Goal: Transaction & Acquisition: Purchase product/service

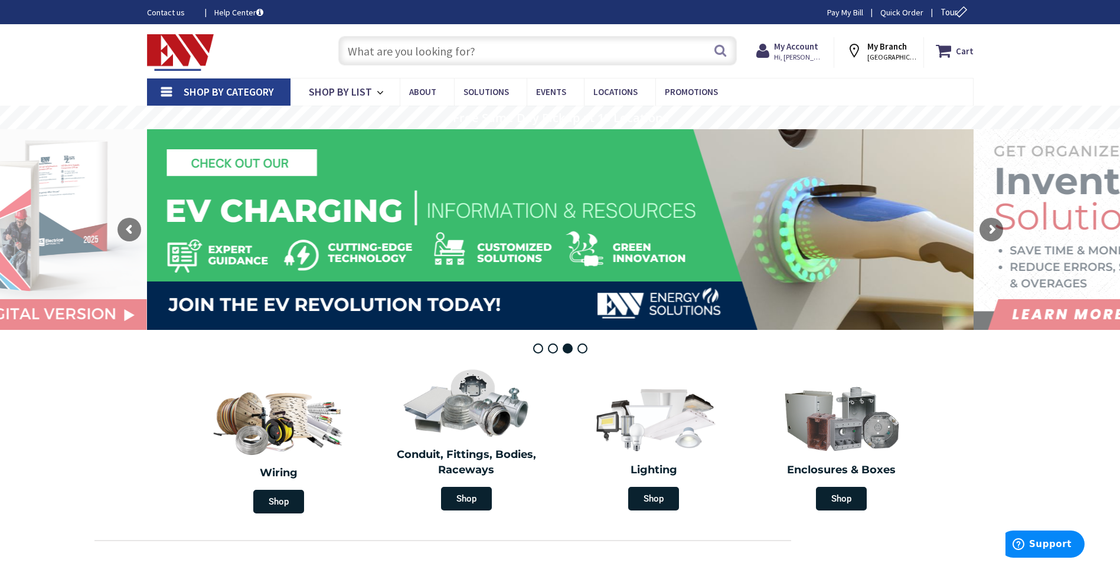
click at [519, 53] on input "text" at bounding box center [537, 51] width 399 height 30
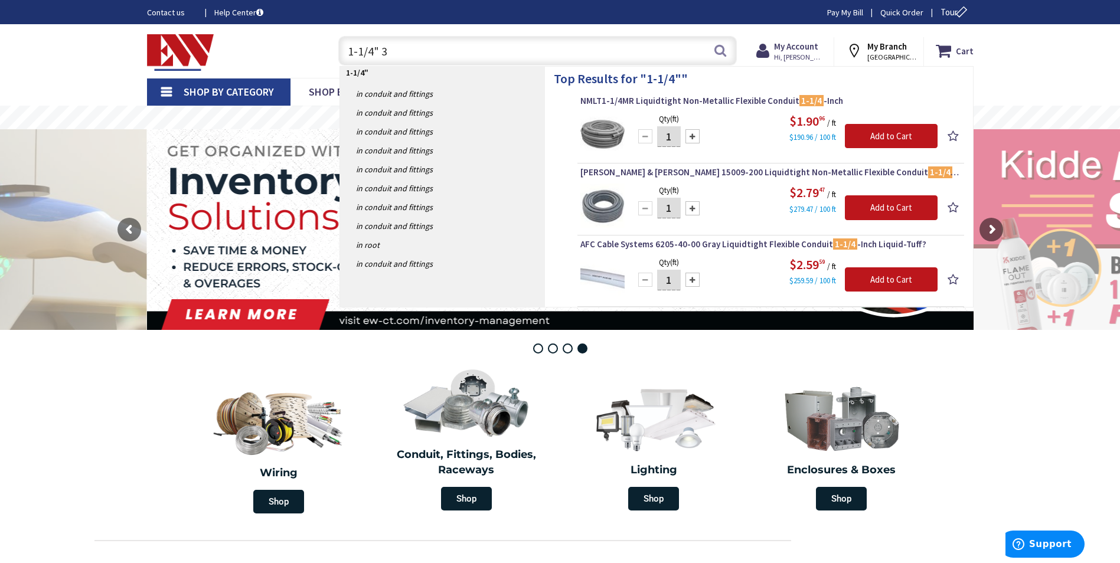
type input "1-1/4" 30"
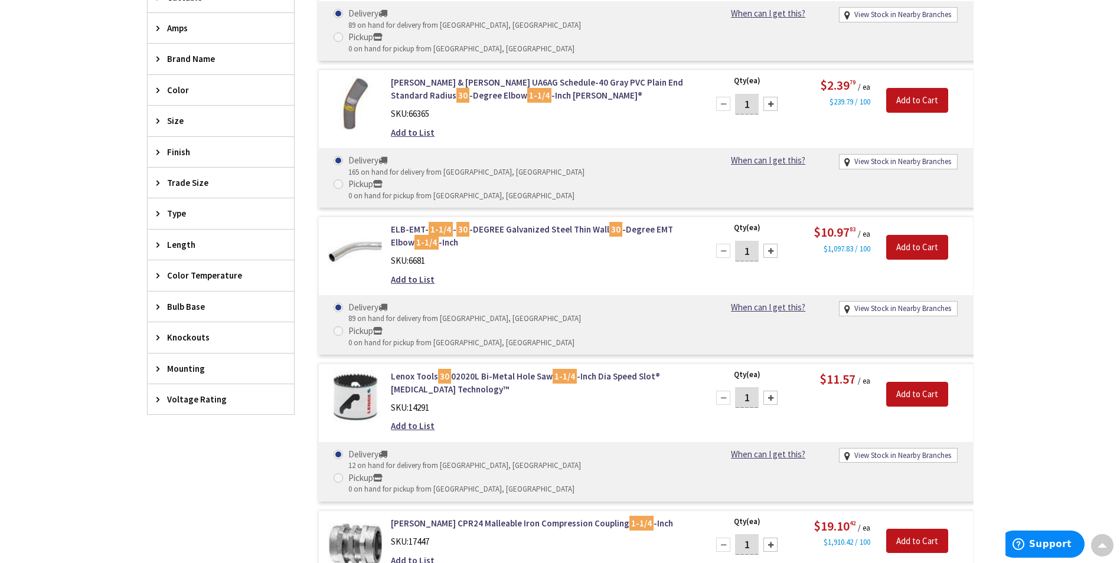
scroll to position [473, 0]
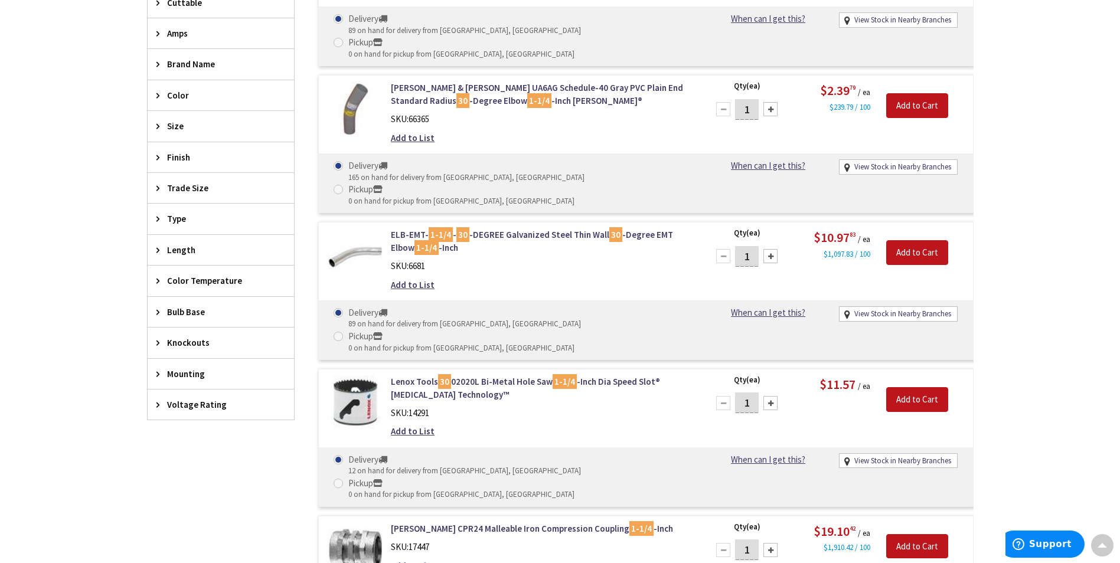
drag, startPoint x: 482, startPoint y: 460, endPoint x: 491, endPoint y: 455, distance: 10.3
click at [486, 523] on div "Crouse-Hinds CPR24 Malleable Iron Compression Coupling 1-1/4 -Inch SKU: 17447 A…" at bounding box center [541, 551] width 318 height 56
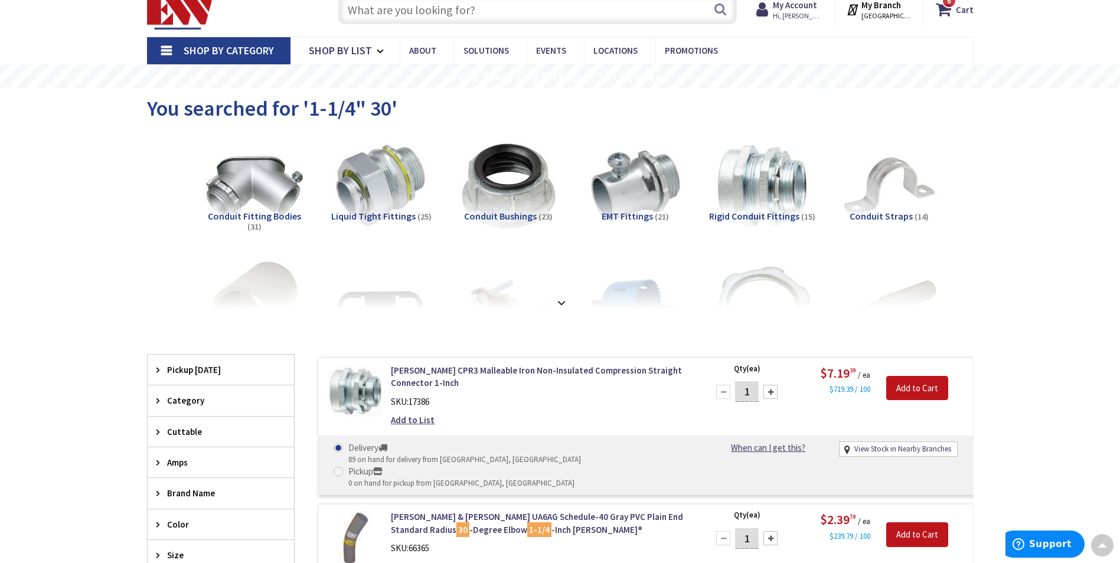
scroll to position [0, 0]
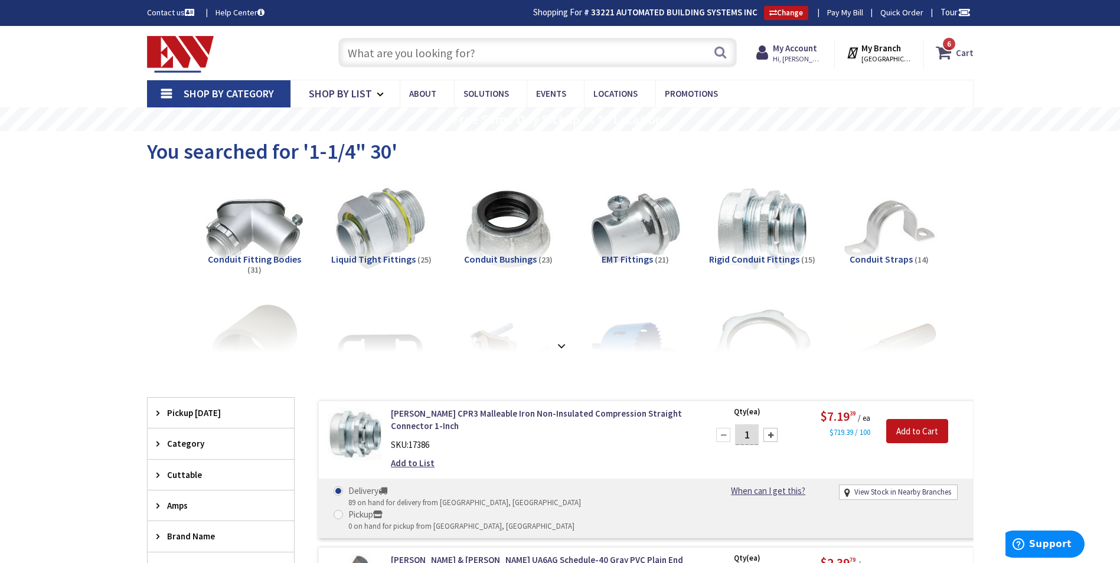
click at [945, 56] on icon at bounding box center [946, 52] width 20 height 21
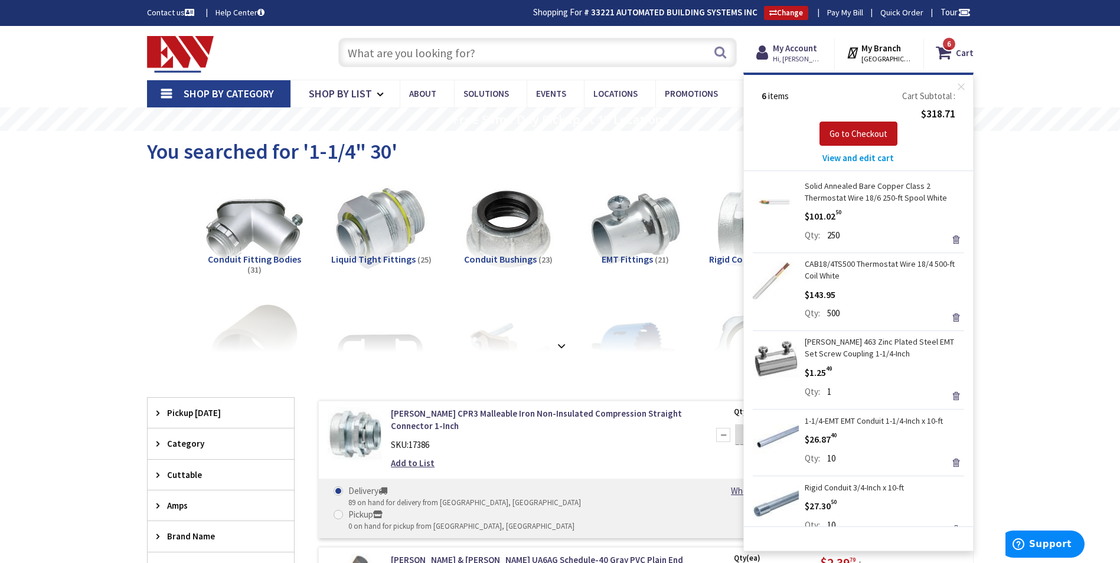
click at [480, 59] on input "text" at bounding box center [537, 53] width 399 height 30
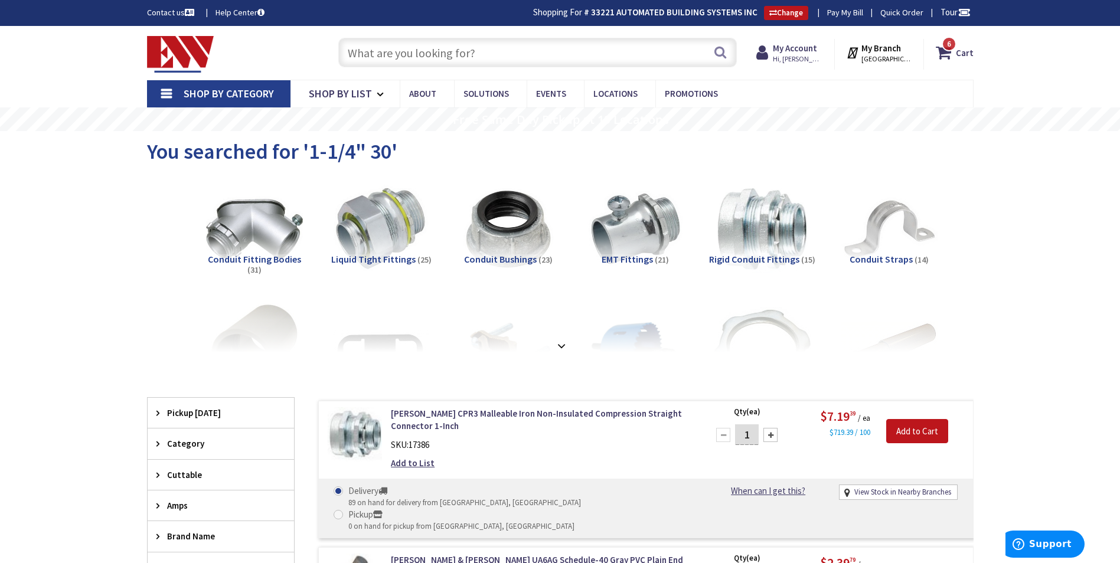
click at [477, 57] on input "text" at bounding box center [537, 53] width 399 height 30
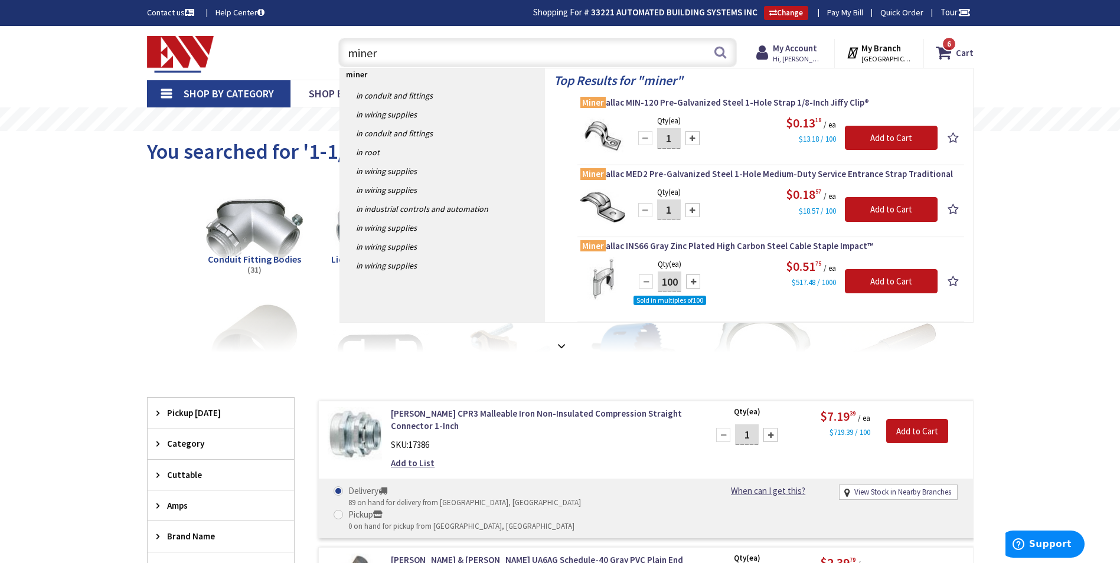
click at [377, 57] on input "miner" at bounding box center [537, 53] width 399 height 30
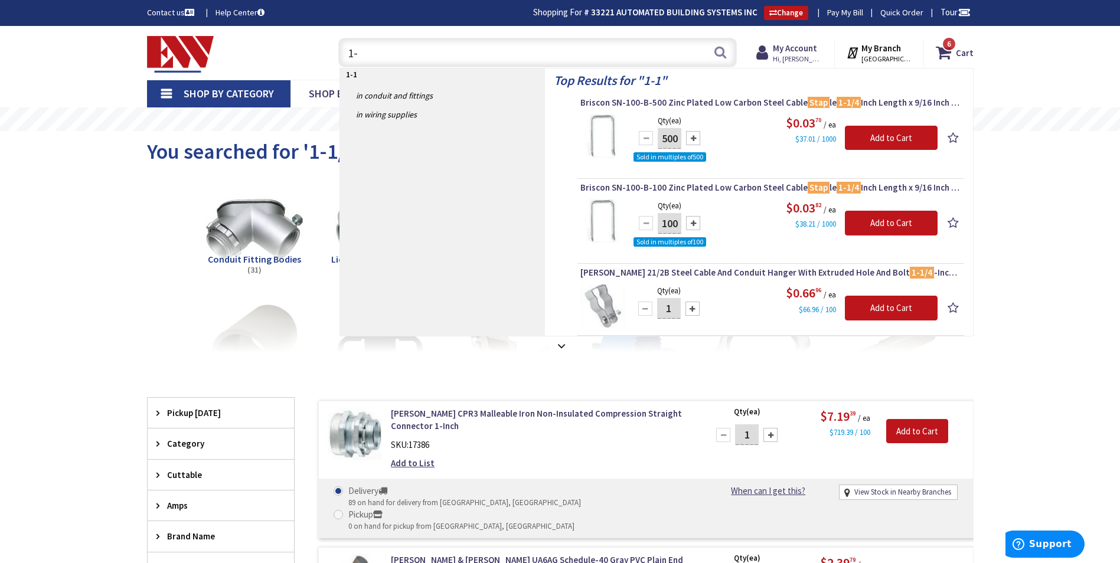
type input "1"
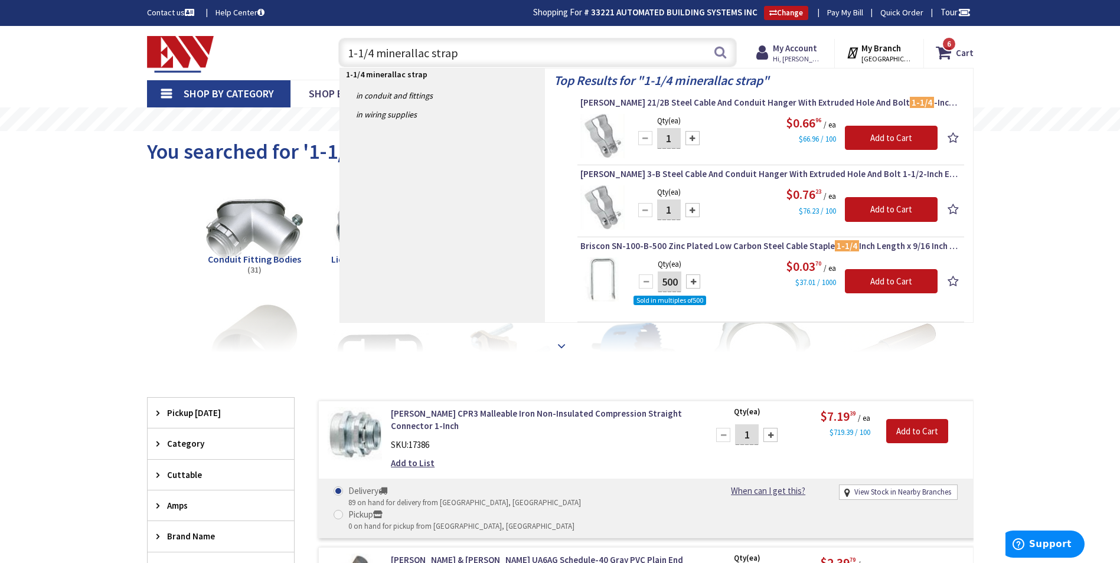
type input "1-1/4 minerallac strap"
click at [559, 348] on strong at bounding box center [562, 346] width 14 height 13
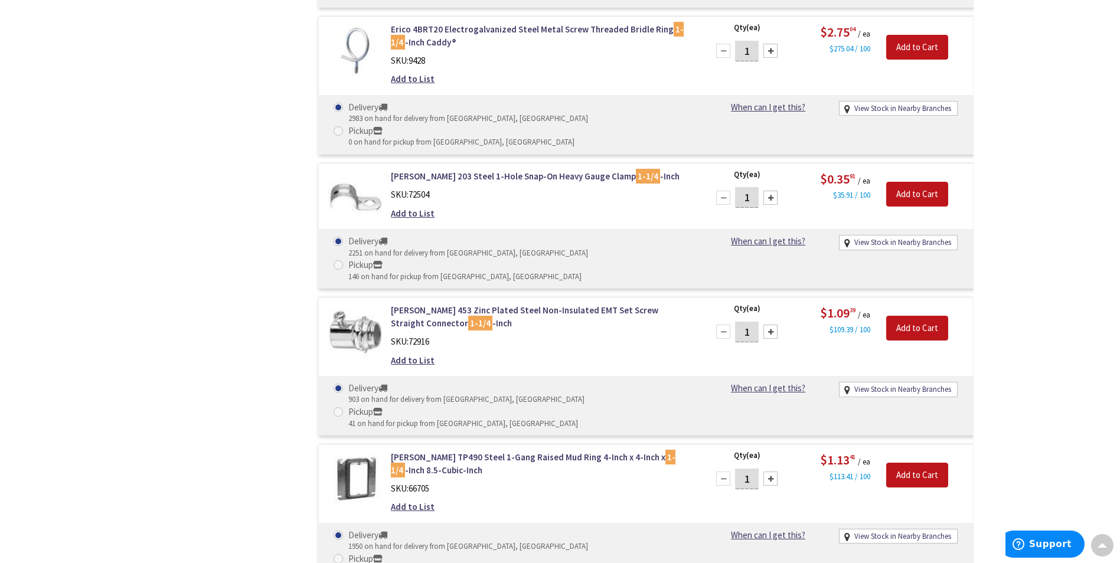
scroll to position [3071, 0]
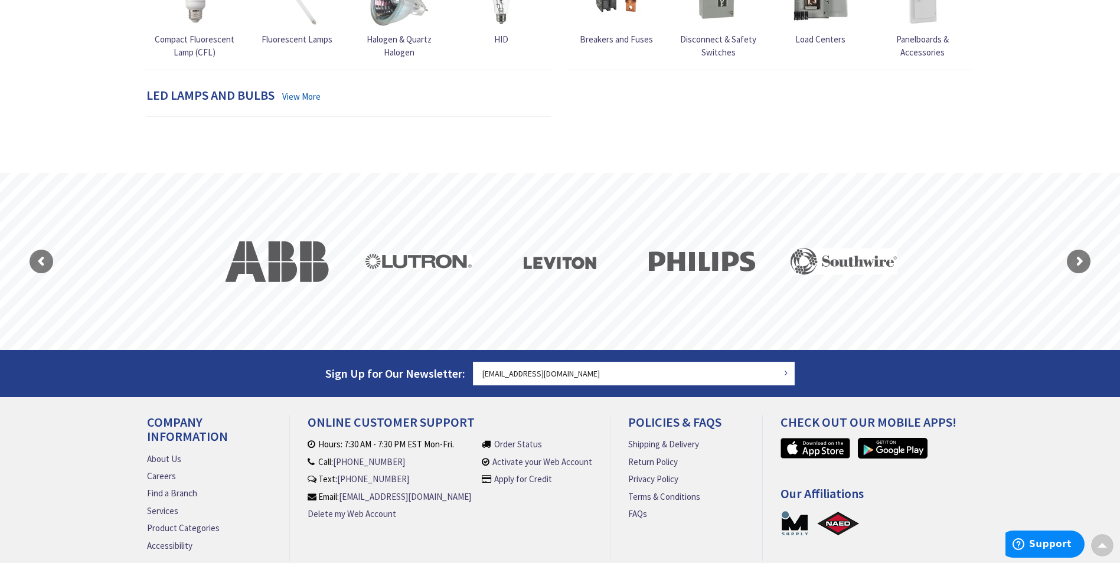
scroll to position [1059, 0]
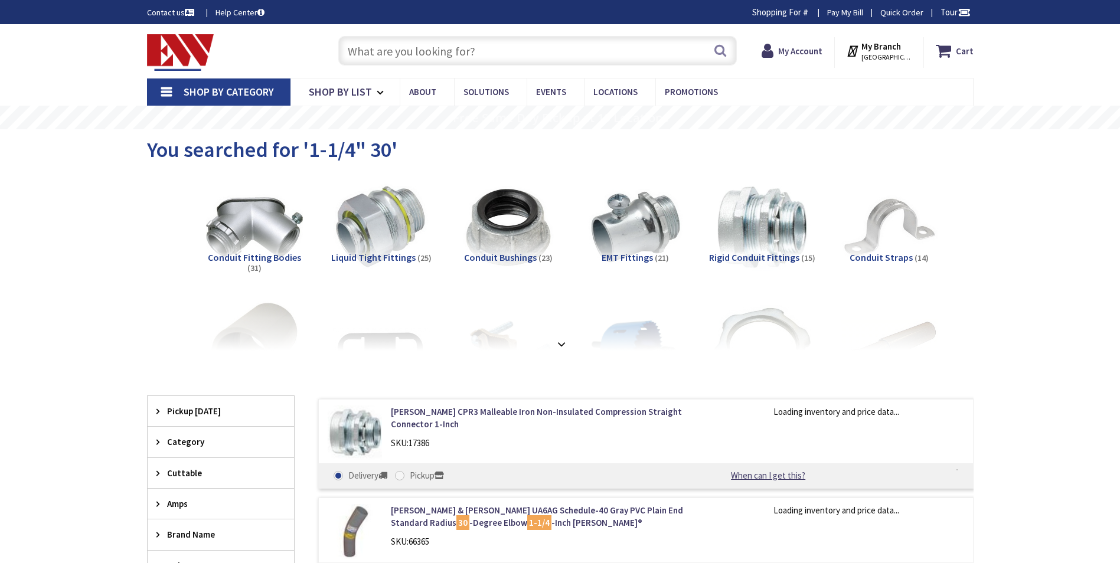
click at [464, 50] on input "text" at bounding box center [537, 51] width 399 height 30
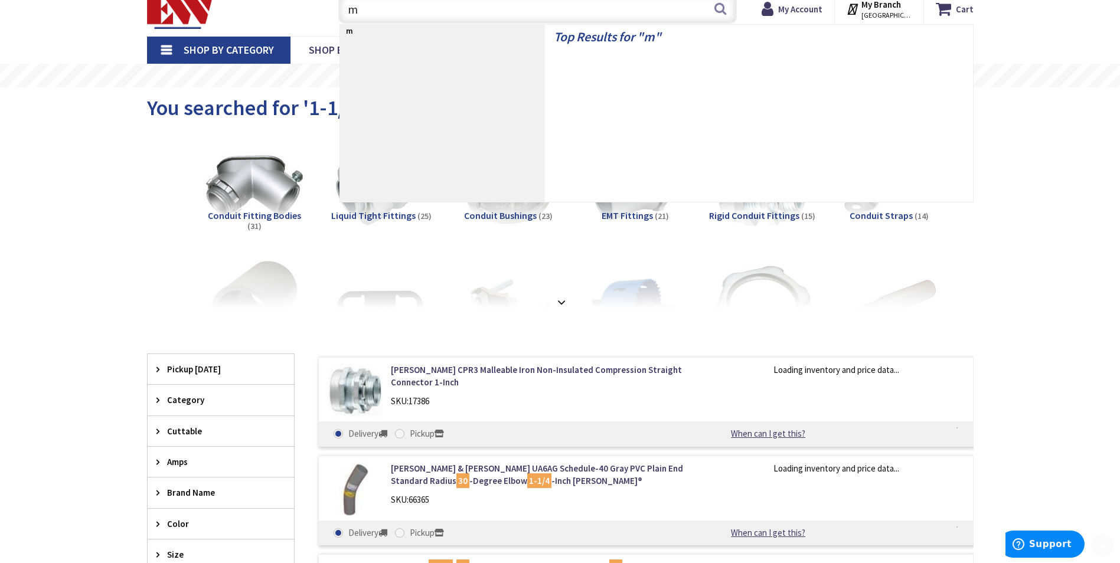
scroll to position [45, 0]
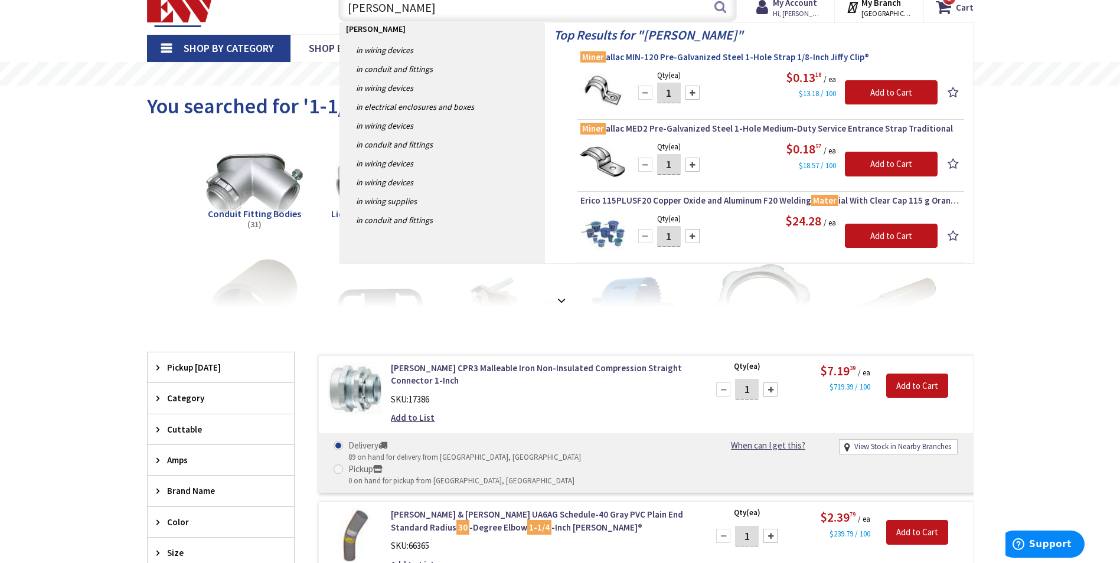
type input "maner"
click at [727, 54] on span "Miner allac MIN-120 Pre-Galvanized Steel 1-Hole Strap 1/8-Inch Jiffy Clip®" at bounding box center [771, 57] width 381 height 12
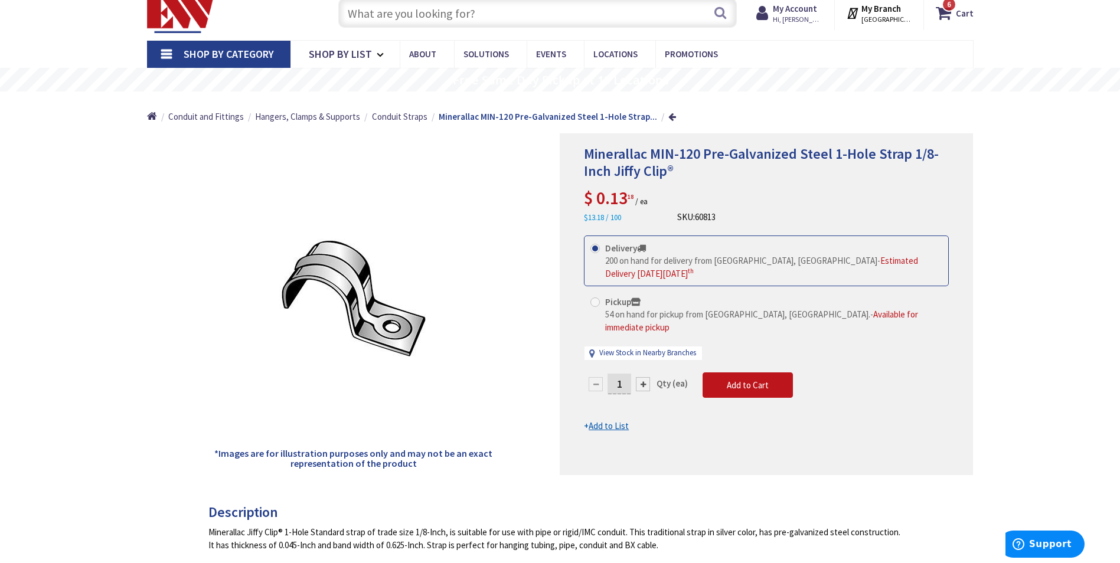
scroll to position [41, 0]
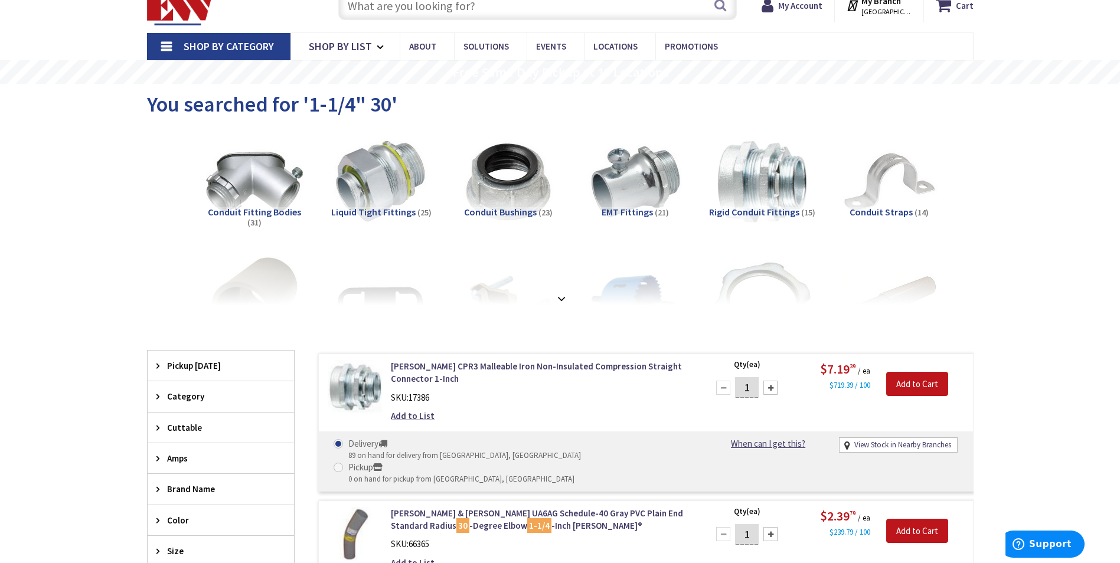
click at [474, 5] on input "text" at bounding box center [537, 6] width 399 height 30
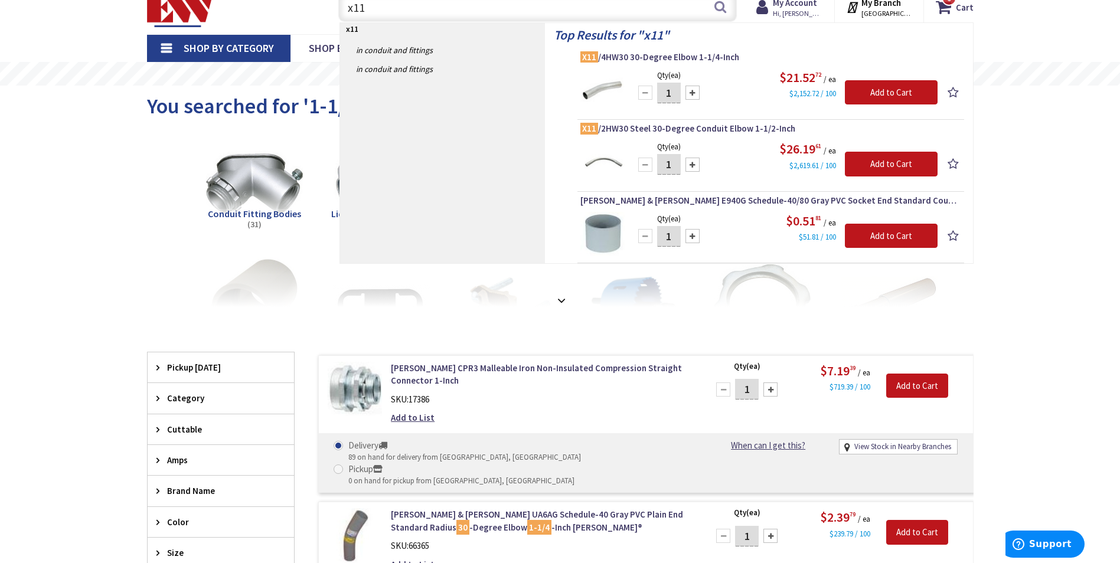
scroll to position [45, 0]
drag, startPoint x: 367, startPoint y: 10, endPoint x: 316, endPoint y: 16, distance: 51.7
click at [316, 16] on div "Toggle Nav x11 x11 Search 6 6 6 items Cart My Cart 6" at bounding box center [560, 8] width 845 height 40
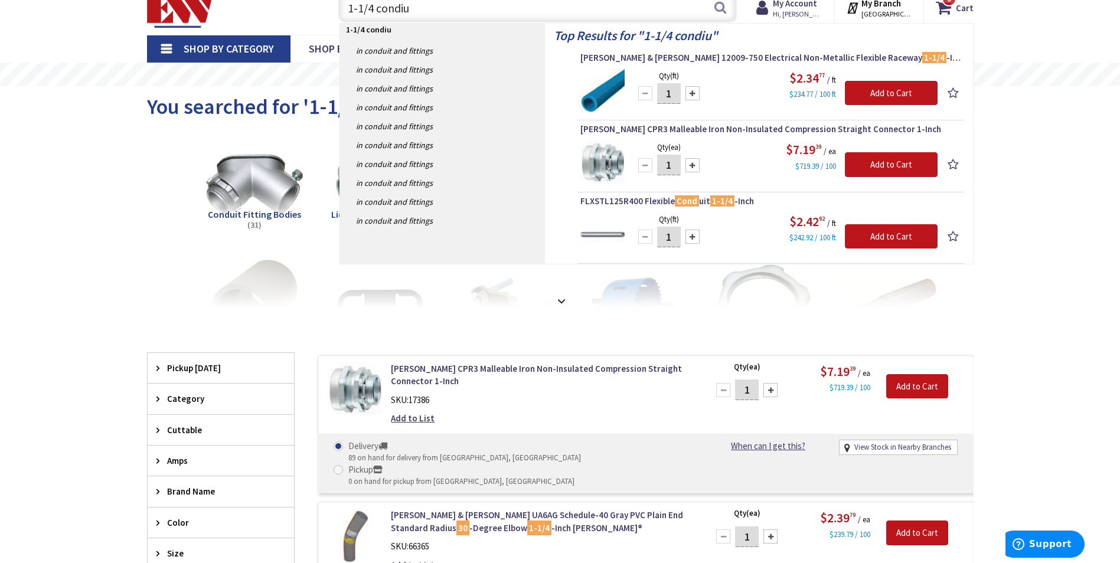
type input "1-1/4 condiut"
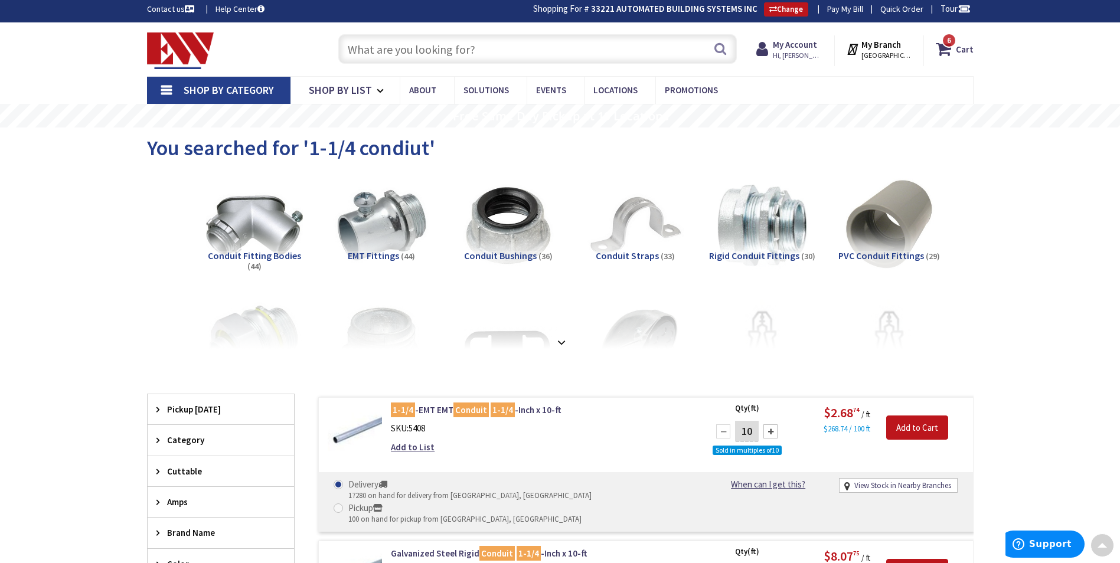
scroll to position [2, 0]
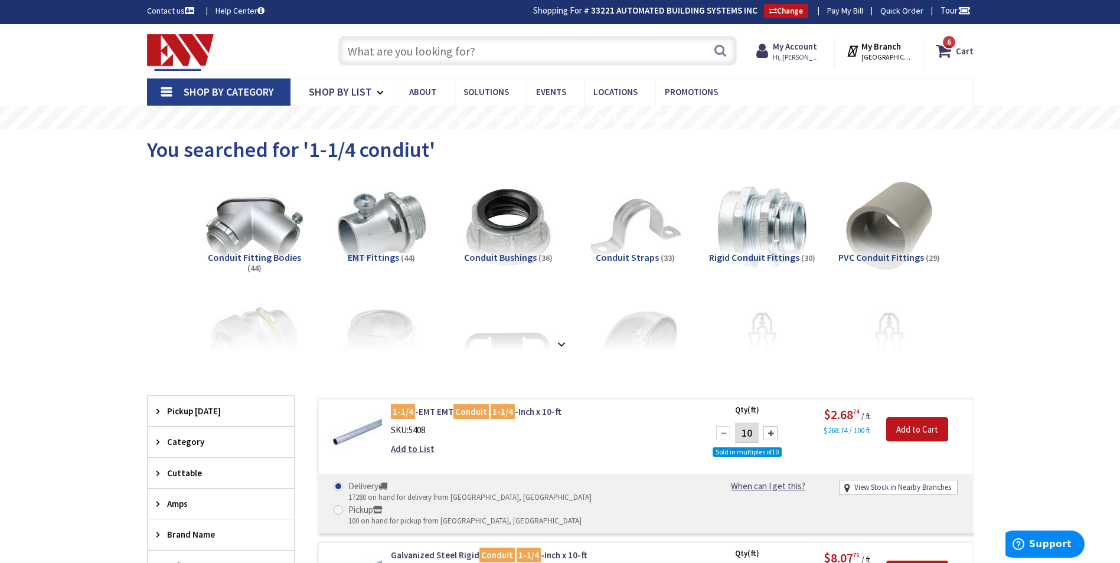
click at [487, 50] on input "text" at bounding box center [537, 51] width 399 height 30
click at [441, 51] on input "text" at bounding box center [537, 51] width 399 height 30
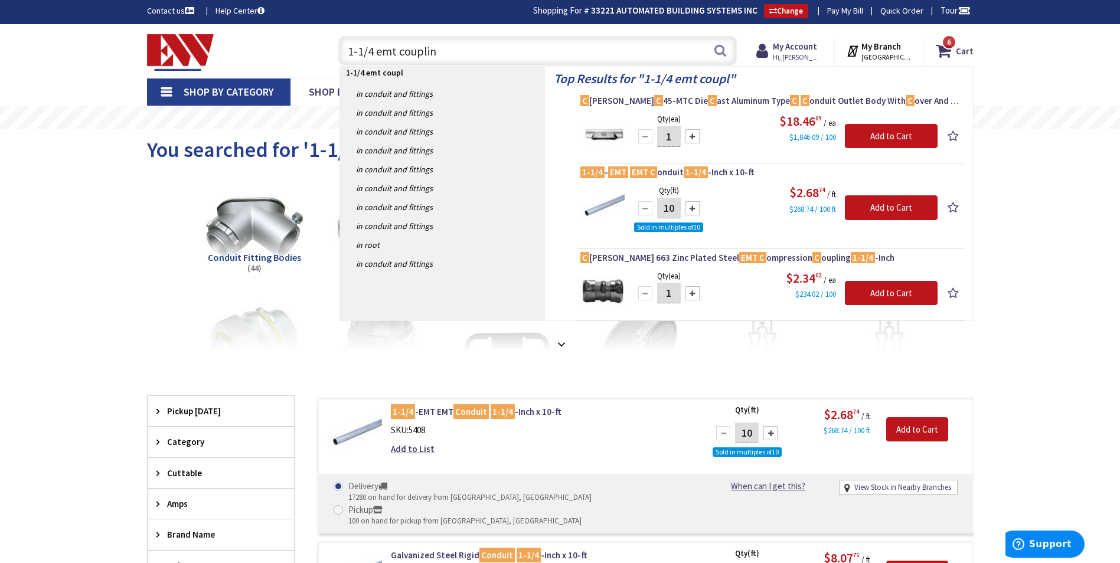
type input "1-1/4 emt coupling"
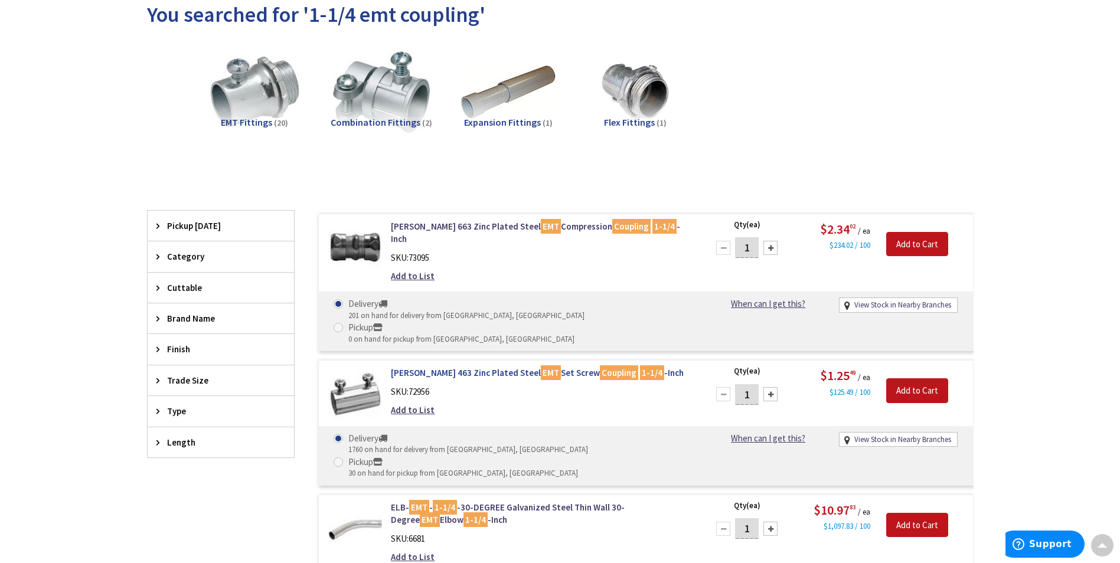
scroll to position [139, 0]
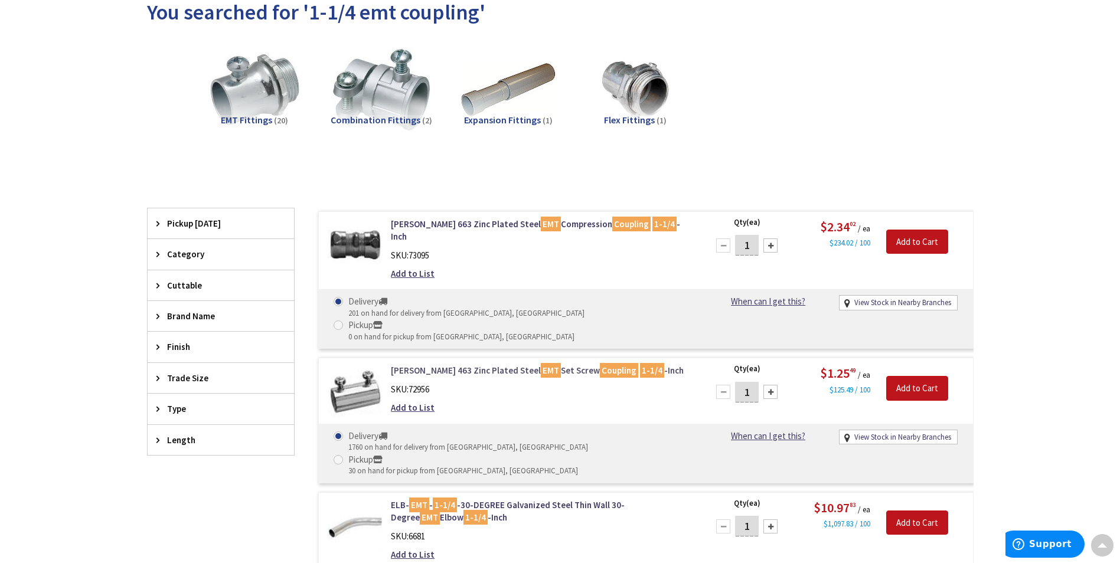
click at [461, 364] on link "Crouse-Hinds 463 Zinc Plated Steel EMT Set Screw Coupling 1-1/4 -Inch" at bounding box center [541, 370] width 301 height 12
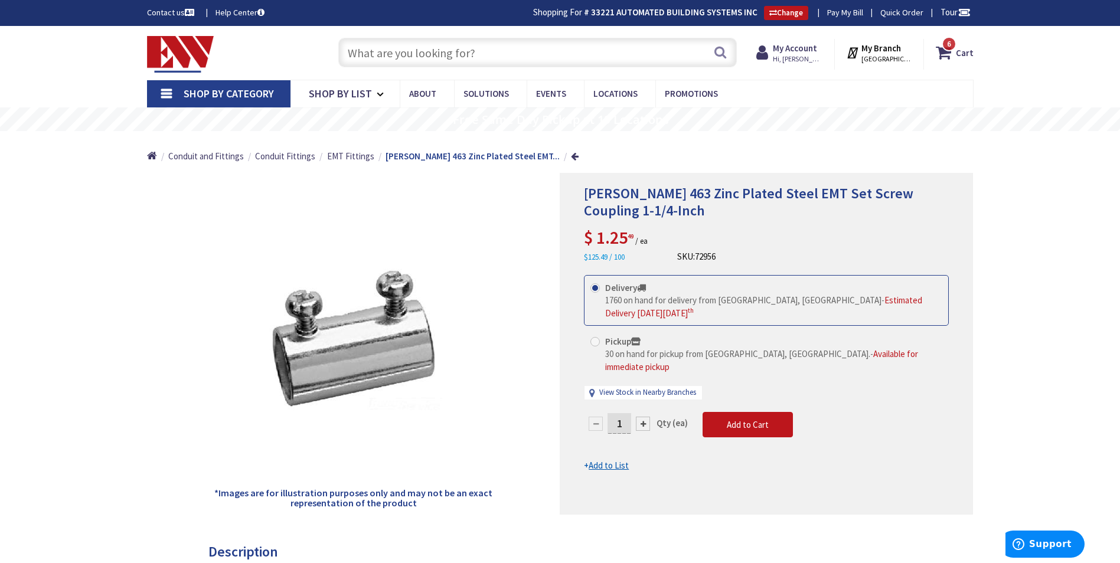
click at [485, 50] on input "text" at bounding box center [537, 53] width 399 height 30
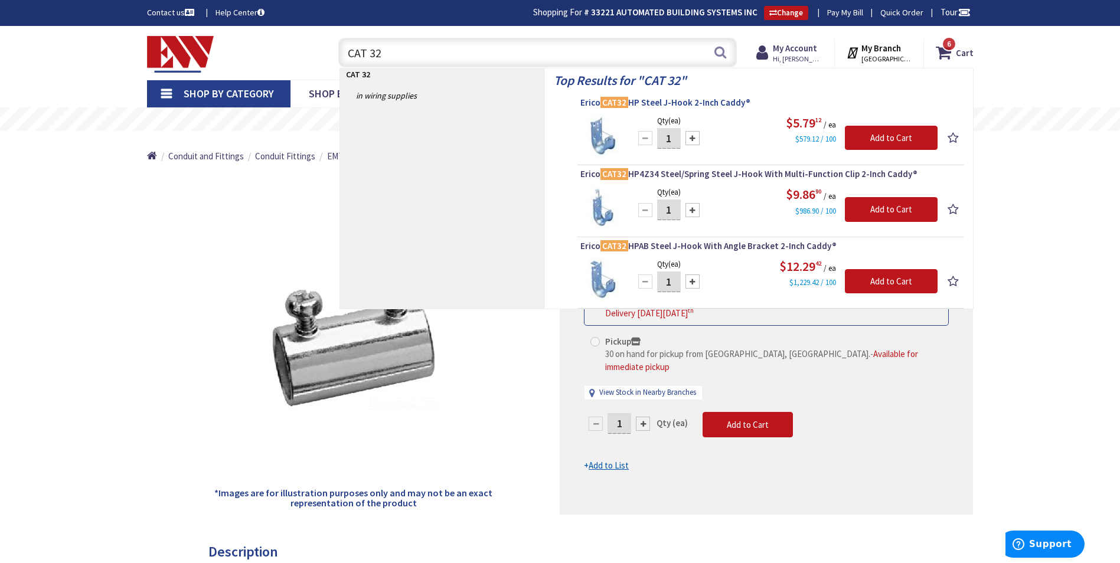
type input "CAT 32"
click at [686, 105] on span "Erico CAT32 HP Steel J-Hook 2-Inch Caddy®" at bounding box center [771, 103] width 381 height 12
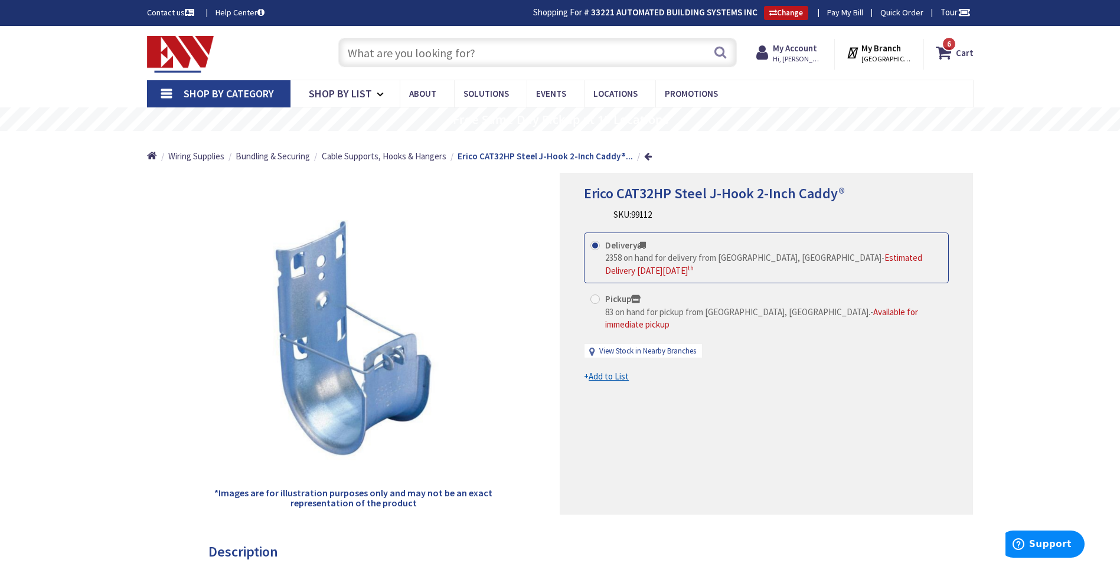
drag, startPoint x: 488, startPoint y: 44, endPoint x: 492, endPoint y: 53, distance: 10.1
click at [492, 51] on input "text" at bounding box center [537, 53] width 399 height 30
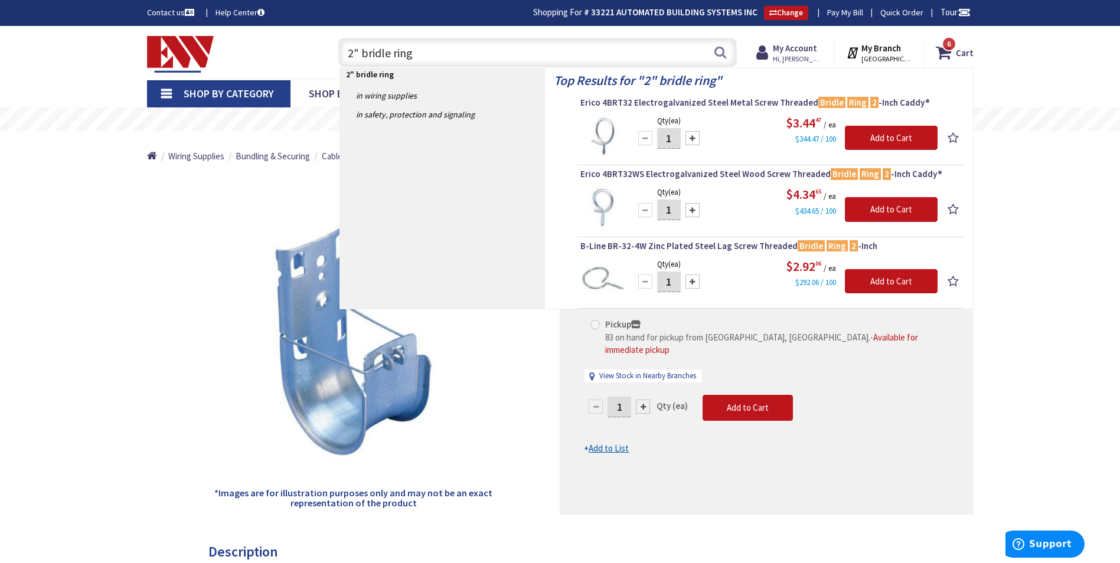
type input "2" bridle ring"
click at [698, 103] on span "Erico 4BRT32 Electrogalvanized Steel Metal Screw Threaded Bridle Ring 2 -Inch C…" at bounding box center [771, 103] width 381 height 12
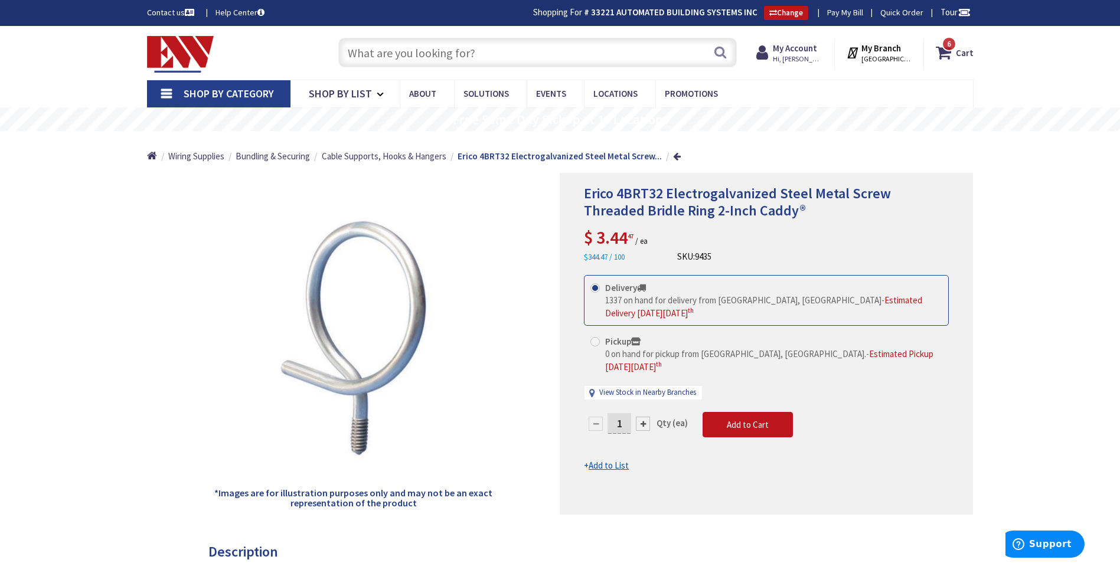
click at [481, 58] on input "text" at bounding box center [537, 53] width 399 height 30
click at [439, 50] on input "text" at bounding box center [537, 53] width 399 height 30
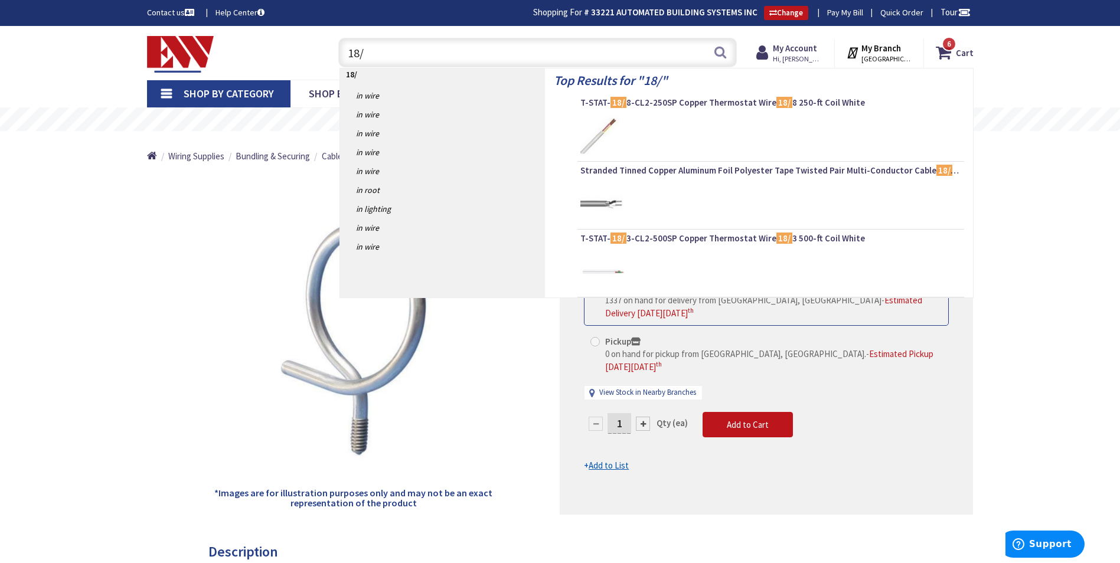
type input "18/6"
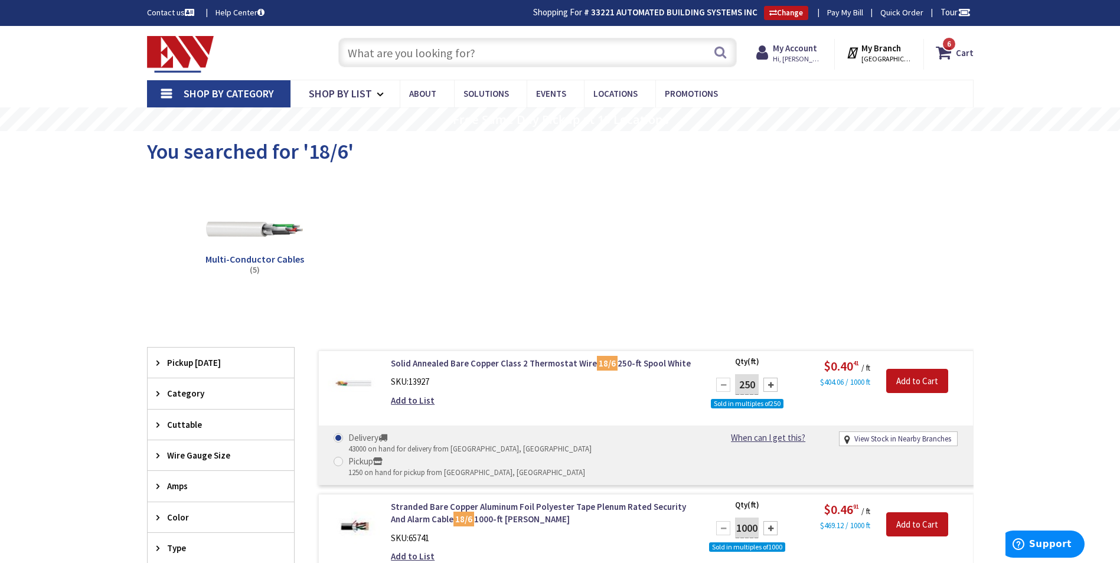
click at [502, 54] on input "text" at bounding box center [537, 53] width 399 height 30
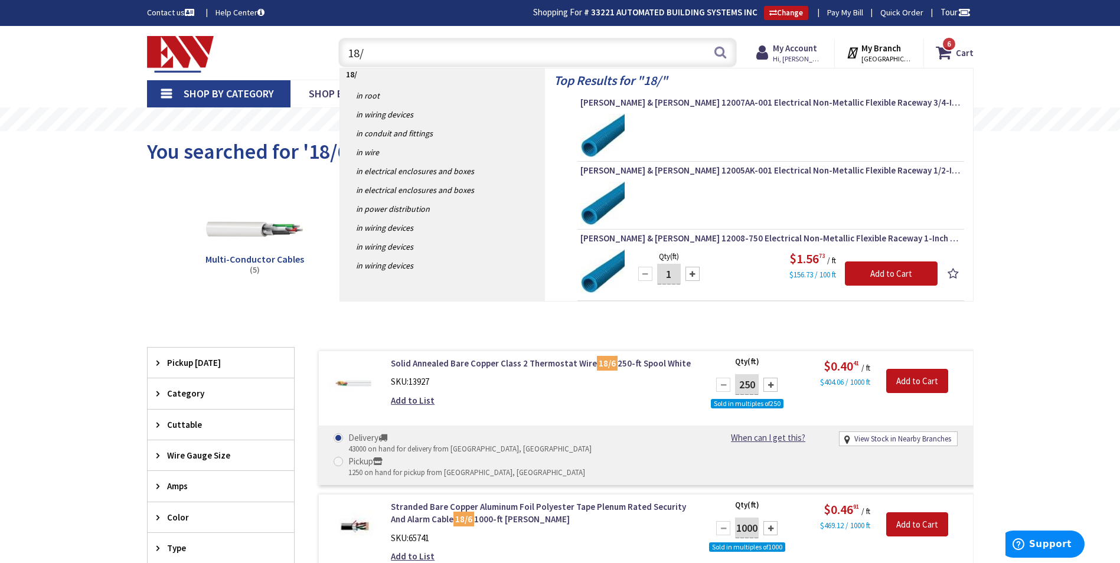
type input "18/4"
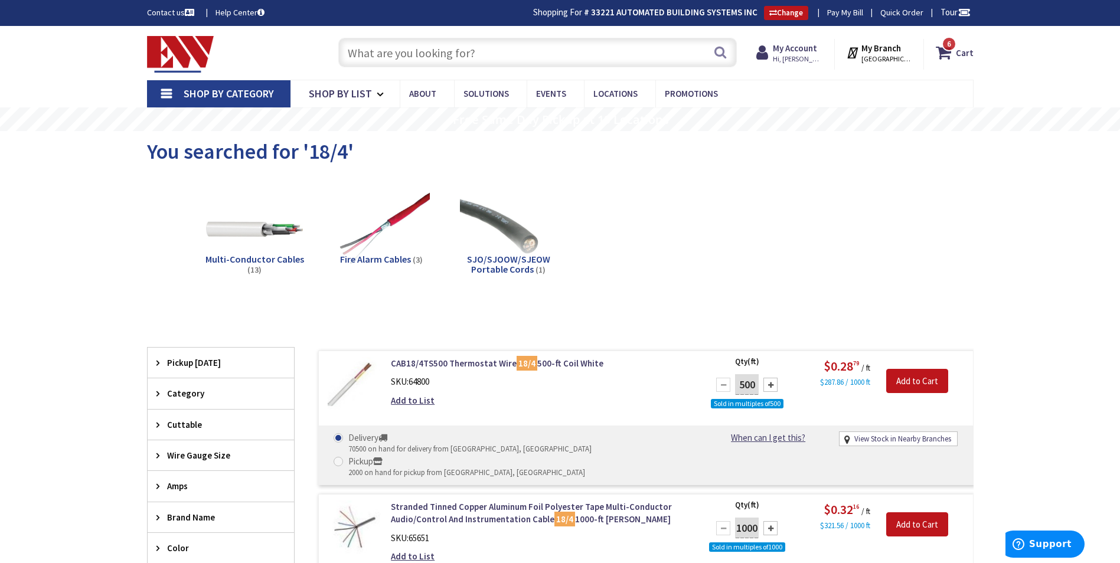
click at [422, 57] on input "text" at bounding box center [537, 53] width 399 height 30
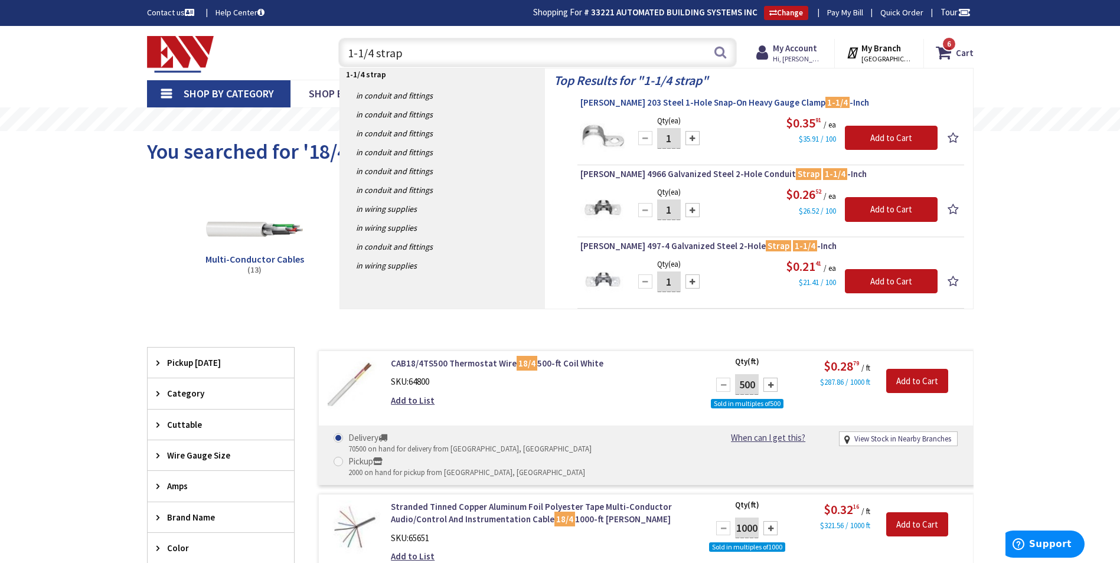
type input "1-1/4 strap"
click at [707, 102] on span "Crouse-Hinds 203 Steel 1-Hole Snap-On Heavy Gauge Clamp 1-1/4 -Inch" at bounding box center [771, 103] width 381 height 12
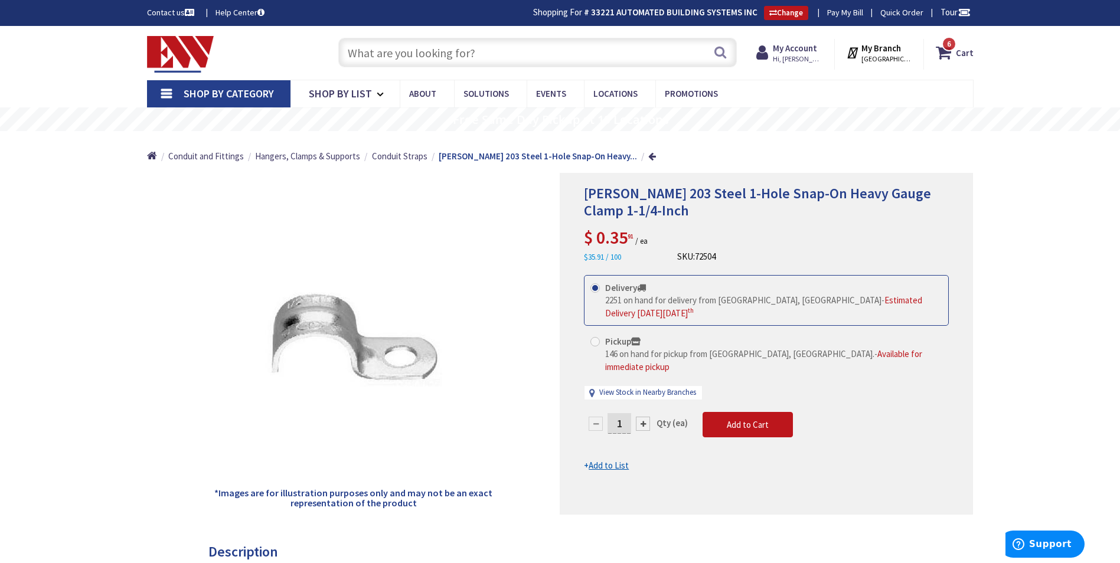
click at [475, 50] on input "text" at bounding box center [537, 53] width 399 height 30
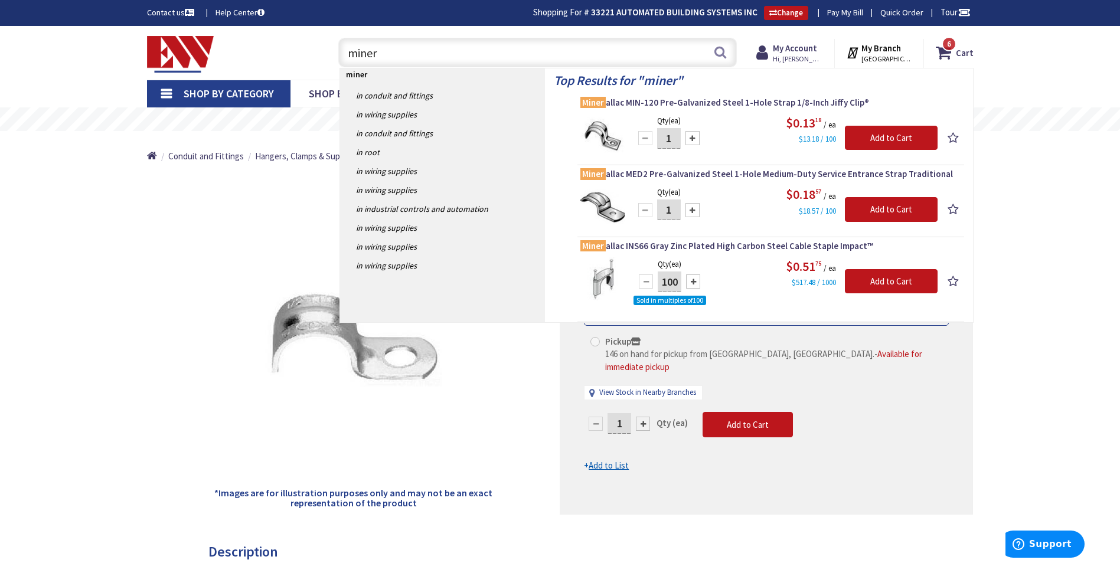
type input "miner"
click at [711, 102] on span "[PERSON_NAME] MIN-120 Pre-Galvanized Steel 1-Hole Strap 1/8-Inch Jiffy Clip®" at bounding box center [771, 103] width 381 height 12
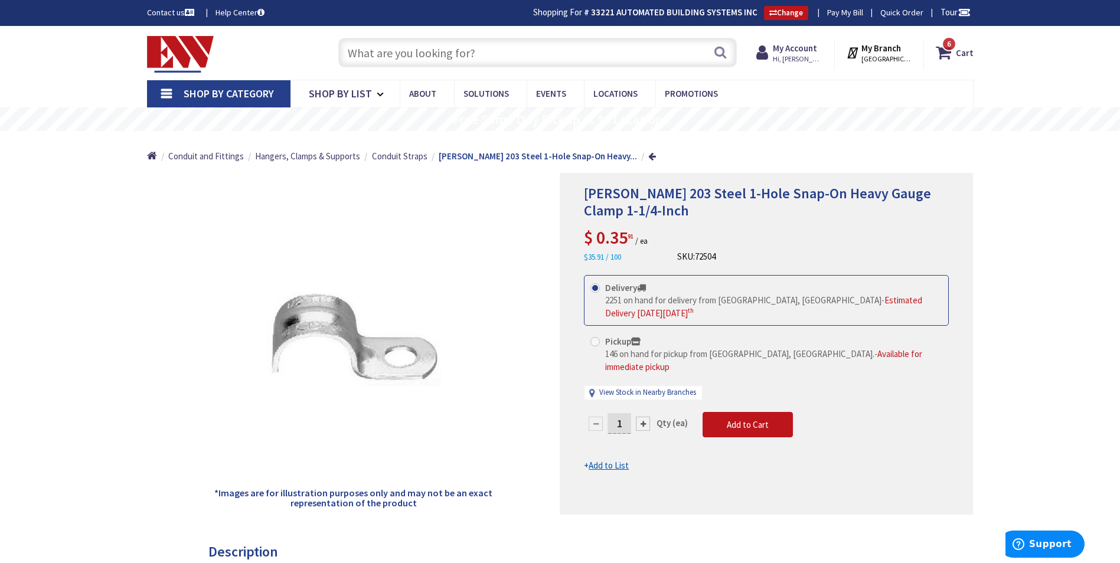
click at [413, 56] on input "text" at bounding box center [537, 53] width 399 height 30
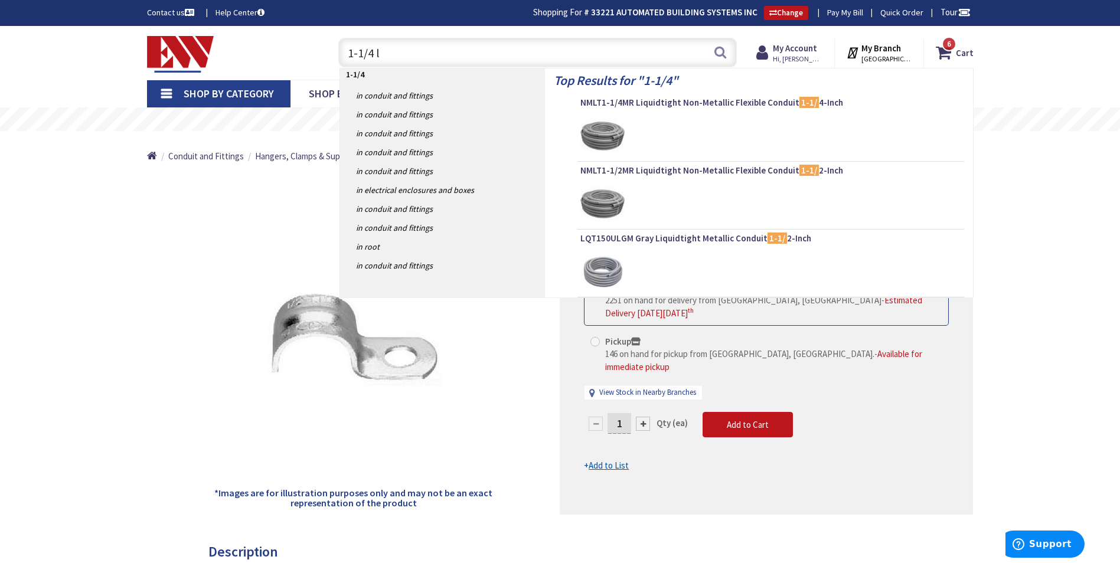
type input "1-1/4 lb"
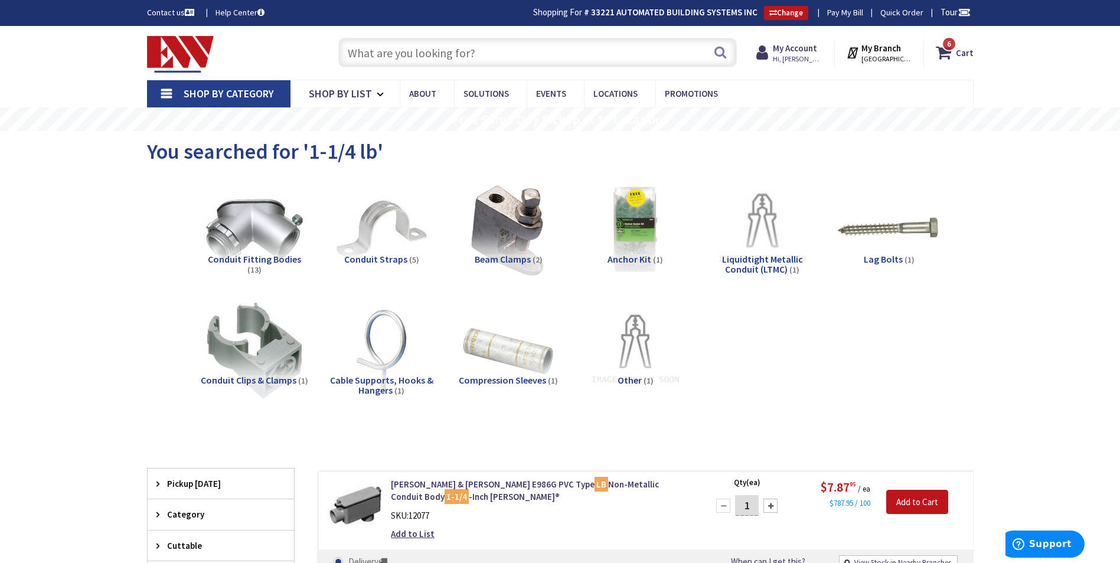
click at [885, 234] on img at bounding box center [889, 229] width 107 height 107
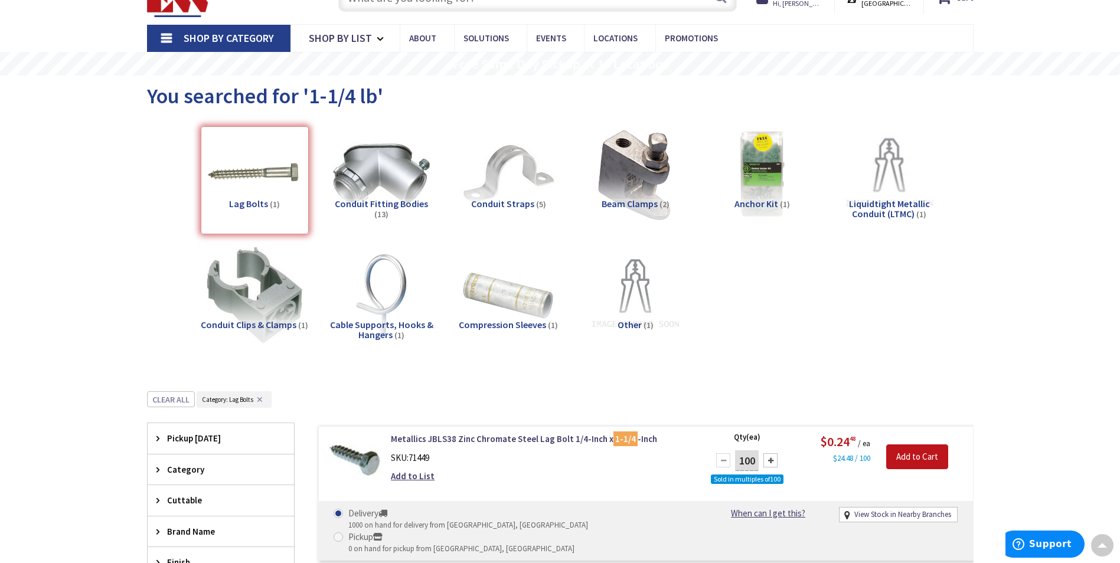
scroll to position [51, 0]
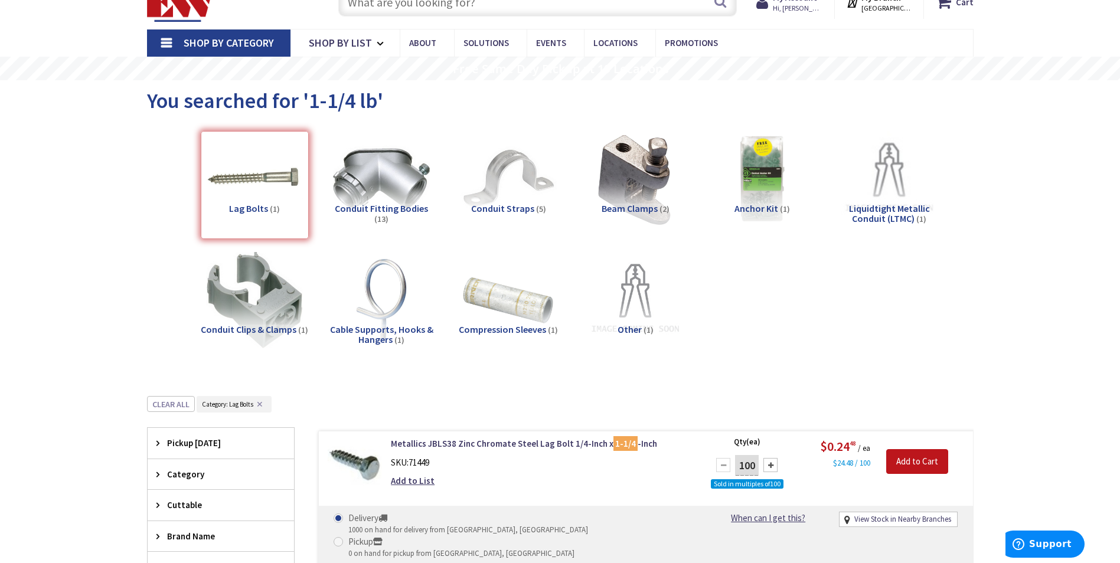
drag, startPoint x: 262, startPoint y: 174, endPoint x: 232, endPoint y: 211, distance: 48.7
click at [262, 174] on div "Lag Bolts (1)" at bounding box center [255, 185] width 108 height 108
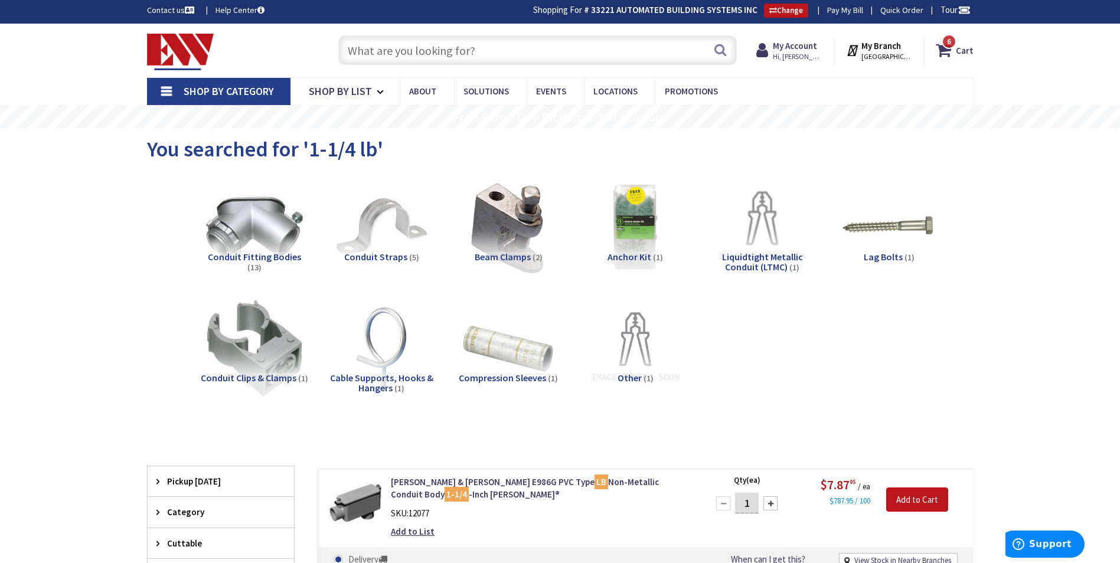
scroll to position [0, 0]
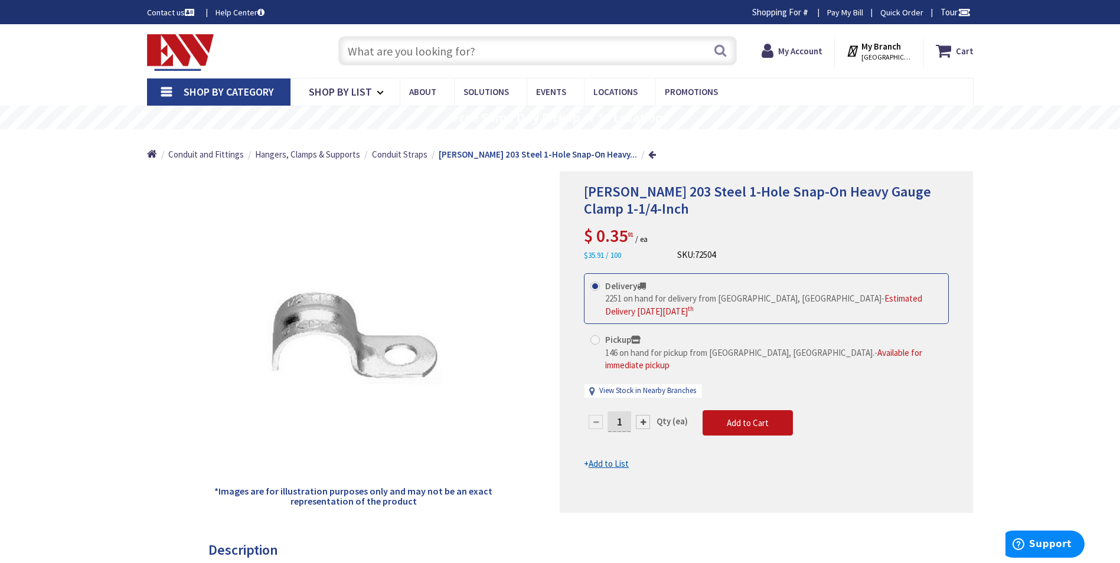
click at [522, 49] on input "text" at bounding box center [537, 51] width 399 height 30
type input "1"
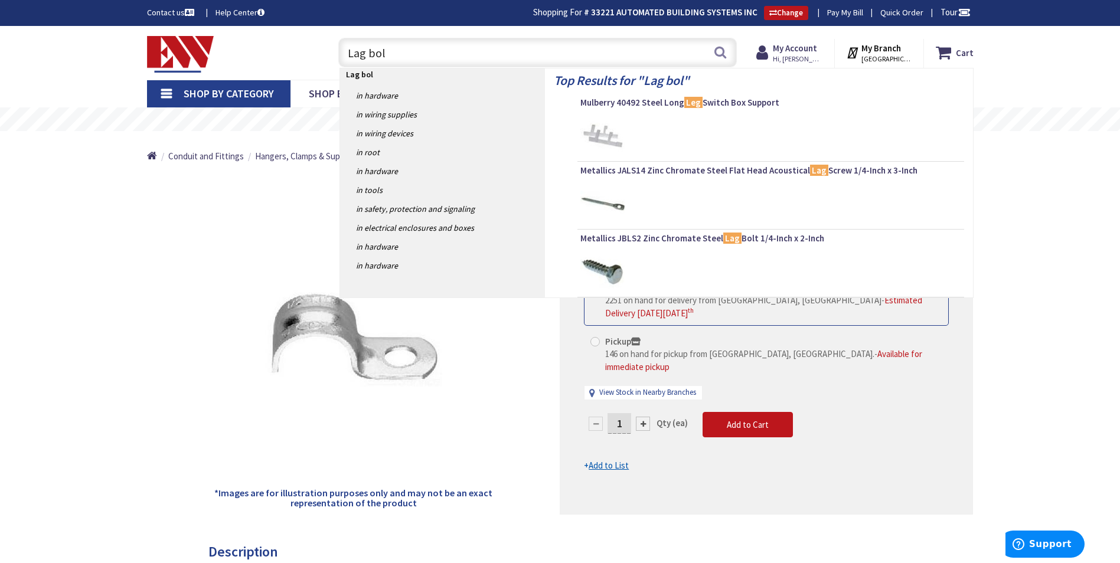
type input "Lag bolt"
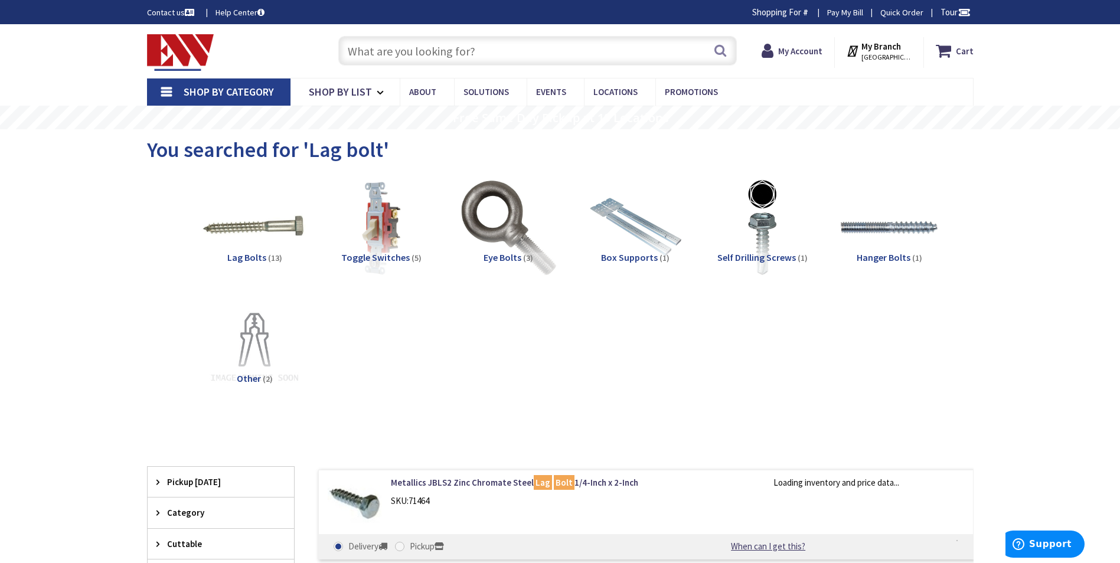
click at [276, 231] on img at bounding box center [254, 227] width 107 height 107
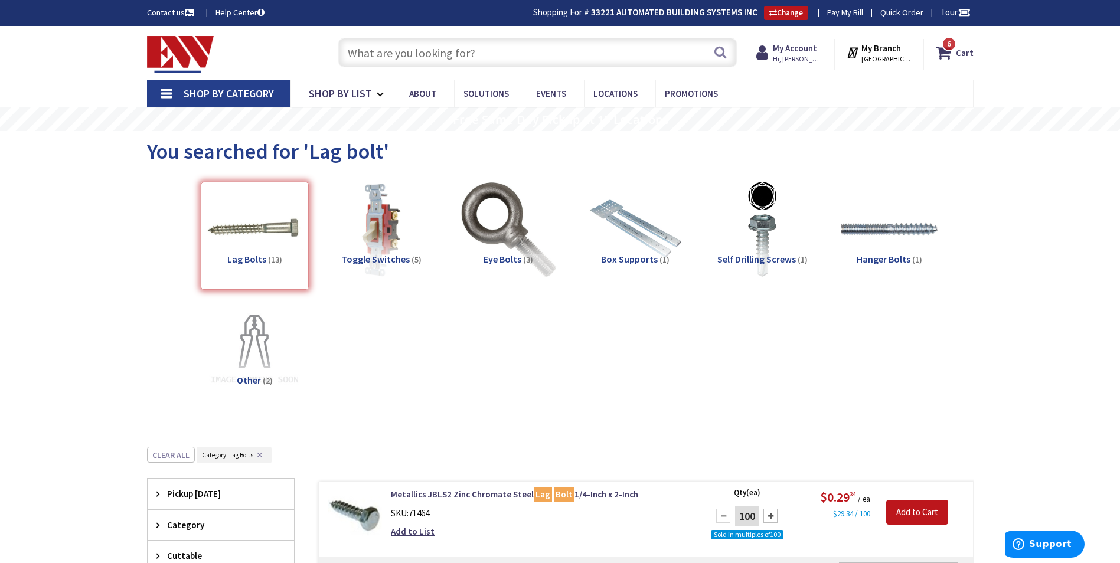
click at [405, 53] on input "text" at bounding box center [537, 53] width 399 height 30
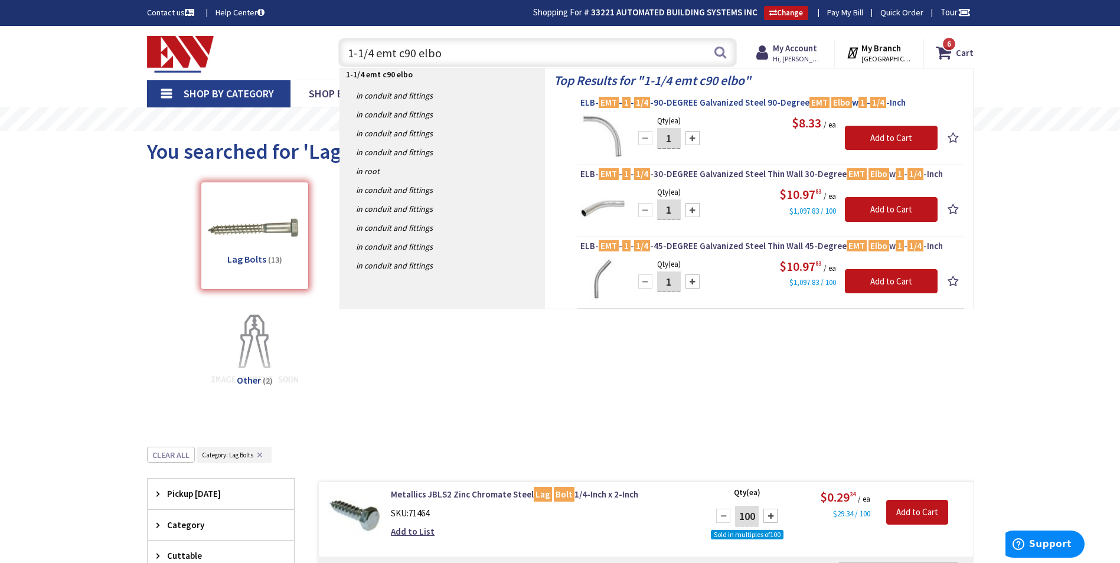
type input "1-1/4 emt c90 elbo"
click at [748, 104] on span "ELB- EMT - 1 - 1/4 -90-DEGREE Galvanized Steel 90-Degree EMT Elbo w 1 - 1/4 -In…" at bounding box center [771, 103] width 381 height 12
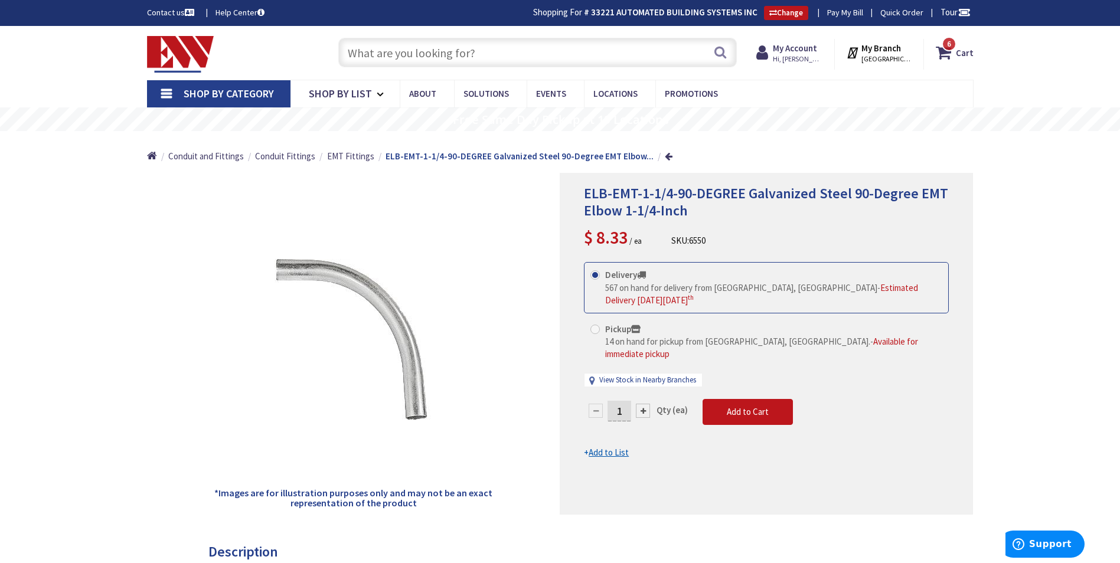
click at [408, 49] on input "text" at bounding box center [537, 53] width 399 height 30
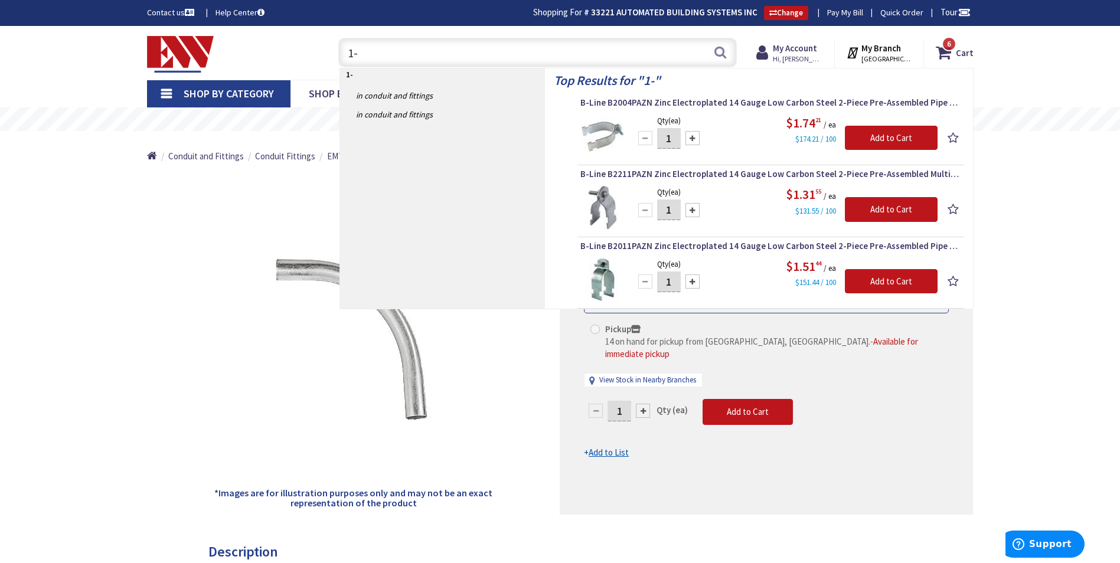
type input "1"
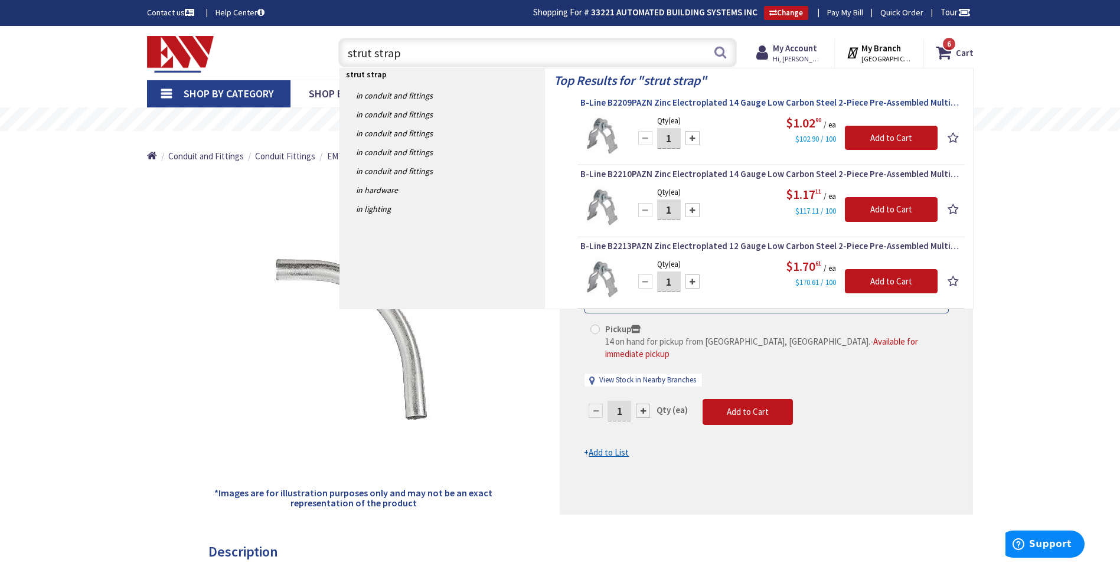
type input "strut strap"
click at [745, 102] on span "B-Line B2209PAZN Zinc Electroplated 14 Gauge Low Carbon Steel 2-Piece Pre-Assem…" at bounding box center [771, 103] width 381 height 12
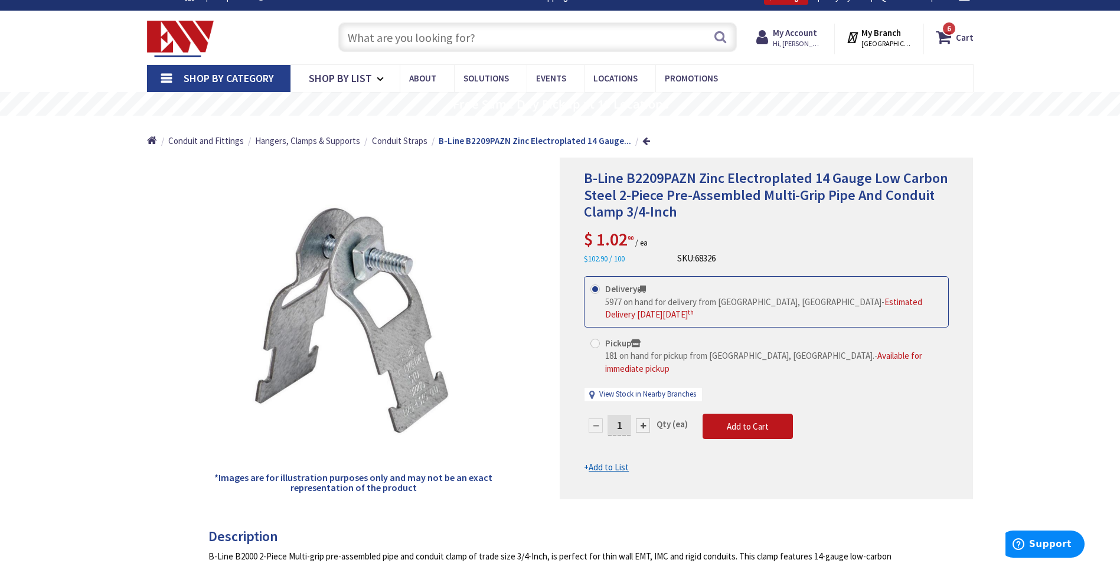
scroll to position [19, 0]
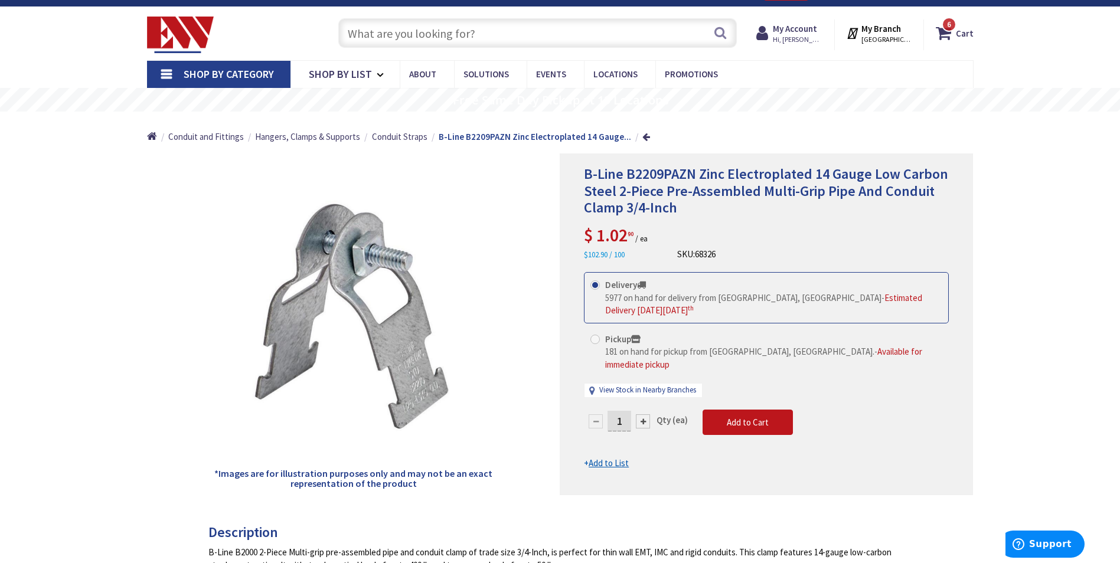
click at [509, 31] on input "text" at bounding box center [537, 33] width 399 height 30
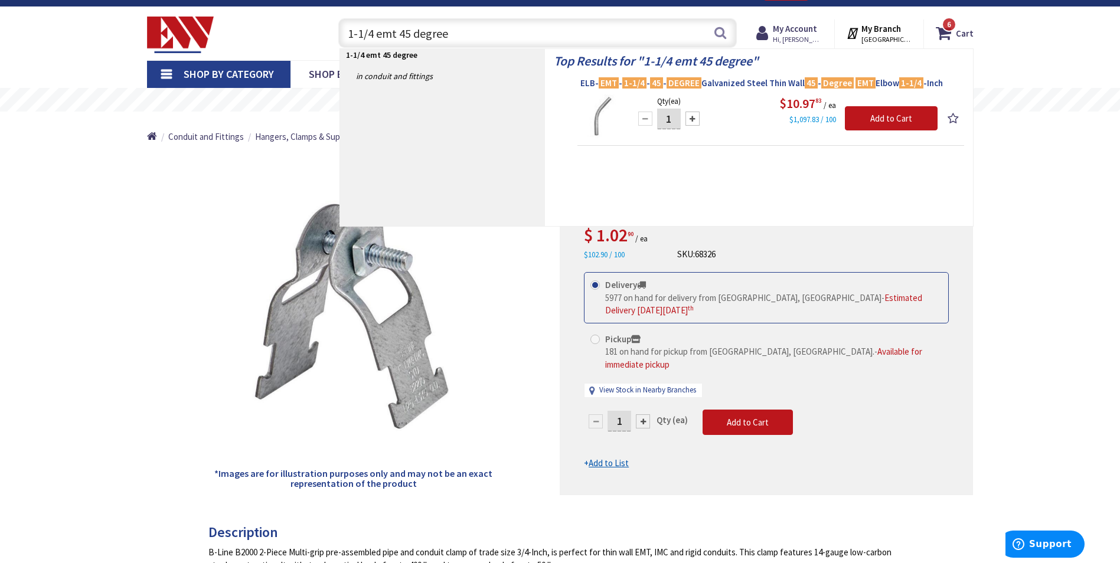
type input "1-1/4 emt 45 degree"
click at [744, 81] on span "ELB- EMT - 1-1/4 - 45 - DEGREE Galvanized Steel Thin Wall 45 - Degree EMT Elbow…" at bounding box center [771, 83] width 381 height 12
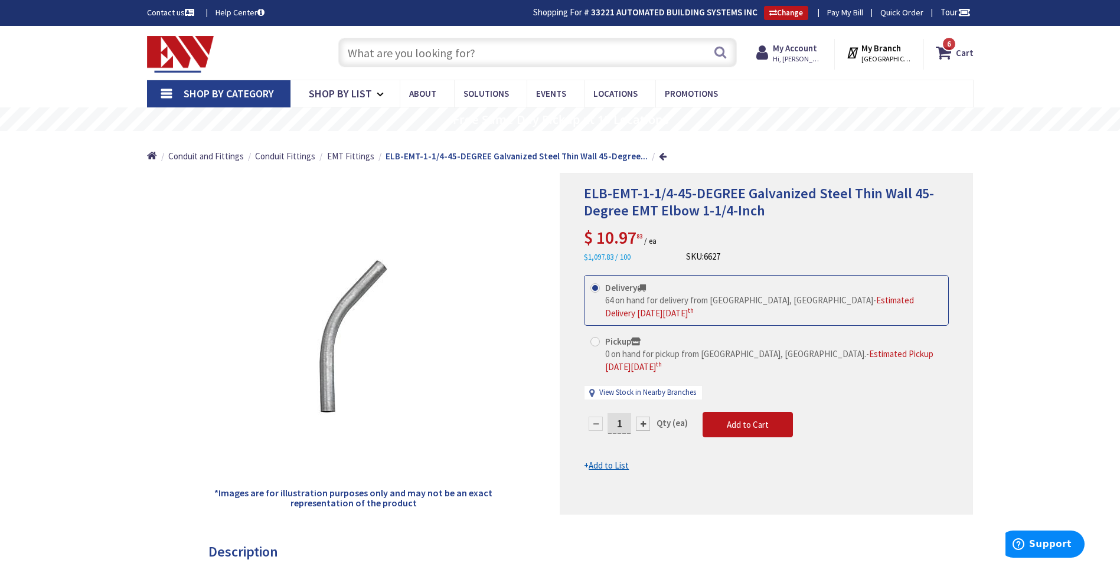
click at [431, 56] on input "text" at bounding box center [537, 53] width 399 height 30
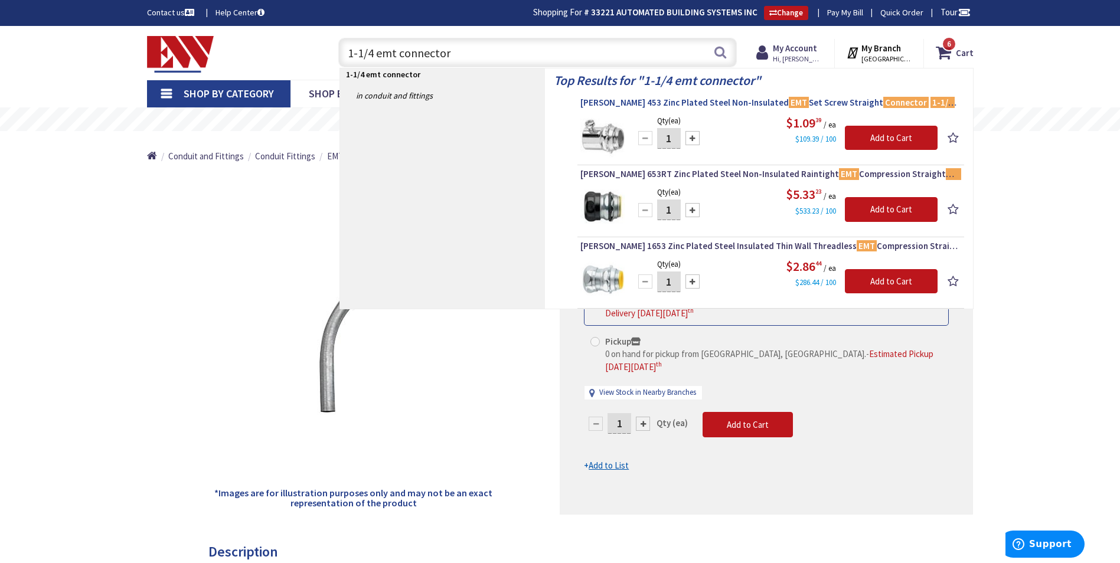
type input "1-1/4 emt connector"
click at [735, 103] on span "Crouse-Hinds 453 Zinc Plated Steel Non-Insulated EMT Set Screw Straight Connect…" at bounding box center [771, 103] width 381 height 12
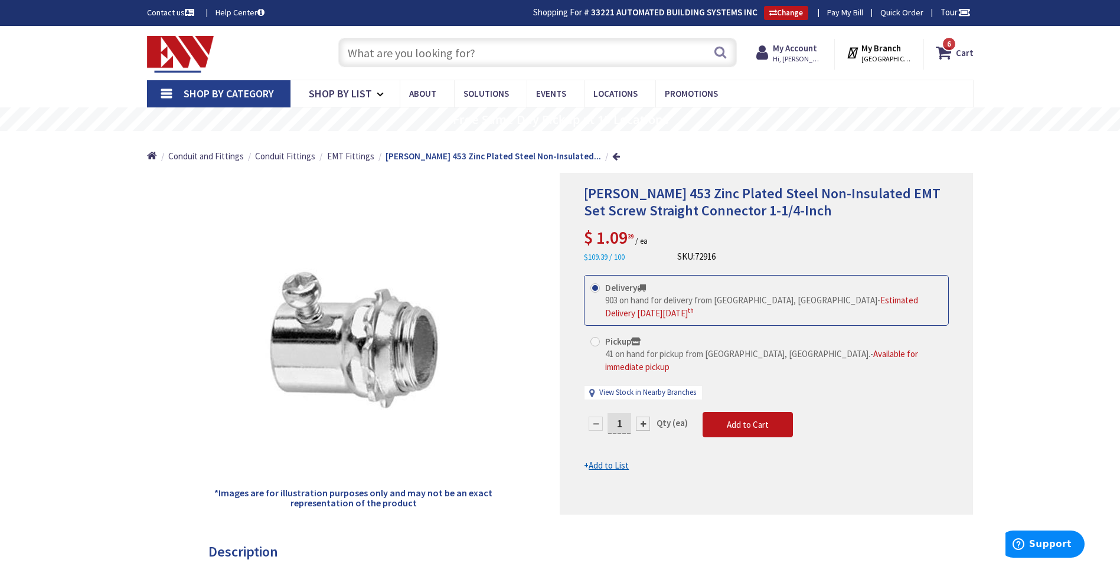
click at [370, 55] on input "text" at bounding box center [537, 53] width 399 height 30
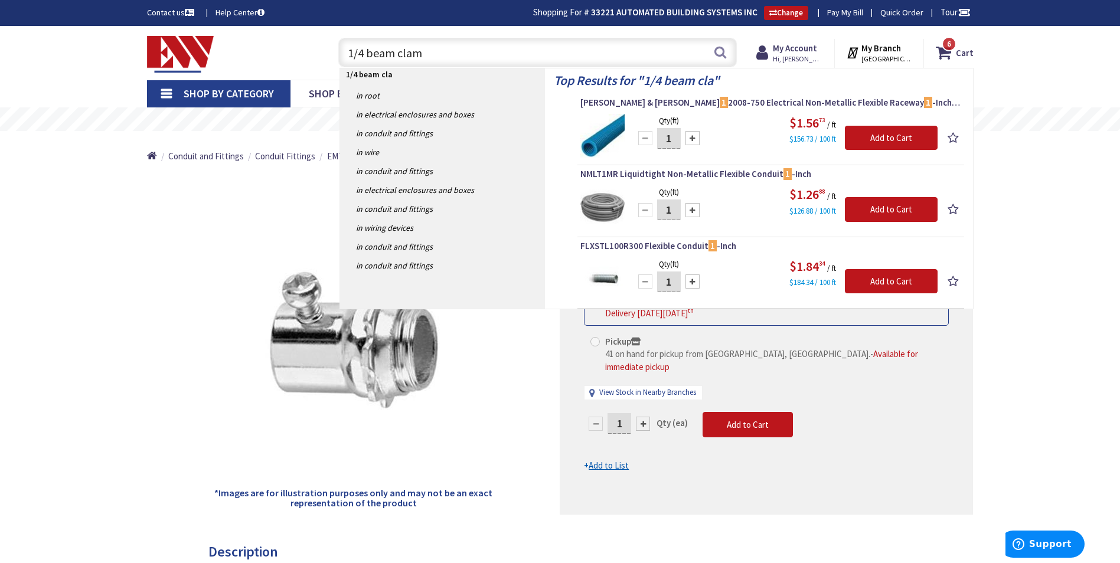
type input "1/4 beam clamp"
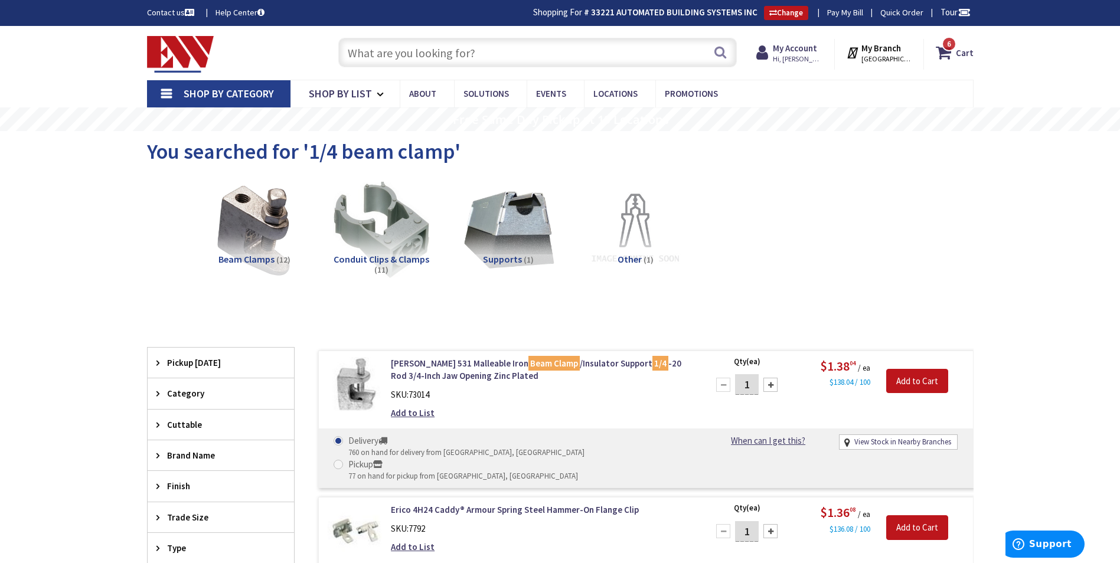
click at [454, 50] on input "text" at bounding box center [537, 53] width 399 height 30
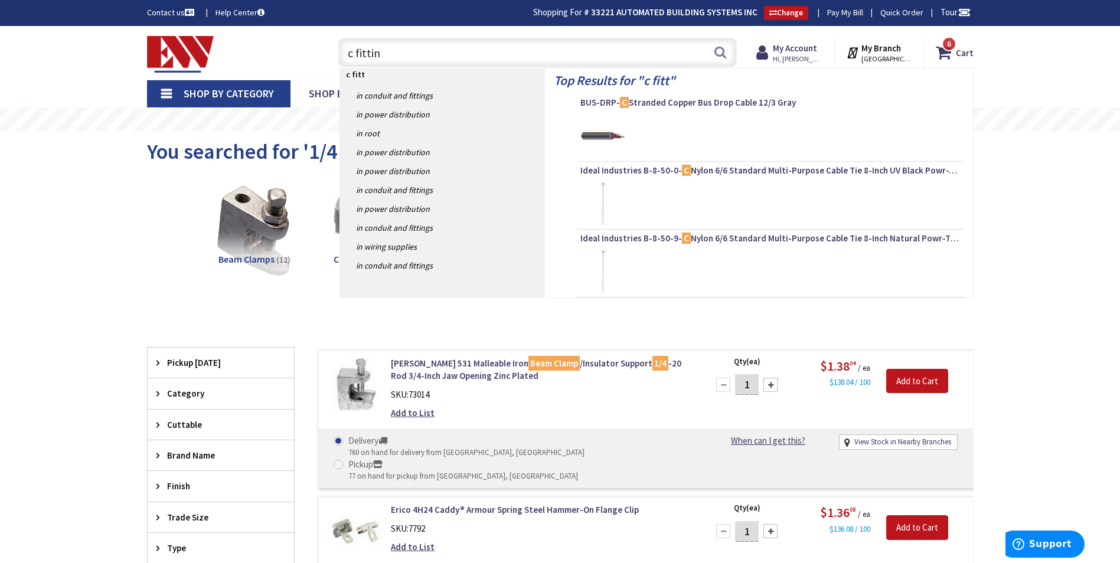
type input "c fitting"
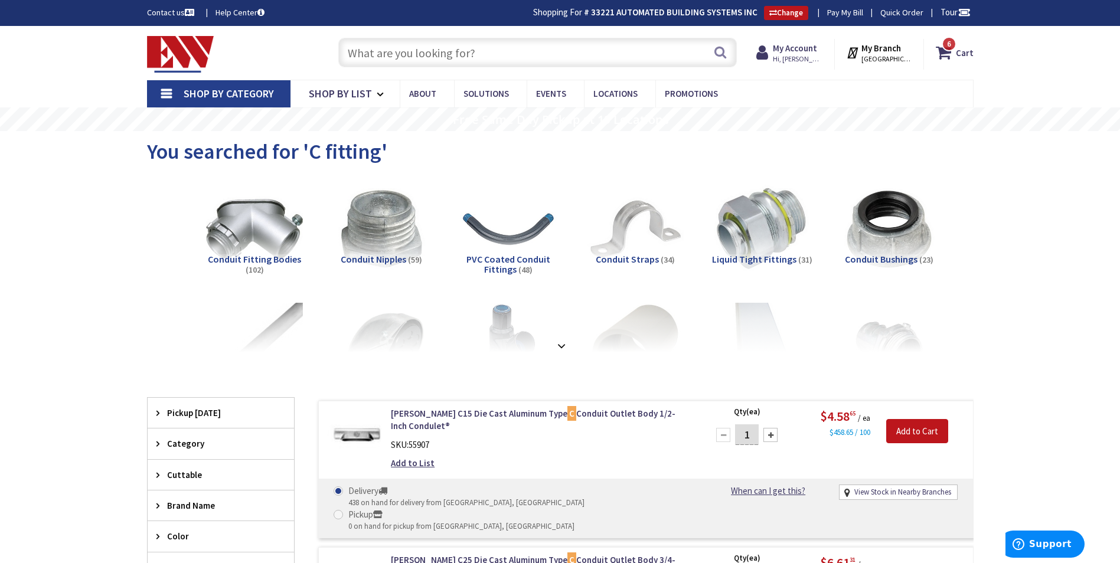
click at [411, 50] on input "text" at bounding box center [537, 53] width 399 height 30
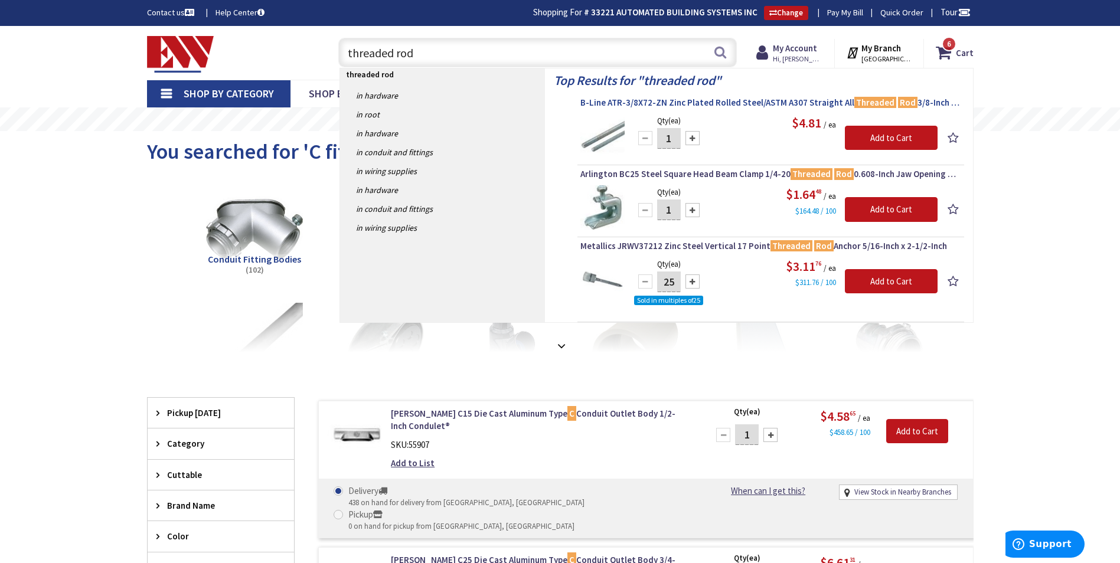
type input "threaded rod"
click at [807, 100] on span "B-Line ATR-3/8X72-ZN Zinc Plated Rolled Steel/ASTM A307 Straight All Threaded R…" at bounding box center [771, 103] width 381 height 12
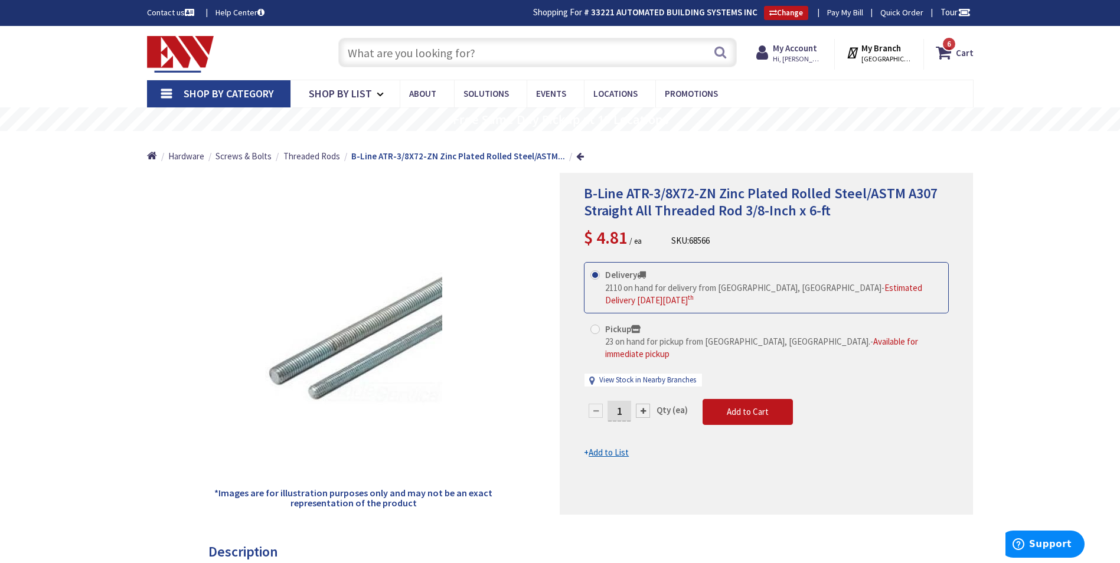
click at [444, 48] on input "text" at bounding box center [537, 53] width 399 height 30
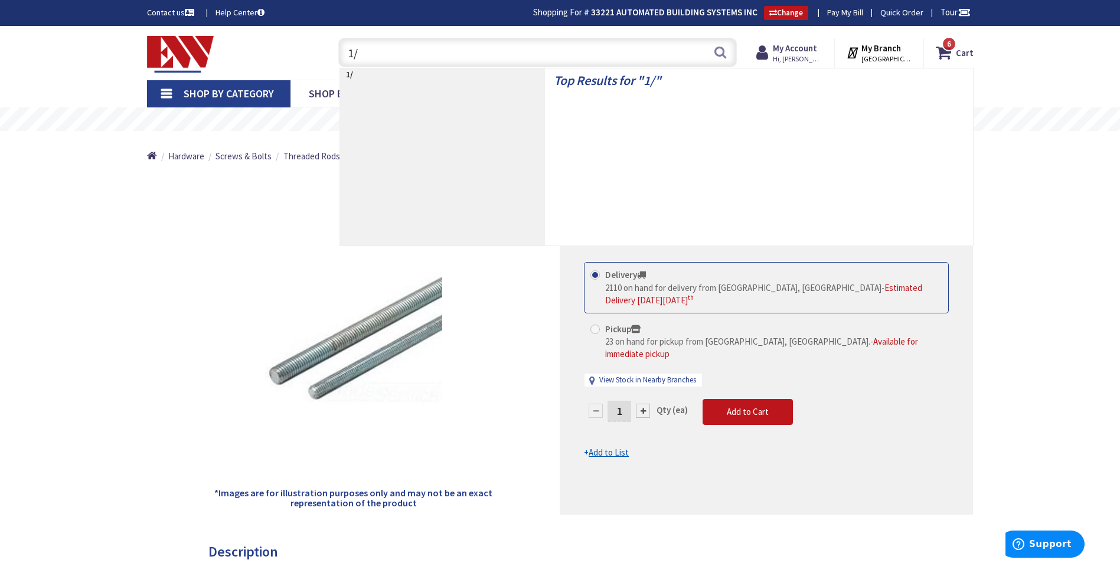
type input "1"
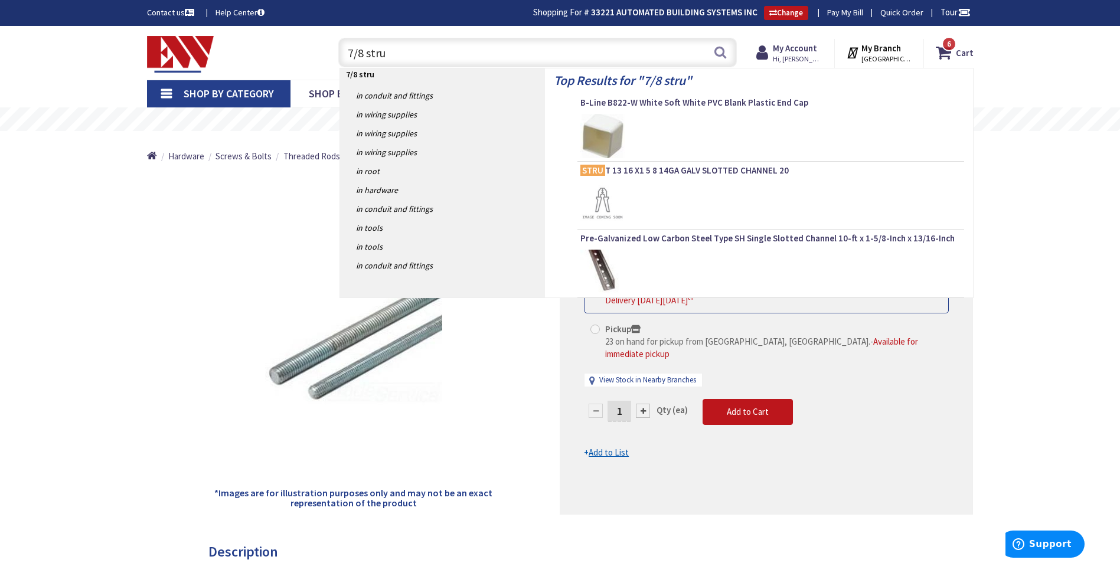
type input "7/8 strut"
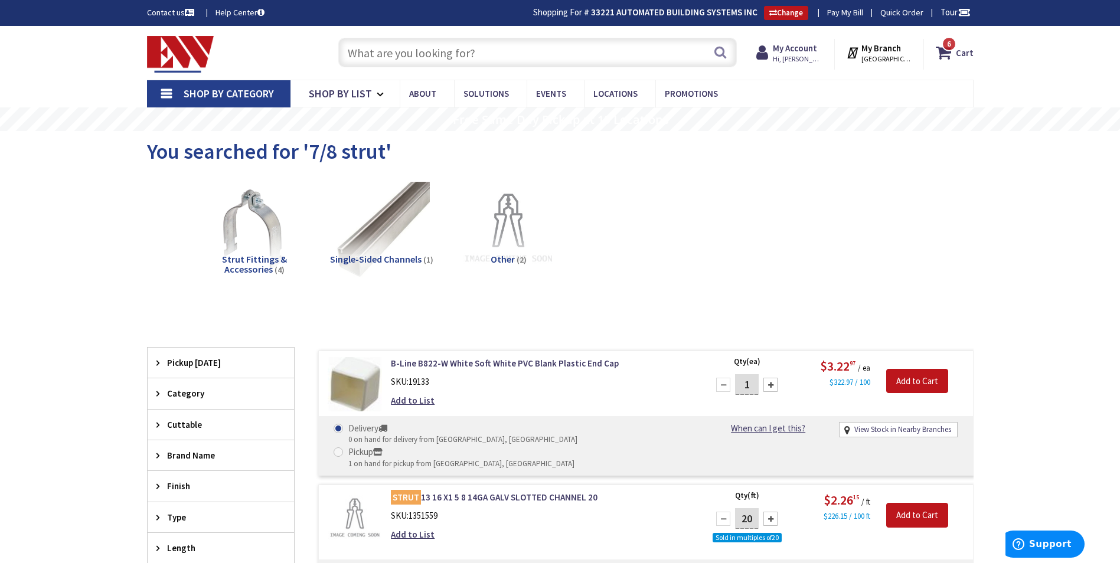
click at [494, 48] on input "text" at bounding box center [537, 53] width 399 height 30
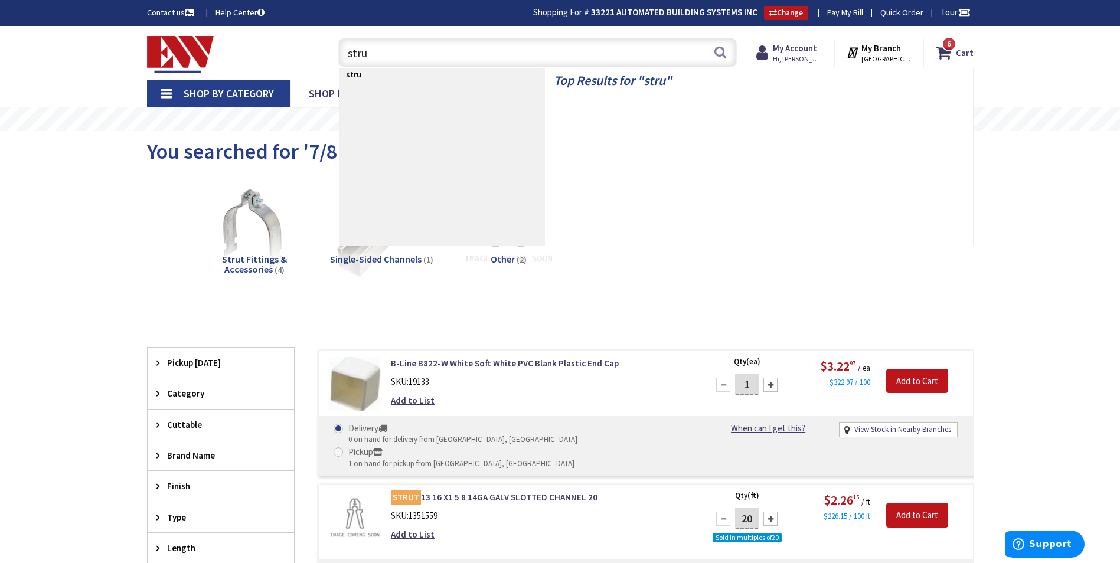
type input "strut"
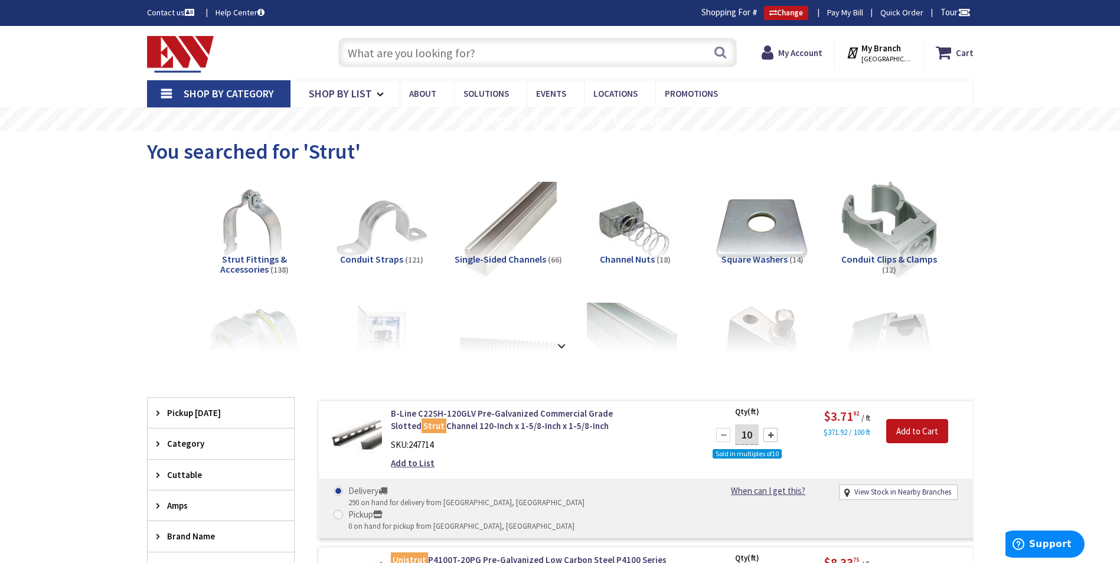
click at [440, 52] on input "text" at bounding box center [537, 53] width 399 height 30
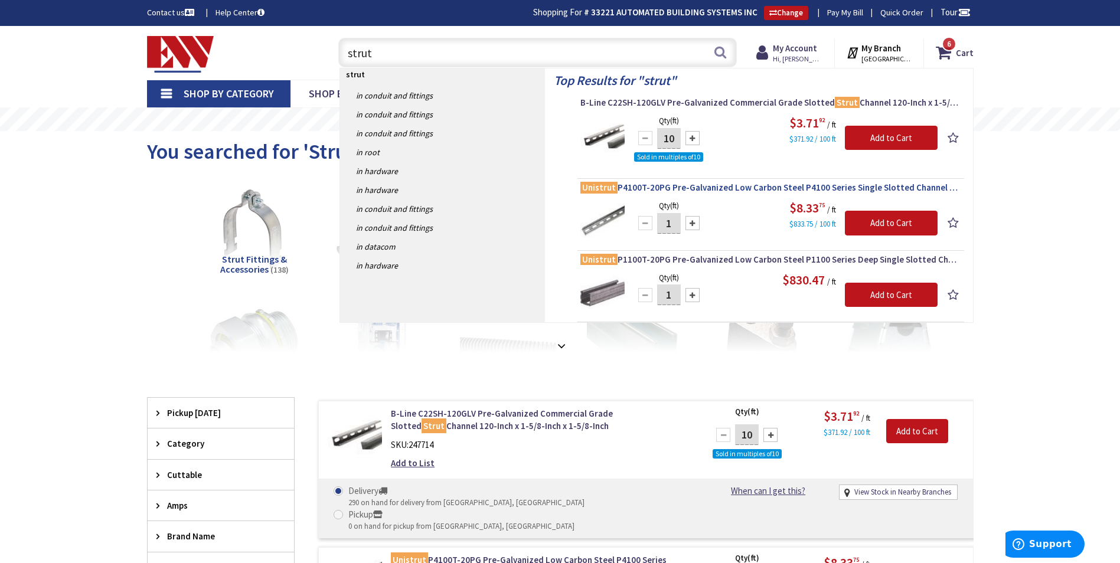
type input "strut"
click at [702, 187] on span "Unistrut P4100T-20PG Pre-Galvanized Low Carbon Steel P4100 Series Single Slotte…" at bounding box center [771, 188] width 381 height 12
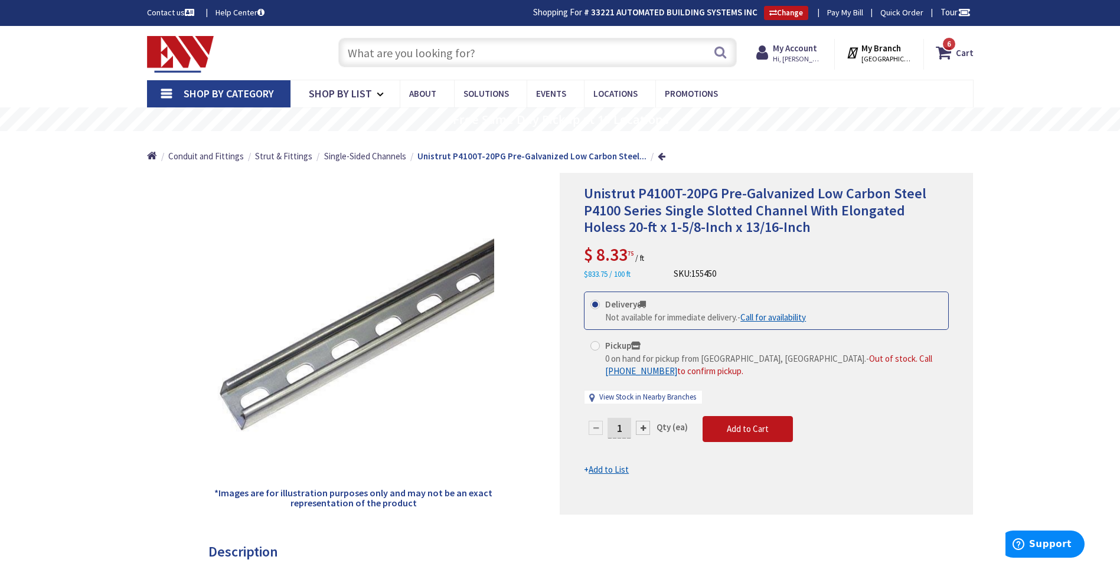
click at [418, 54] on input "text" at bounding box center [537, 53] width 399 height 30
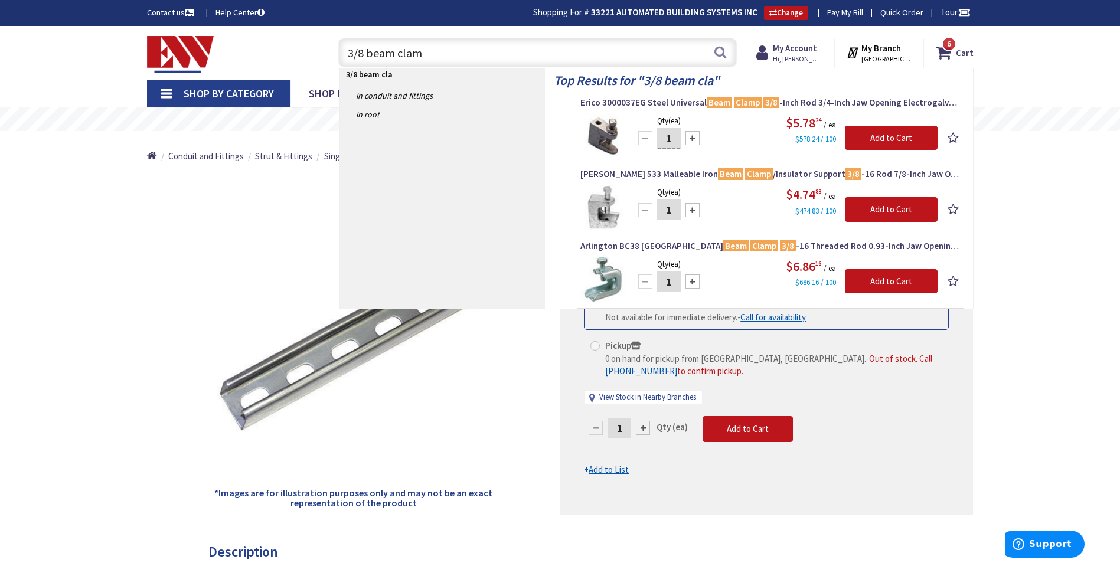
type input "3/8 beam clamp"
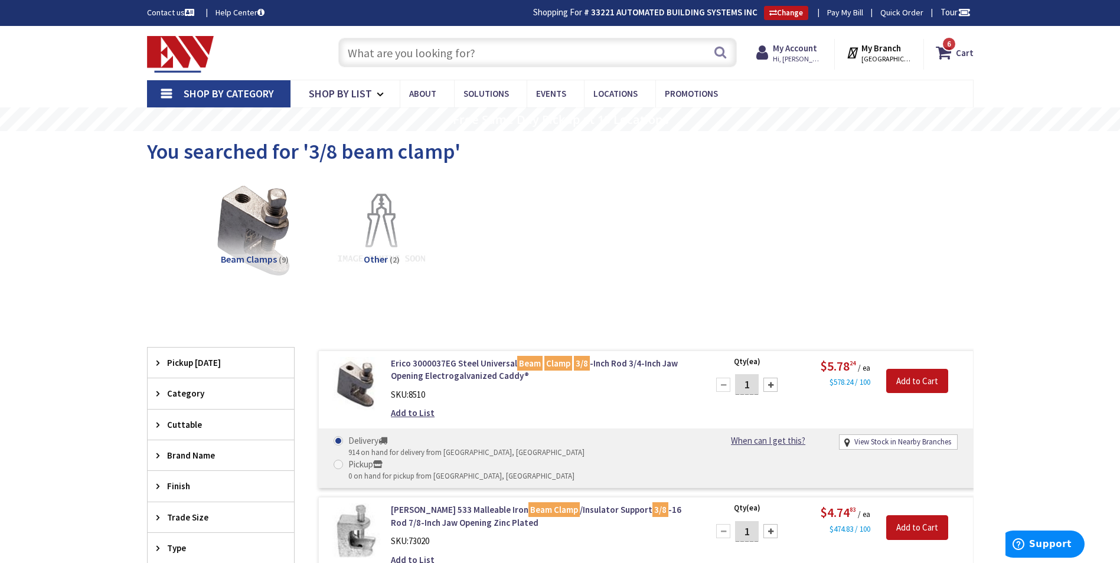
click at [420, 56] on input "text" at bounding box center [537, 53] width 399 height 30
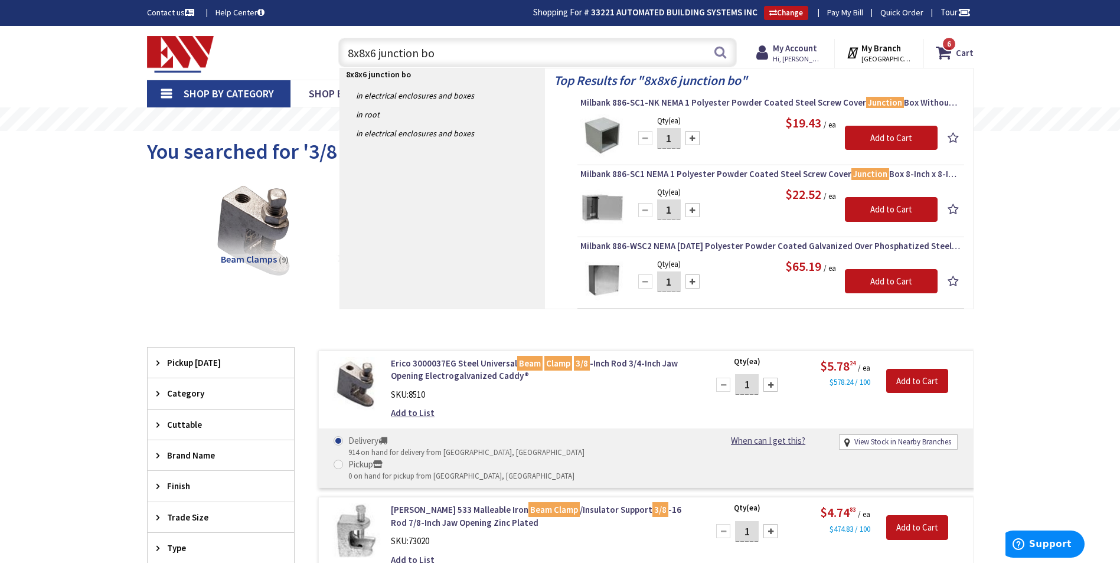
type input "8x8x6 junction box"
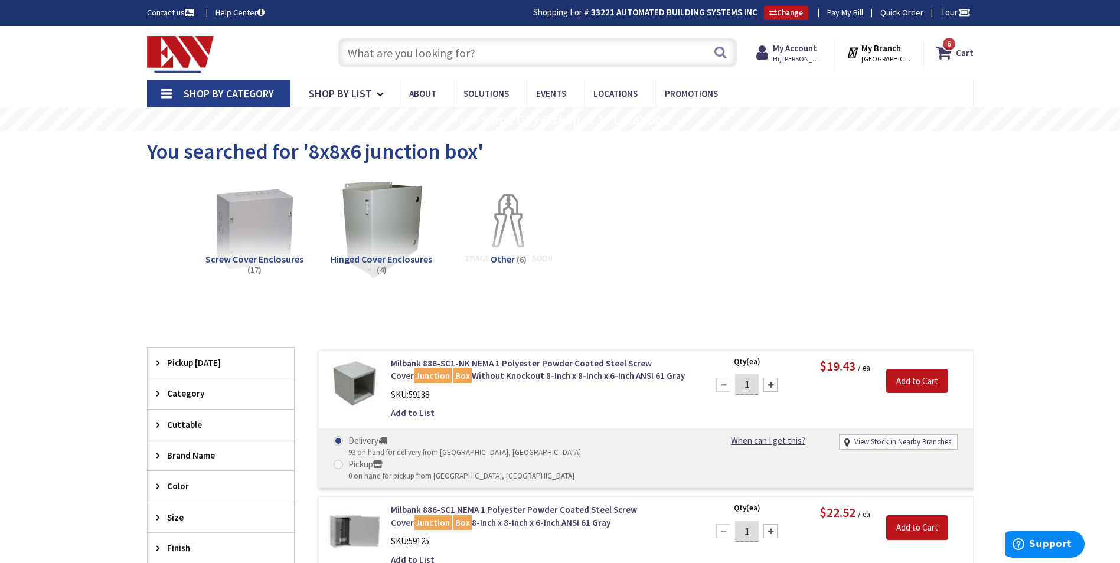
click at [413, 57] on input "text" at bounding box center [537, 53] width 399 height 30
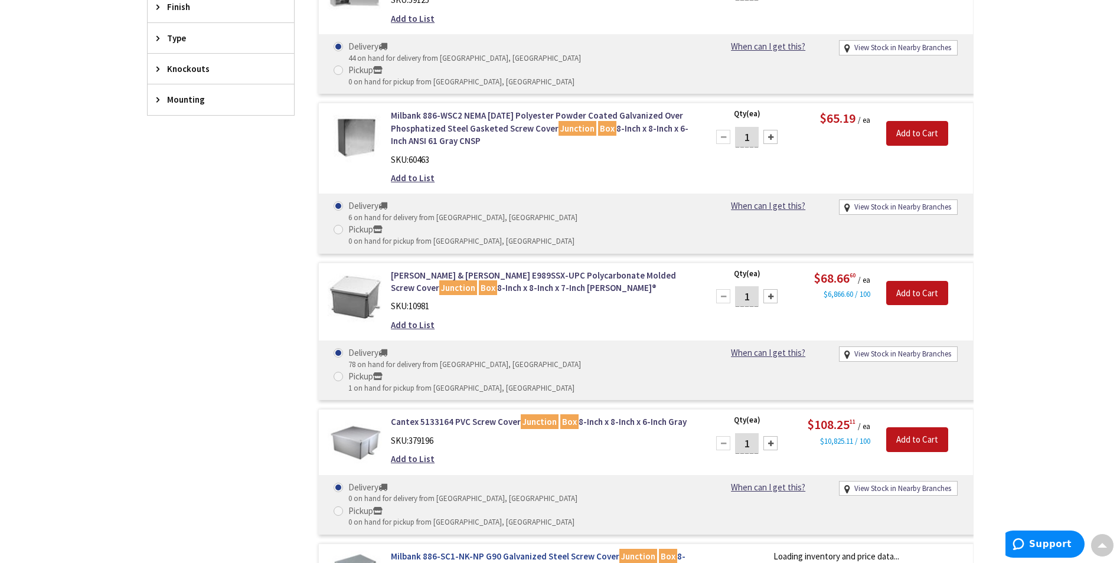
scroll to position [551, 0]
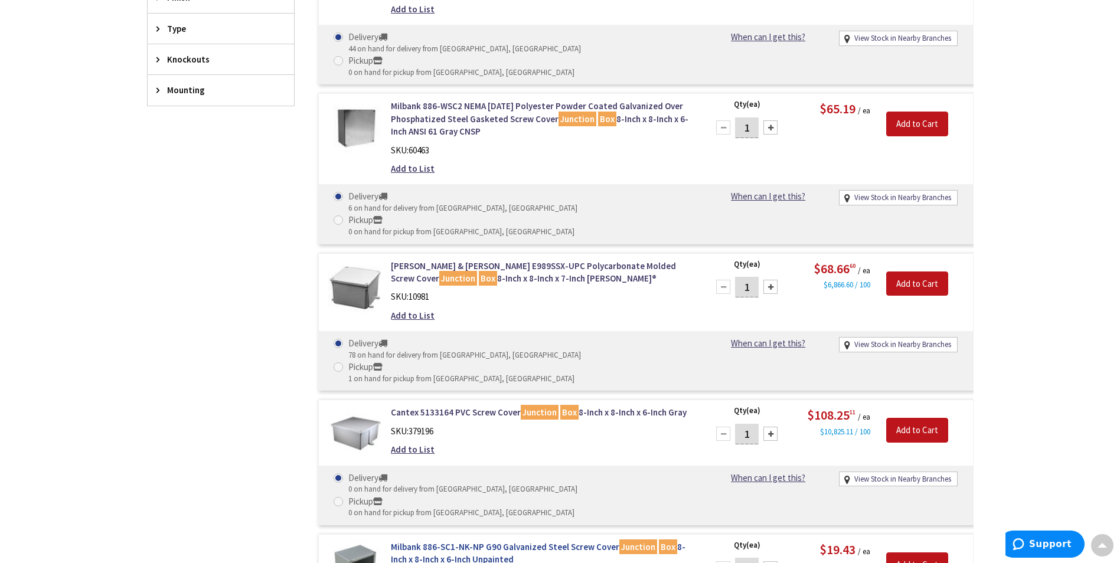
type input "8x8x6 glavanized junction"
click at [542, 541] on link "Milbank 886-SC1-NK-NP G90 Galvanized Steel Screw Cover Junction Box 8-Inch x 8-…" at bounding box center [541, 553] width 301 height 25
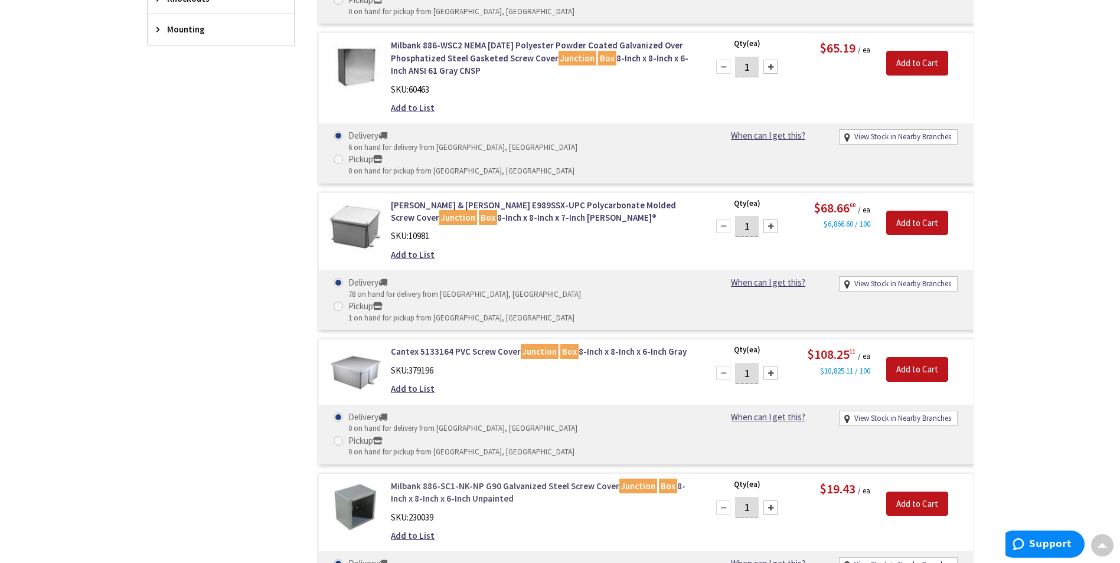
scroll to position [630, 0]
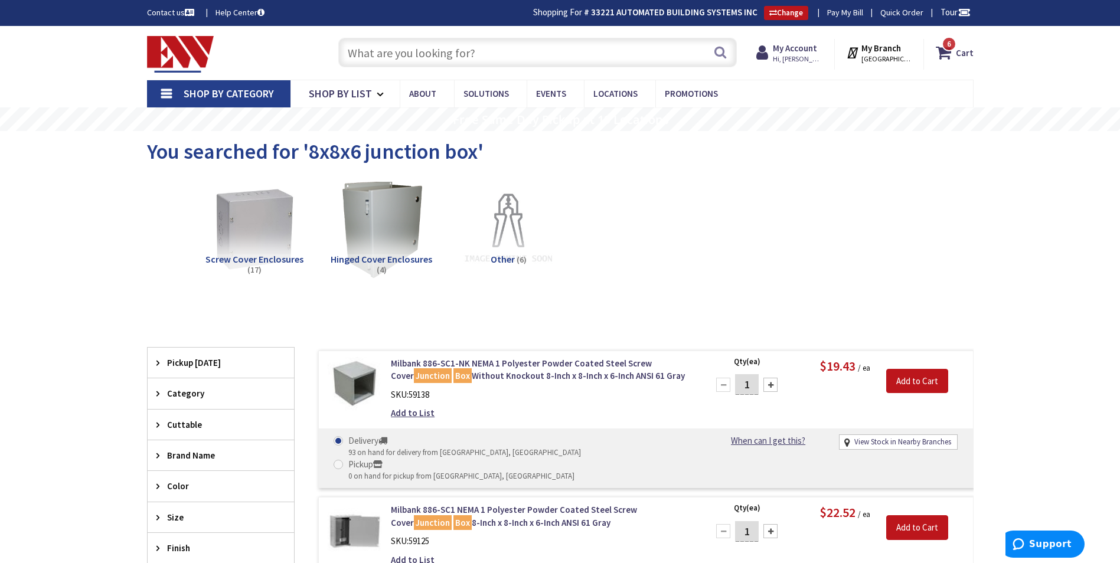
drag, startPoint x: 452, startPoint y: 57, endPoint x: 446, endPoint y: 59, distance: 6.7
click at [452, 57] on input "text" at bounding box center [537, 53] width 399 height 30
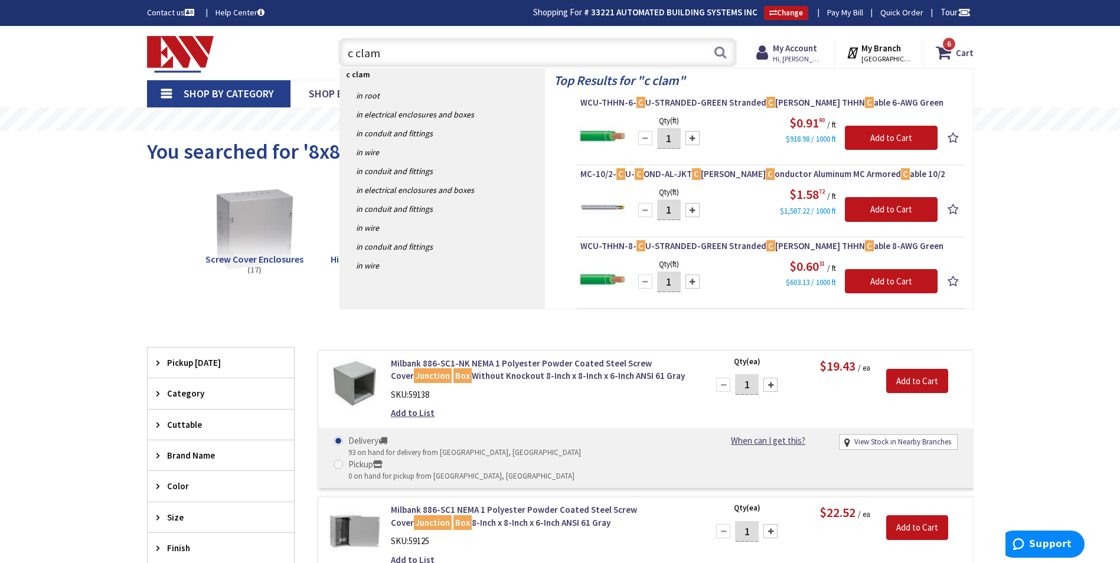
type input "c clamp"
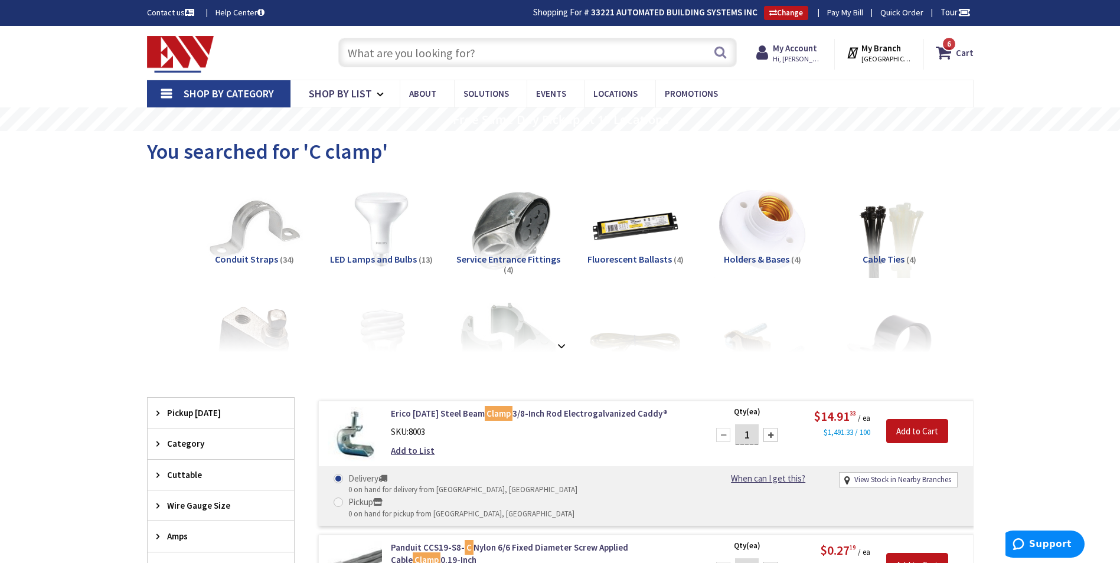
click at [438, 58] on input "text" at bounding box center [537, 53] width 399 height 30
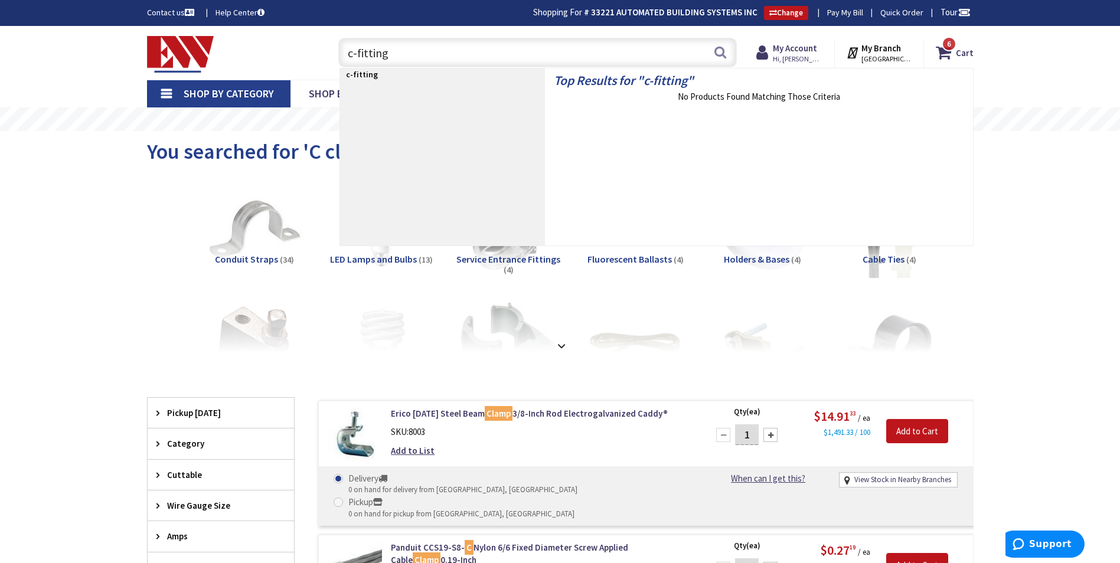
drag, startPoint x: 465, startPoint y: 50, endPoint x: 263, endPoint y: 51, distance: 202.0
click at [263, 51] on div "Toggle Nav c-fitting c-fitting Search 6 6 6 items Cart My Cart 6" at bounding box center [560, 53] width 845 height 40
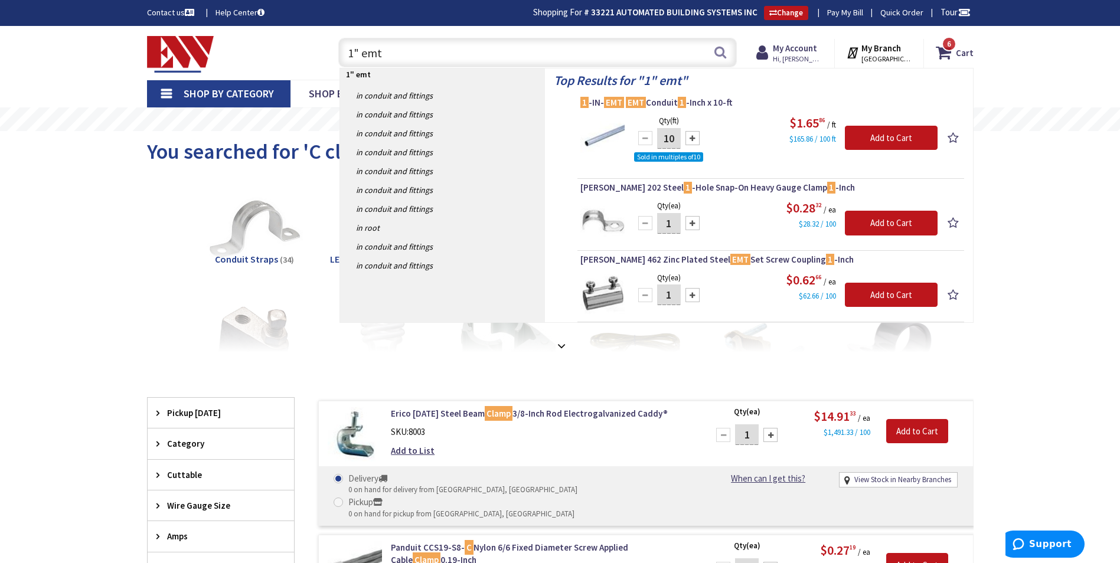
type input "1" emt"
click at [621, 104] on mark "EMT" at bounding box center [614, 102] width 20 height 15
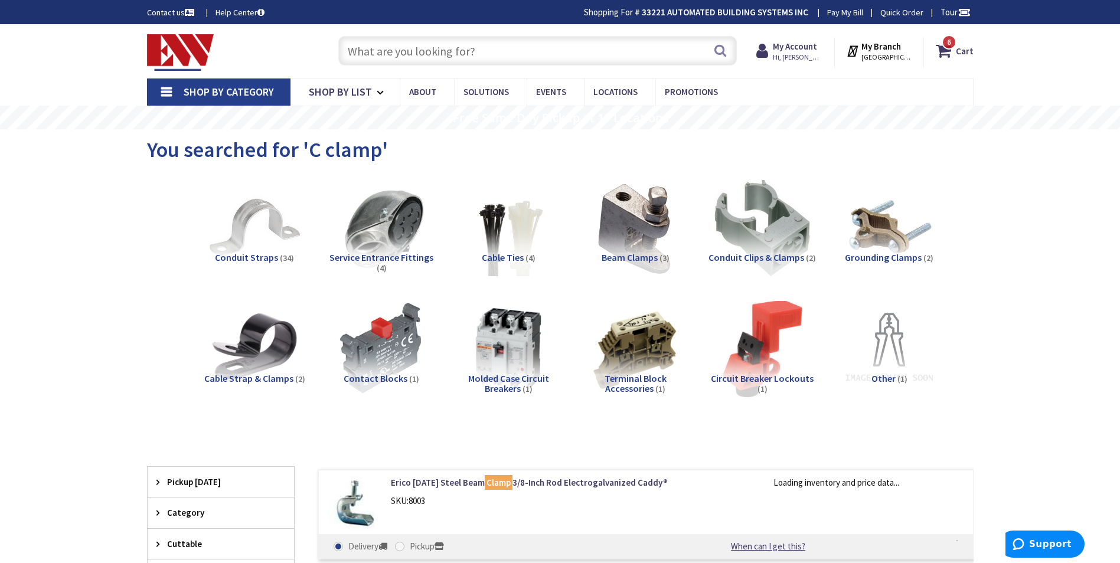
click at [464, 54] on input "text" at bounding box center [537, 51] width 399 height 30
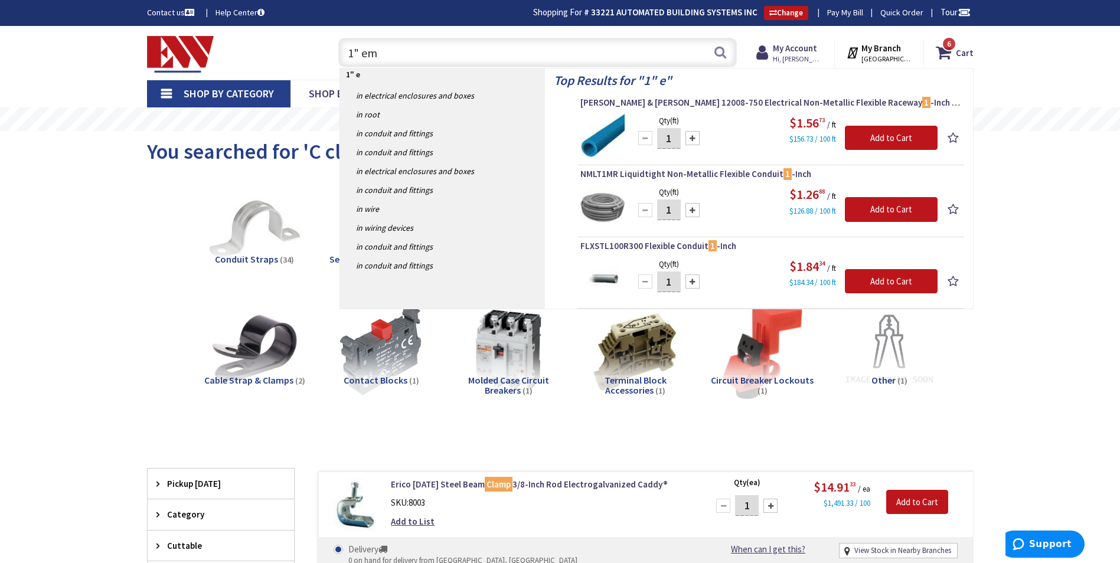
type input "1" emt"
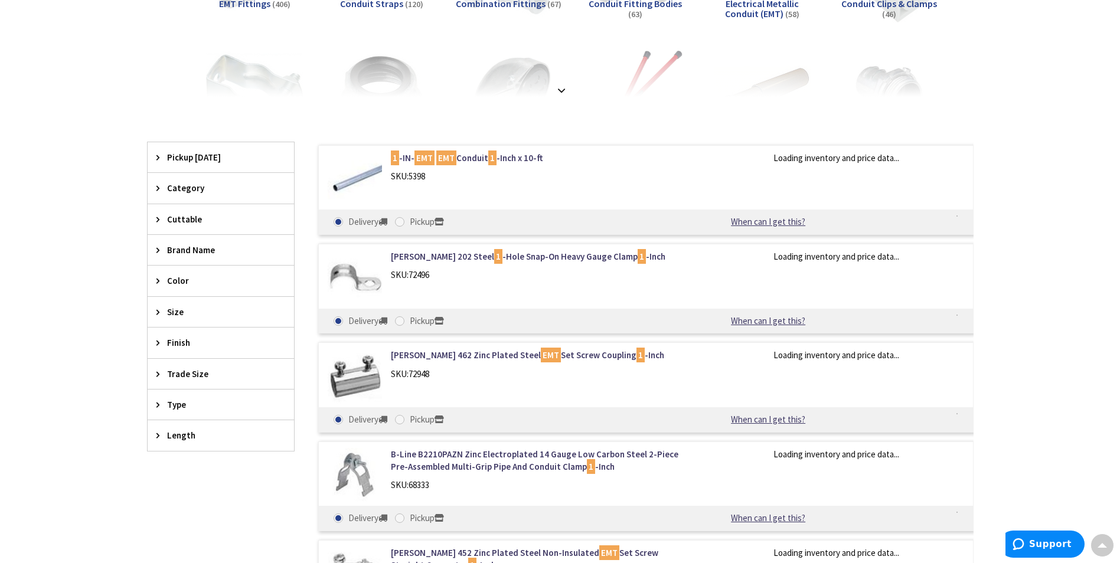
scroll to position [258, 0]
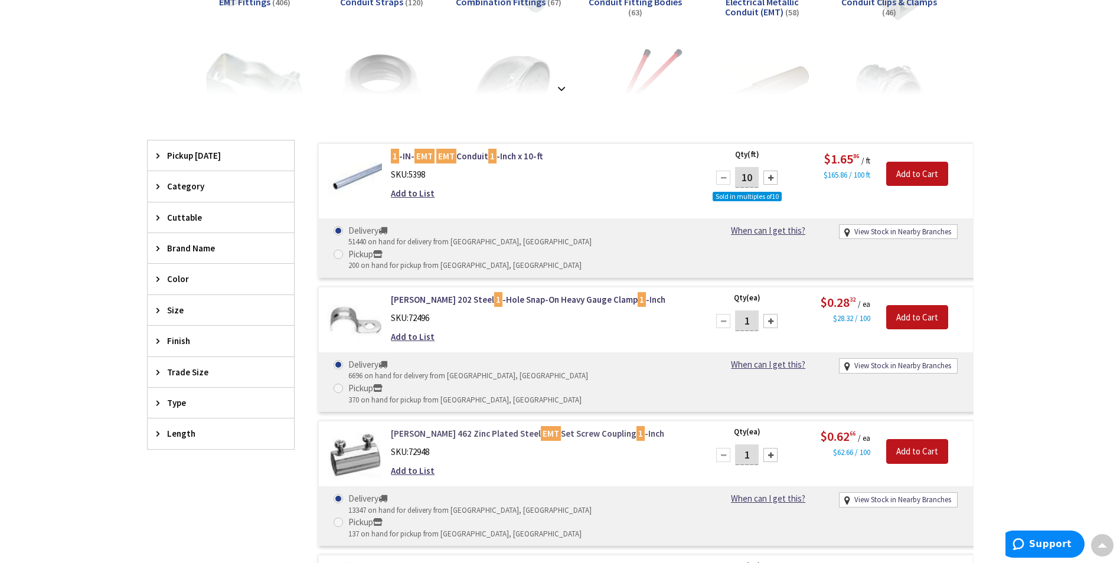
click at [474, 428] on link "Crouse-Hinds 462 Zinc Plated Steel EMT Set Screw Coupling 1 -Inch" at bounding box center [541, 434] width 301 height 12
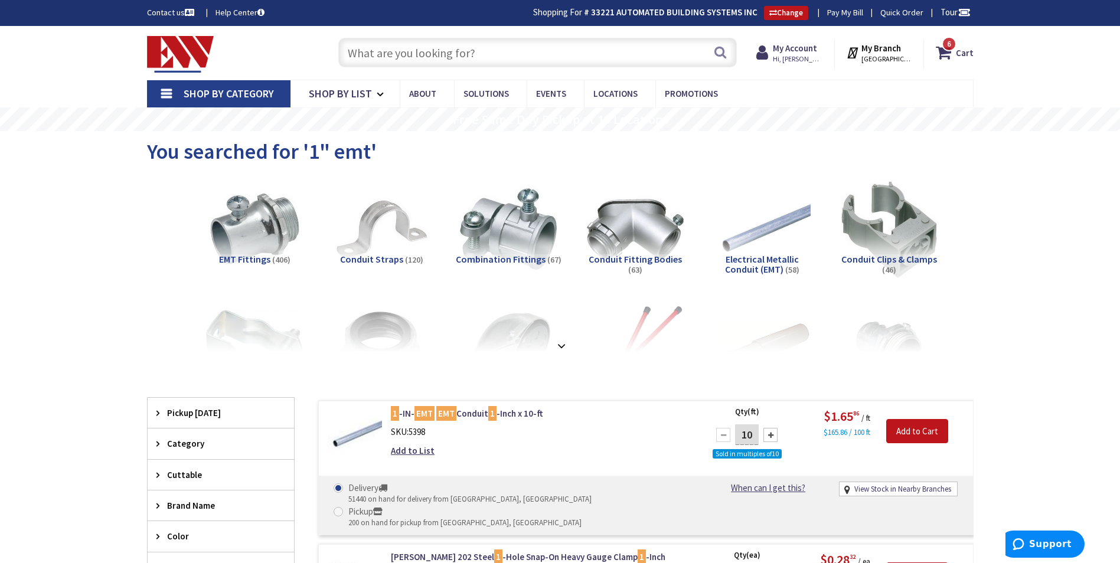
click at [422, 53] on input "text" at bounding box center [537, 53] width 399 height 30
paste input "72504"
type input "72504"
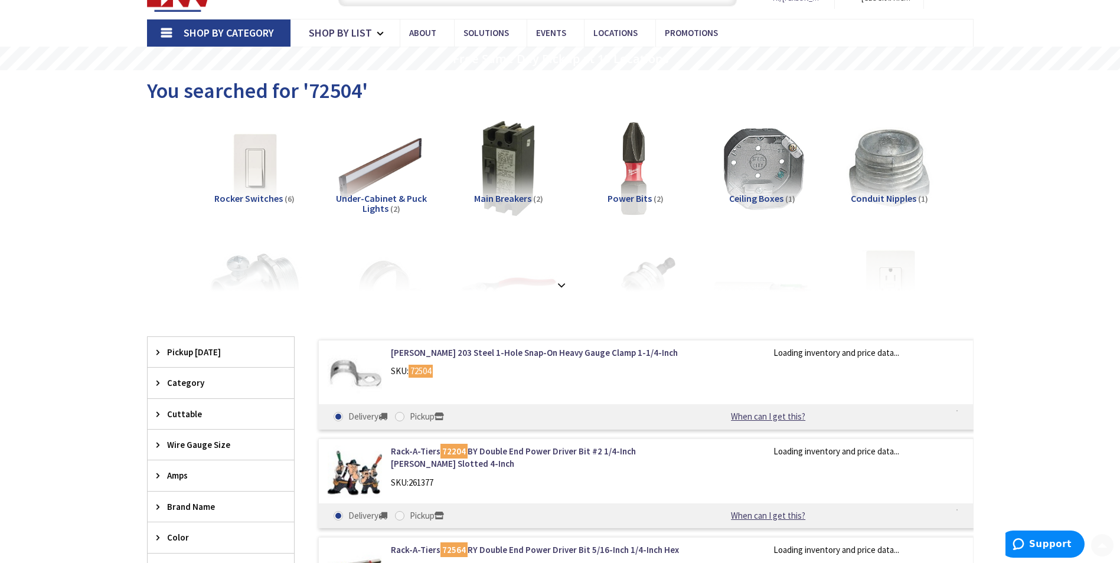
scroll to position [80, 0]
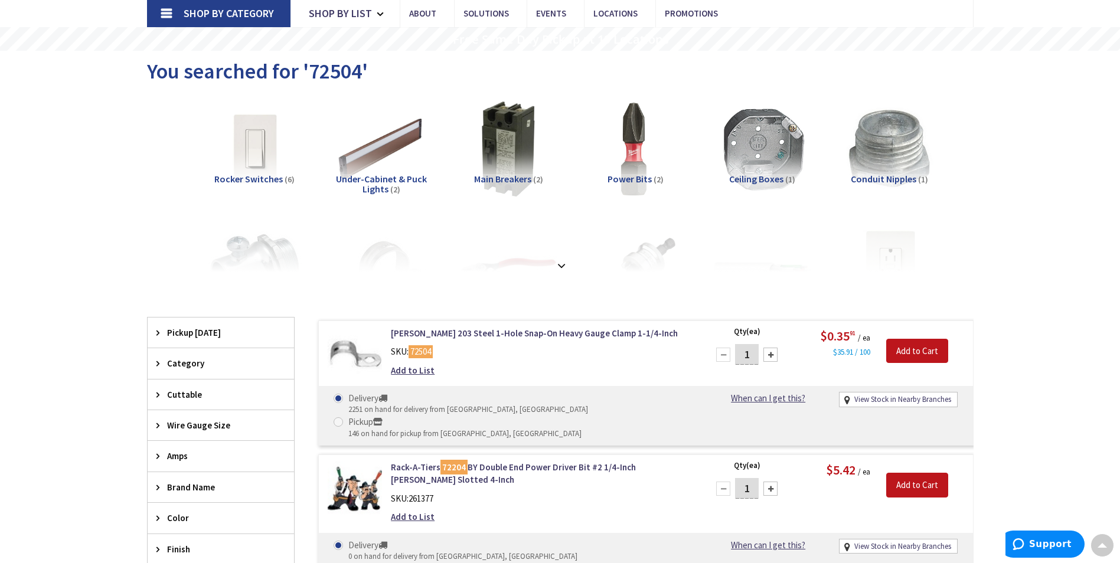
click at [390, 333] on div "Crouse-Hinds 203 Steel 1-Hole Snap-On Heavy Gauge Clamp 1-1/4-Inch SKU: 72504 A…" at bounding box center [541, 355] width 318 height 56
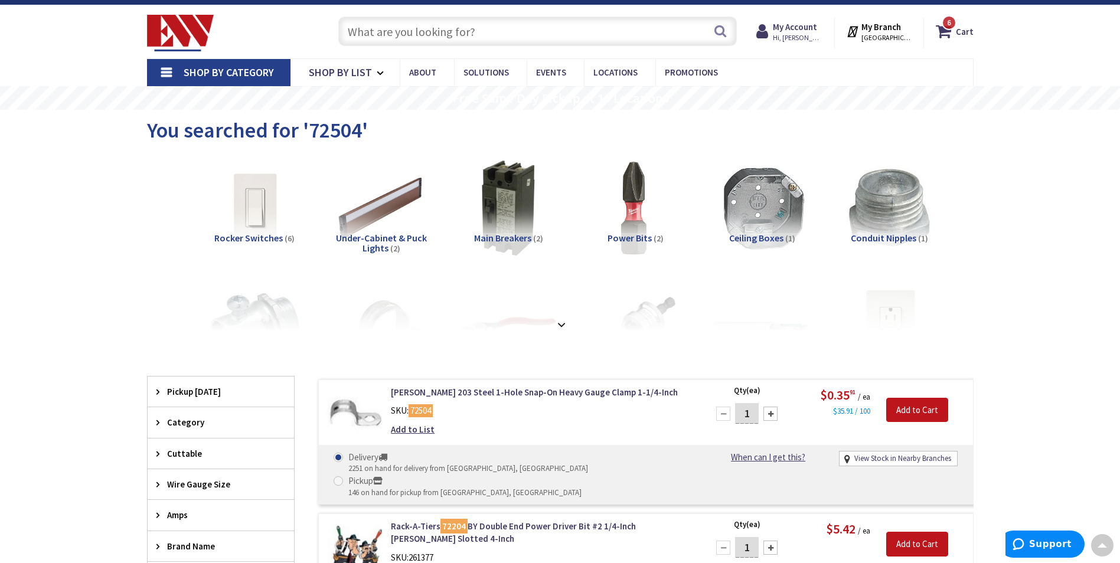
scroll to position [2, 0]
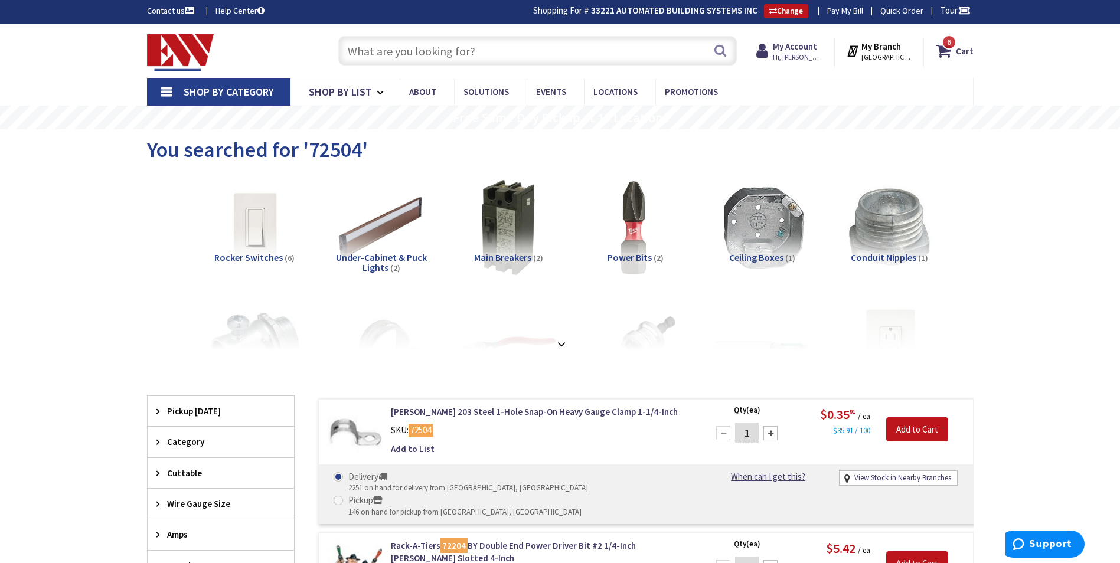
click at [429, 53] on input "text" at bounding box center [537, 51] width 399 height 30
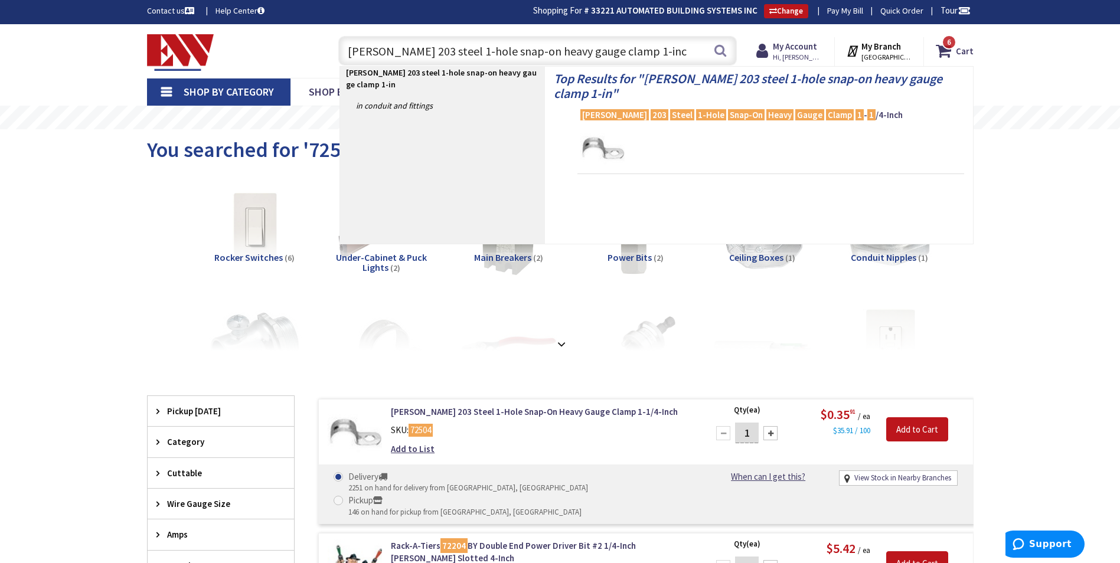
type input "crouse-hinds 203 steel 1-hole snap-on heavy gauge clamp 1-inch"
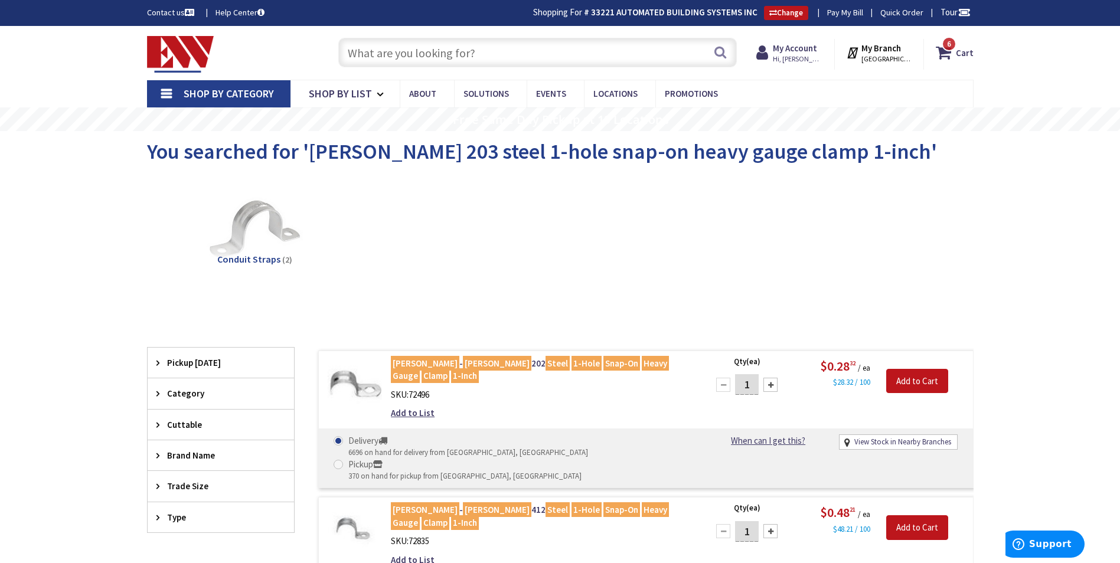
click at [412, 56] on input "text" at bounding box center [537, 53] width 399 height 30
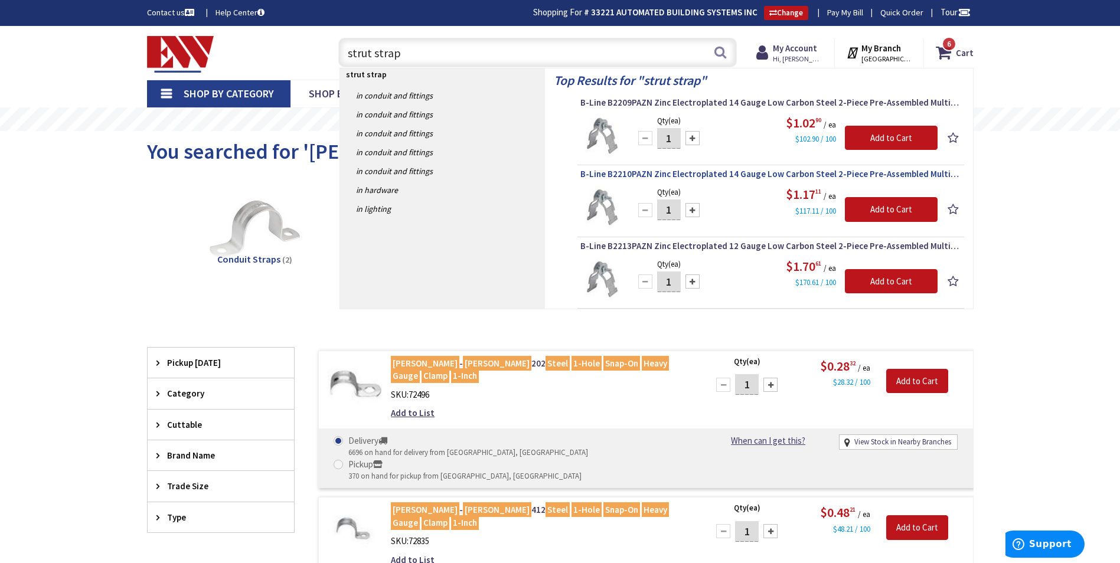
type input "strut strap"
click at [754, 175] on span "B-Line B2210PAZN Zinc Electroplated 14 Gauge Low Carbon Steel 2-Piece Pre-Assem…" at bounding box center [771, 174] width 381 height 12
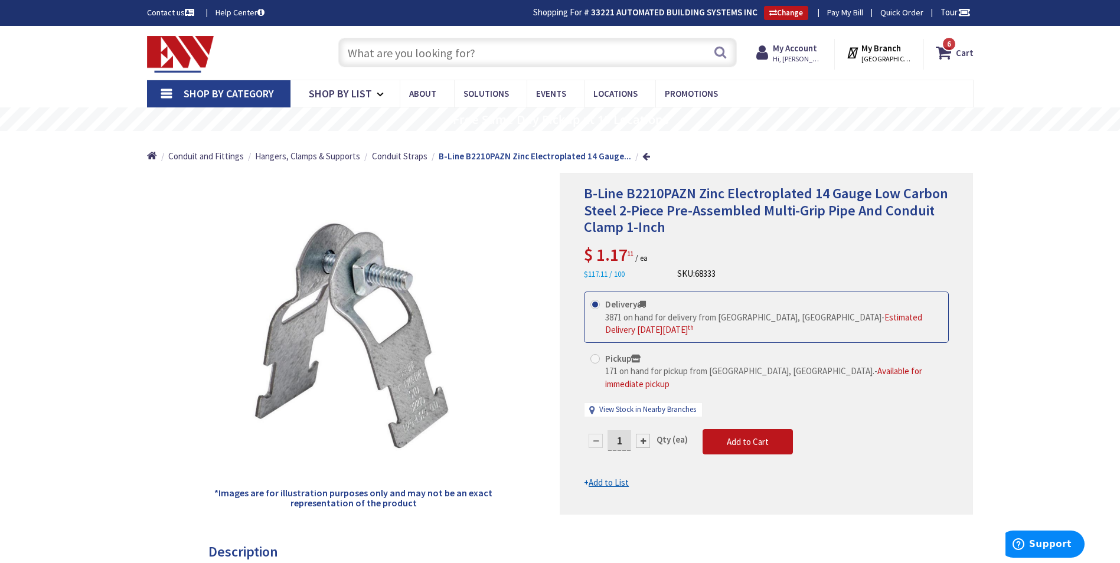
click at [474, 50] on input "text" at bounding box center [537, 53] width 399 height 30
type input "L"
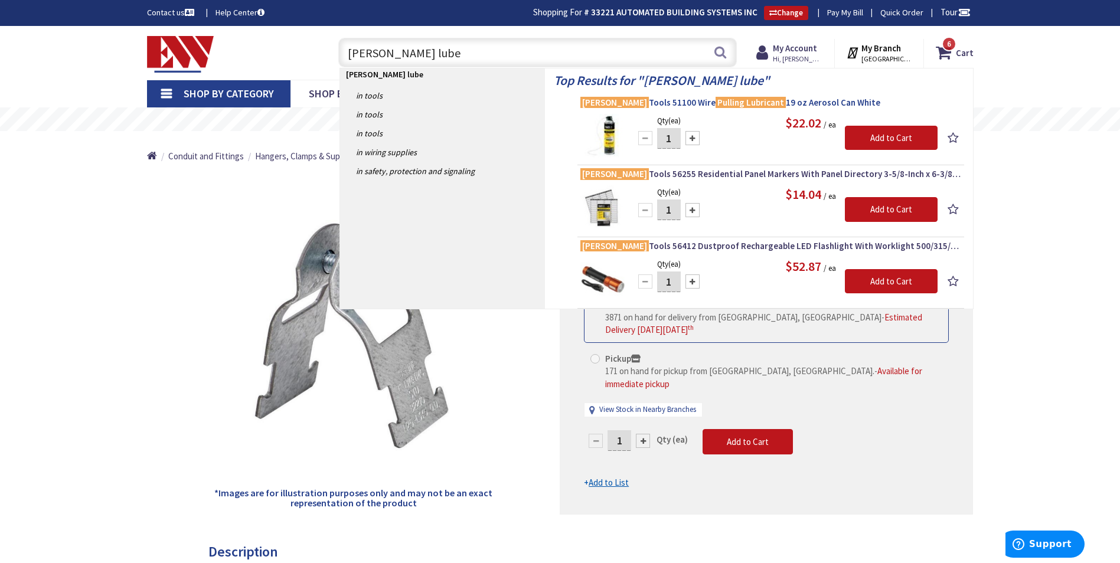
type input "Klien lube"
click at [641, 102] on span "Klein Tools 51100 Wire Pulling Lubricant 19 oz Aerosol Can White" at bounding box center [771, 103] width 381 height 12
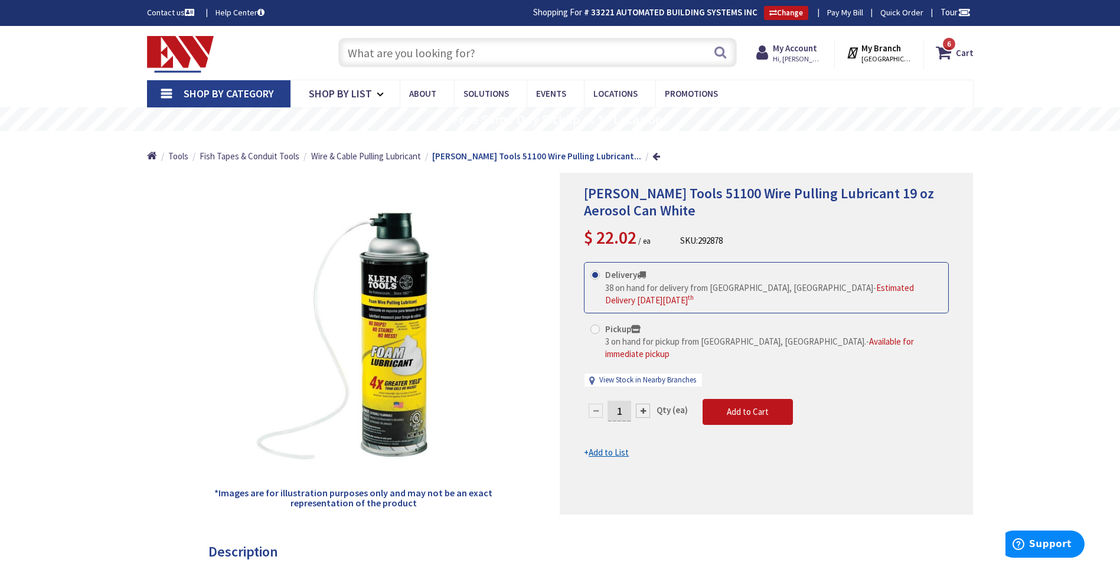
click at [506, 61] on input "text" at bounding box center [537, 53] width 399 height 30
click at [515, 63] on input "text" at bounding box center [537, 53] width 399 height 30
type input "lbf hin"
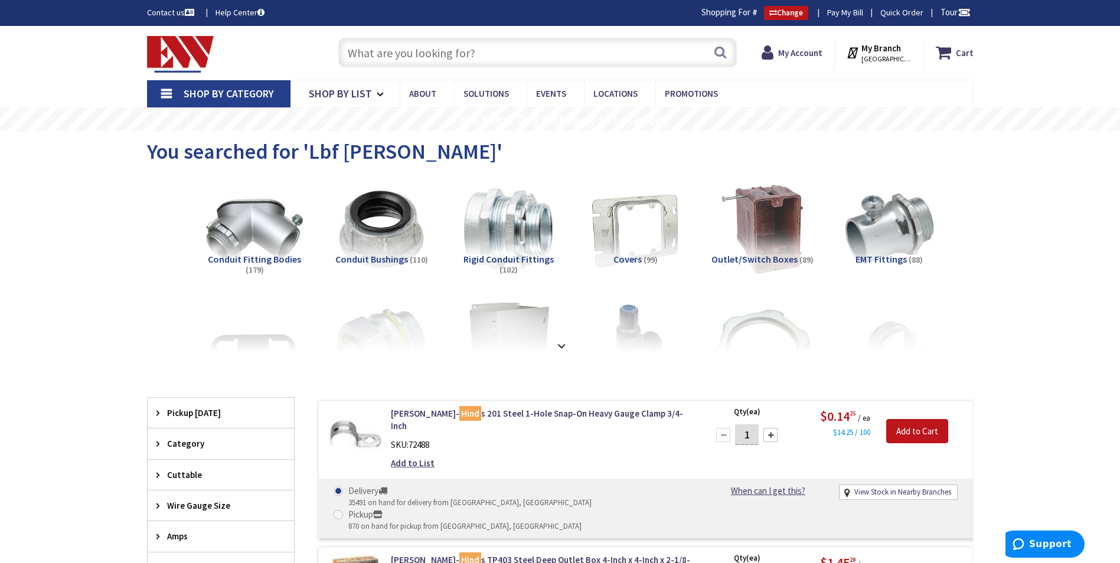
click at [470, 54] on input "text" at bounding box center [537, 53] width 399 height 30
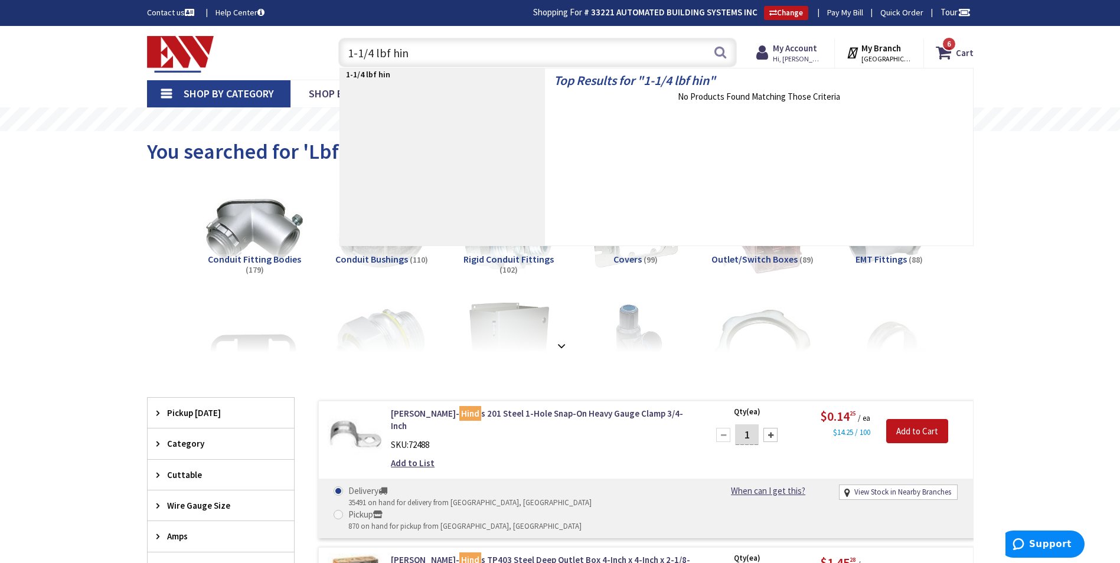
type input "1-1/4 lbf hing"
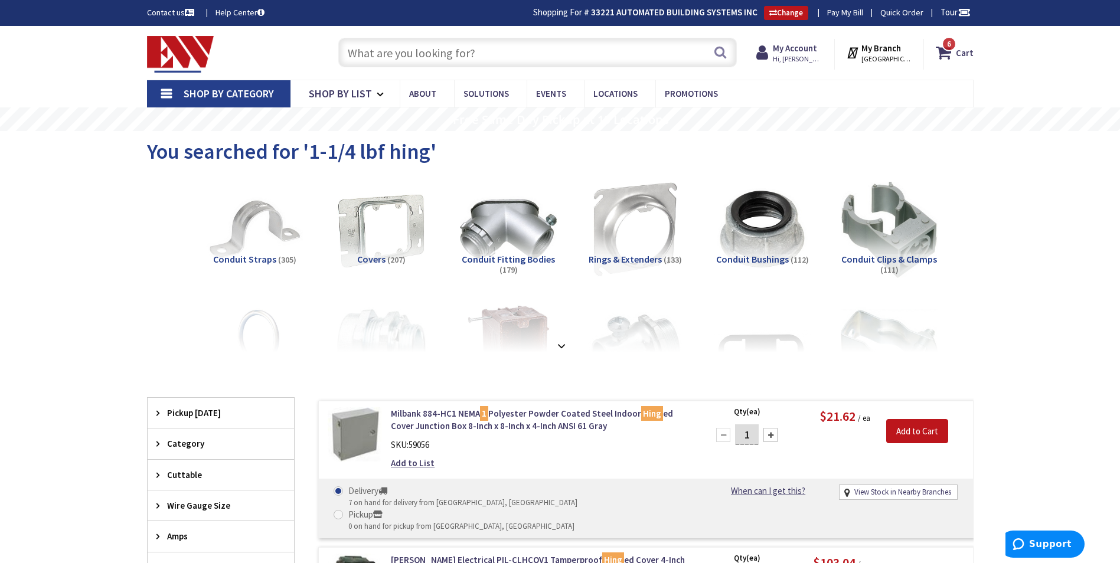
click at [470, 54] on input "text" at bounding box center [537, 53] width 399 height 30
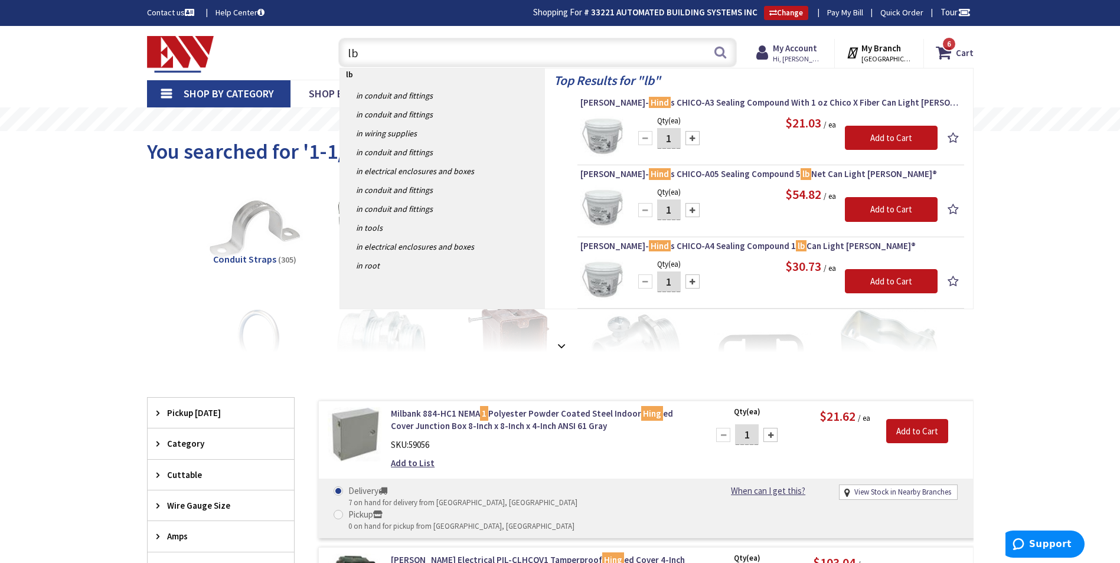
type input "l"
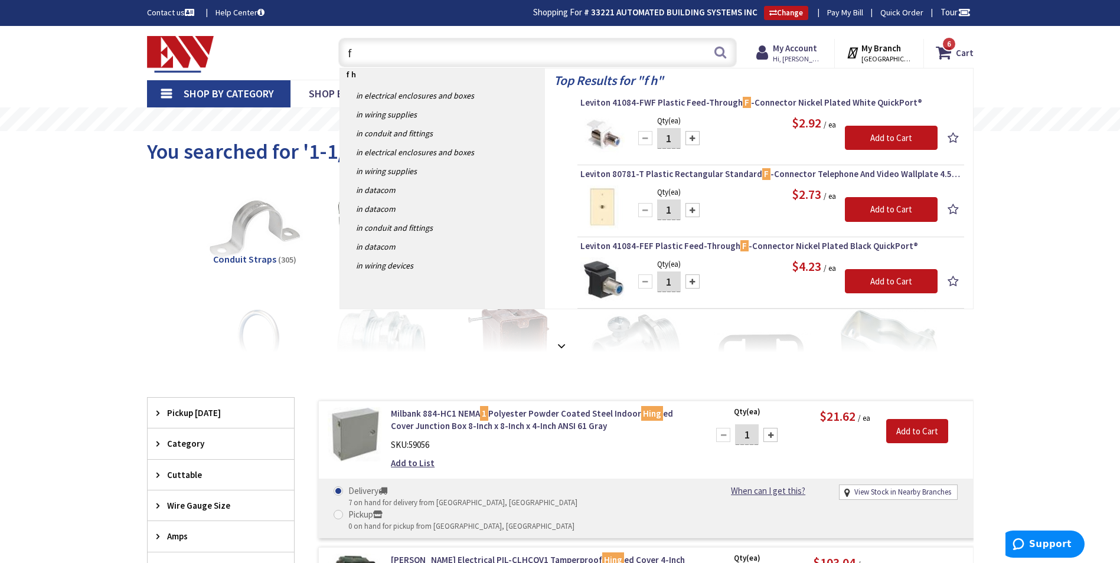
type input "f"
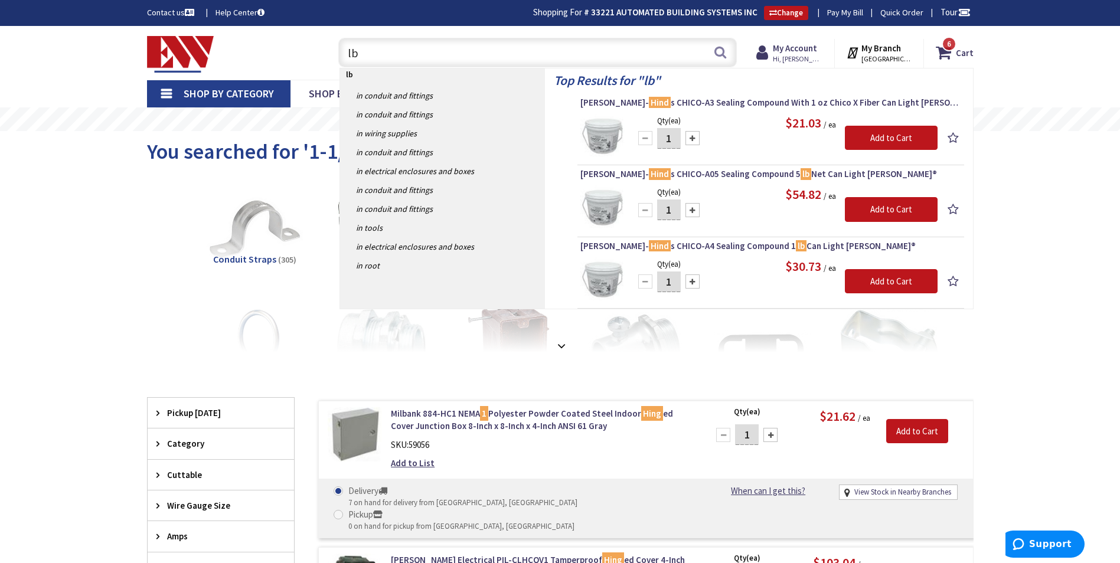
type input "l"
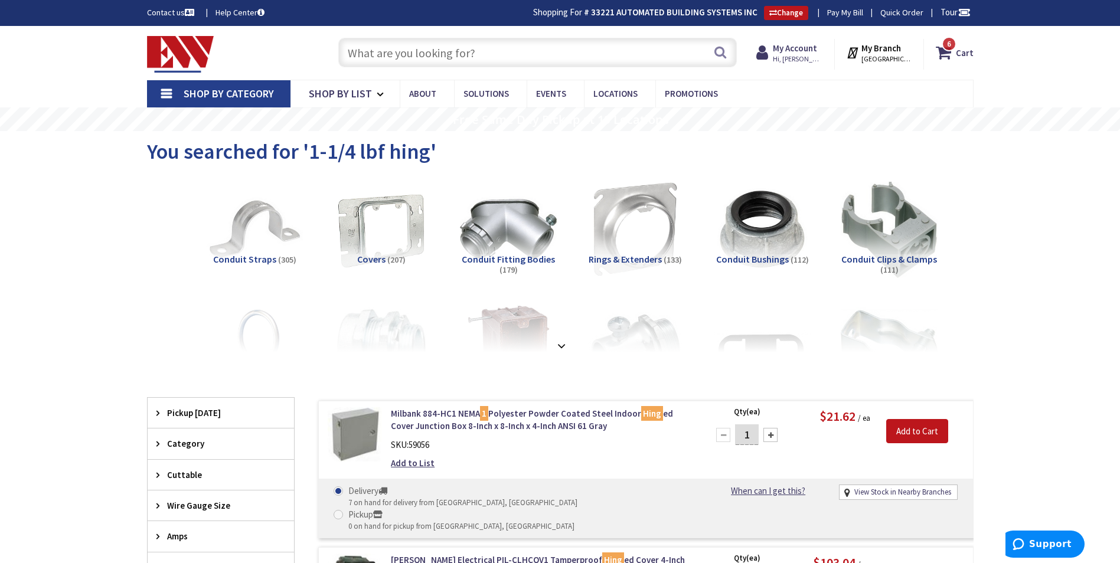
click at [488, 47] on input "text" at bounding box center [537, 53] width 399 height 30
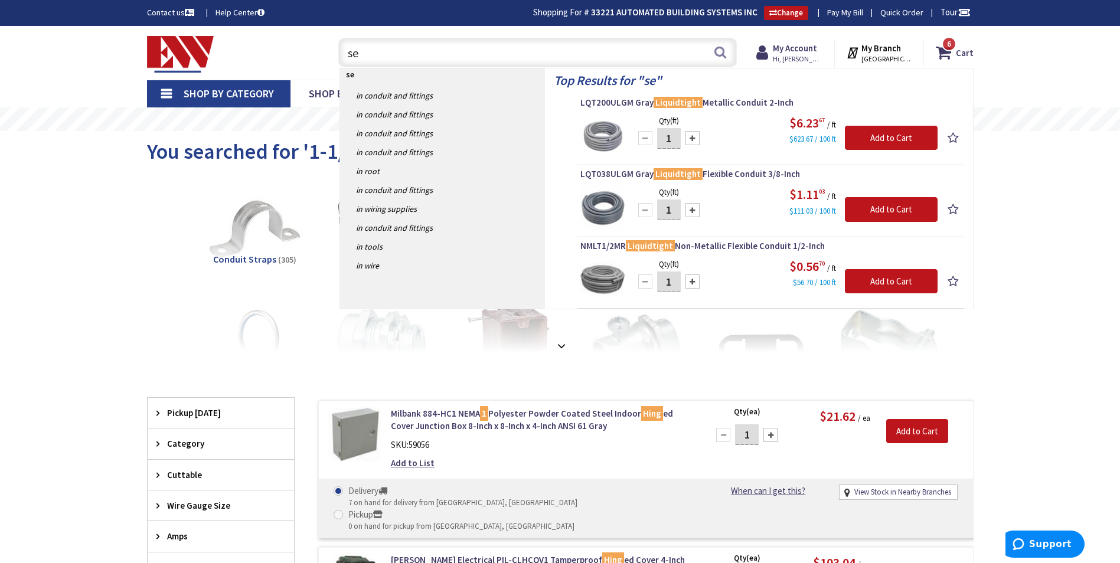
type input "s"
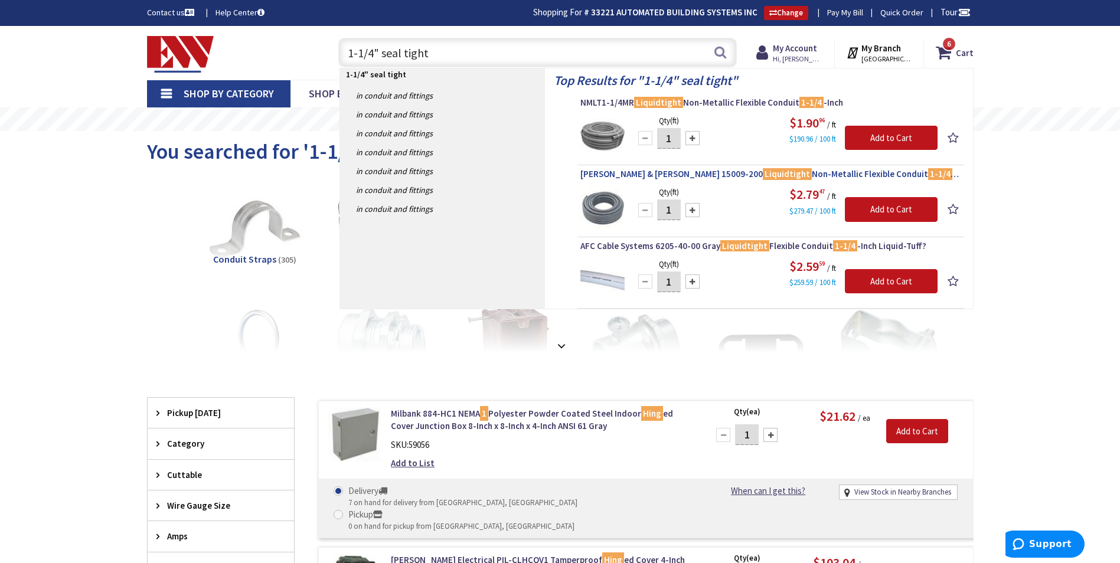
type input "1-1/4" seal tight"
click at [779, 172] on span "Thomas & Betts 15009-200 Liquidtight Non-Metallic Flexible Conduit 1-1/4 -Inch …" at bounding box center [771, 174] width 381 height 12
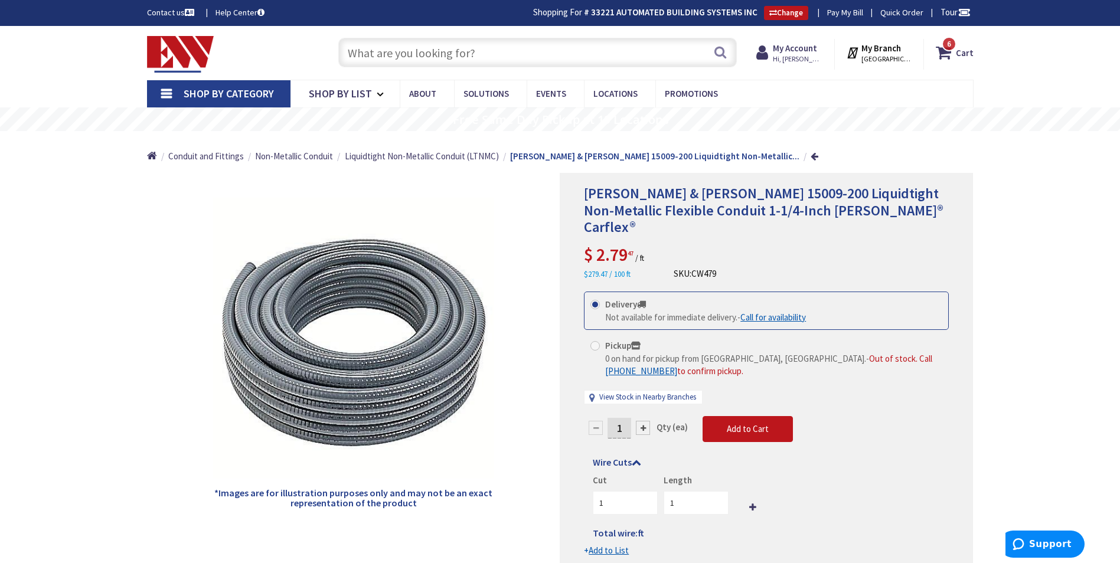
click at [494, 51] on input "text" at bounding box center [537, 53] width 399 height 30
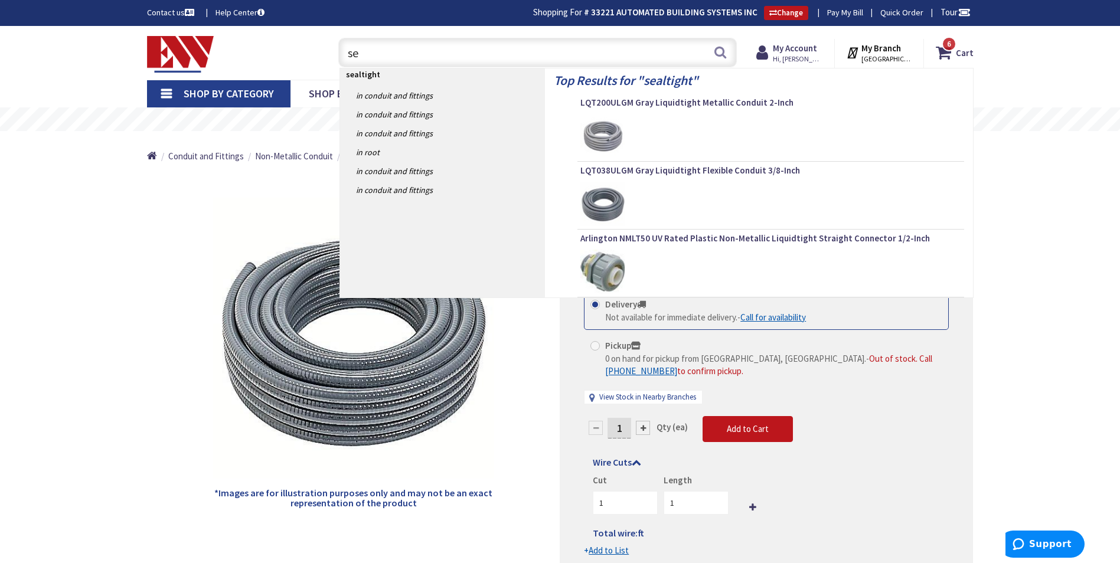
type input "s"
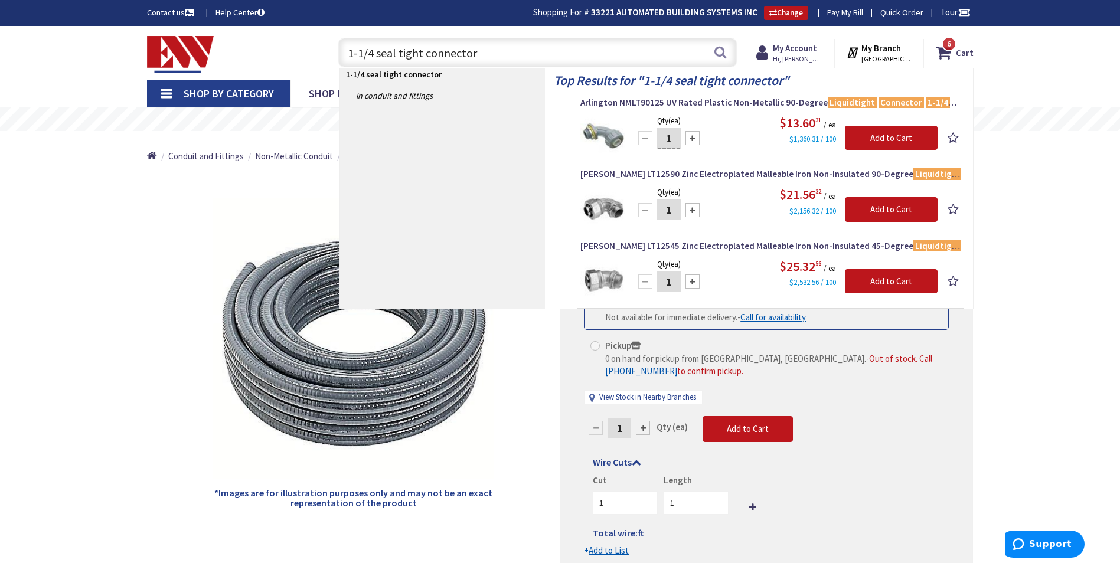
click at [438, 76] on p "1-1/4 seal tight connector" at bounding box center [442, 75] width 205 height 12
click at [441, 74] on p "1-1/4 seal tight connector" at bounding box center [442, 75] width 205 height 12
click at [400, 75] on strong "1-1/4 seal tight connector" at bounding box center [394, 74] width 96 height 11
click at [425, 50] on input "1-1/4 seal tight connector" at bounding box center [537, 53] width 399 height 30
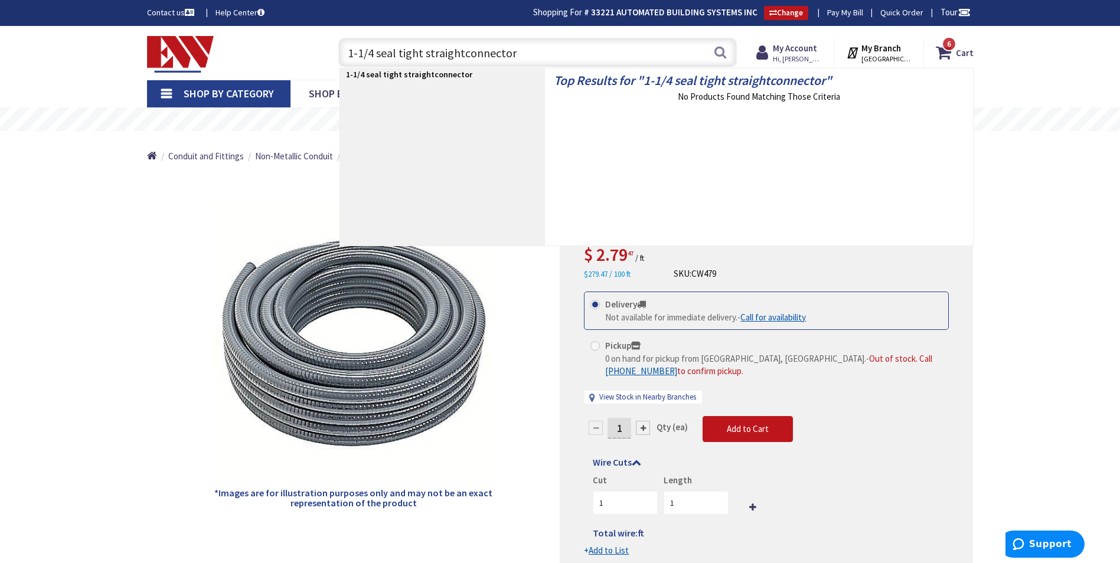
type input "1-1/4 seal tight straight connector"
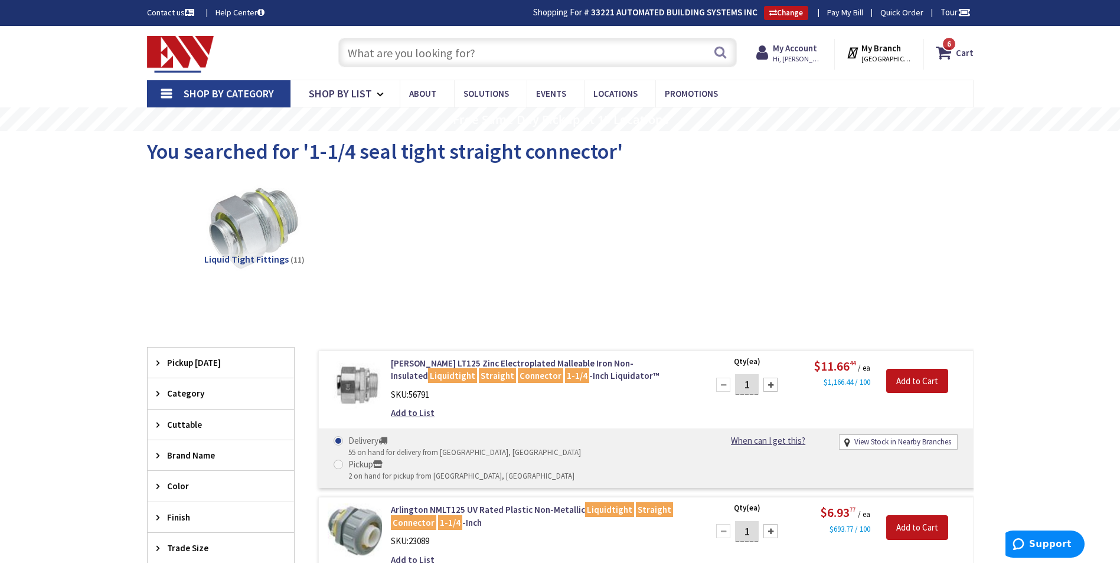
click at [415, 56] on input "text" at bounding box center [537, 53] width 399 height 30
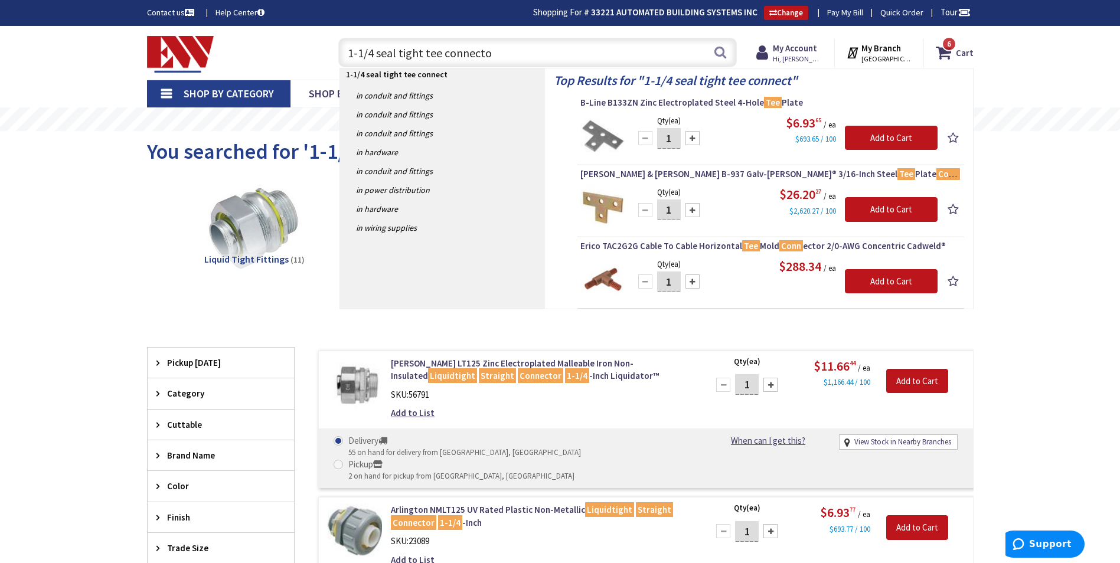
type input "1-1/4 seal tight tee connector"
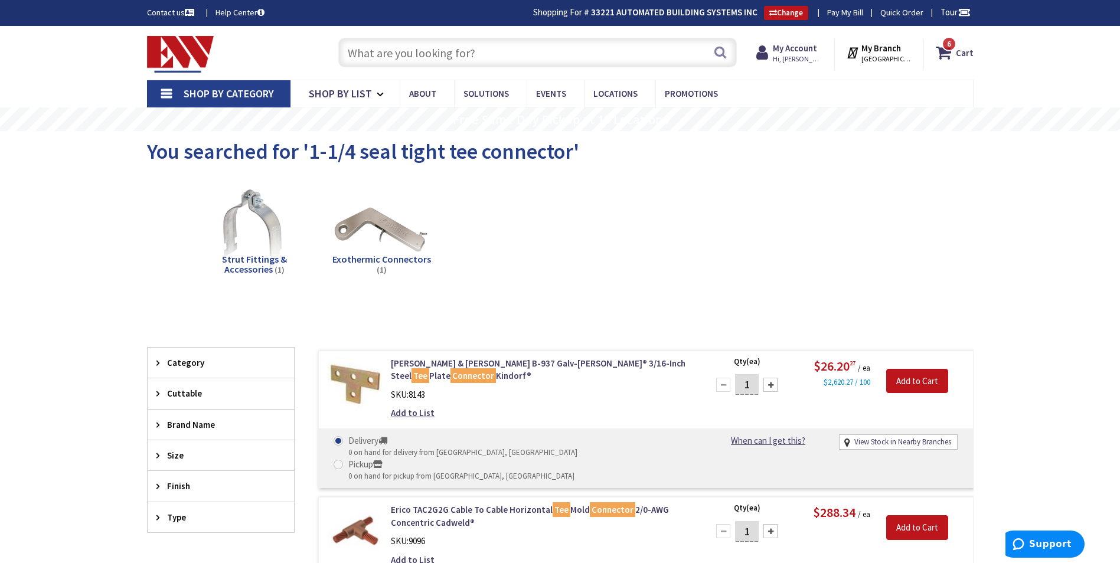
click at [471, 48] on input "text" at bounding box center [537, 53] width 399 height 30
type input "e"
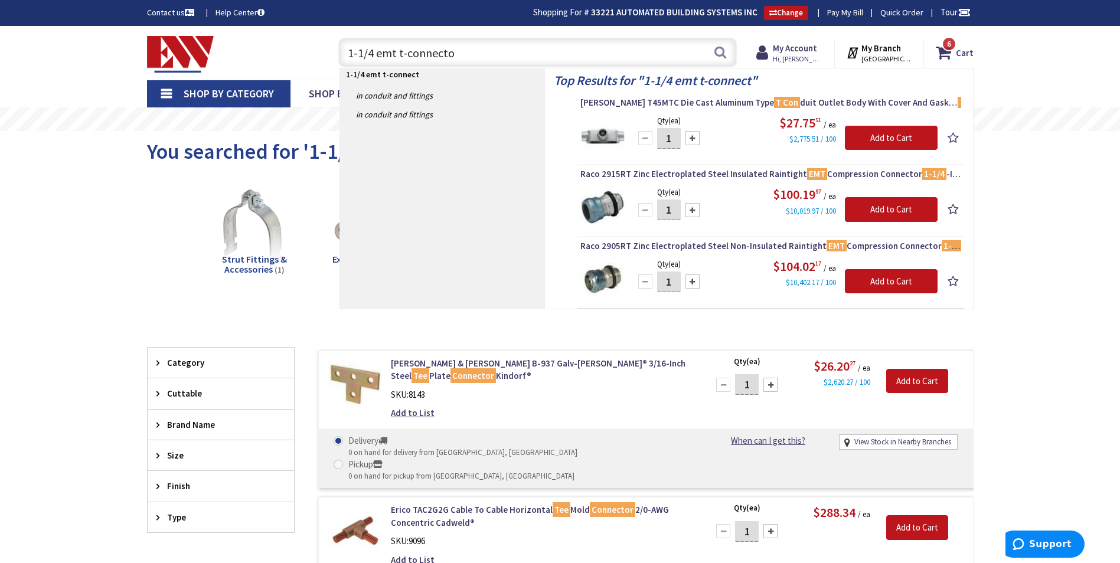
type input "1-1/4 emt t-connector"
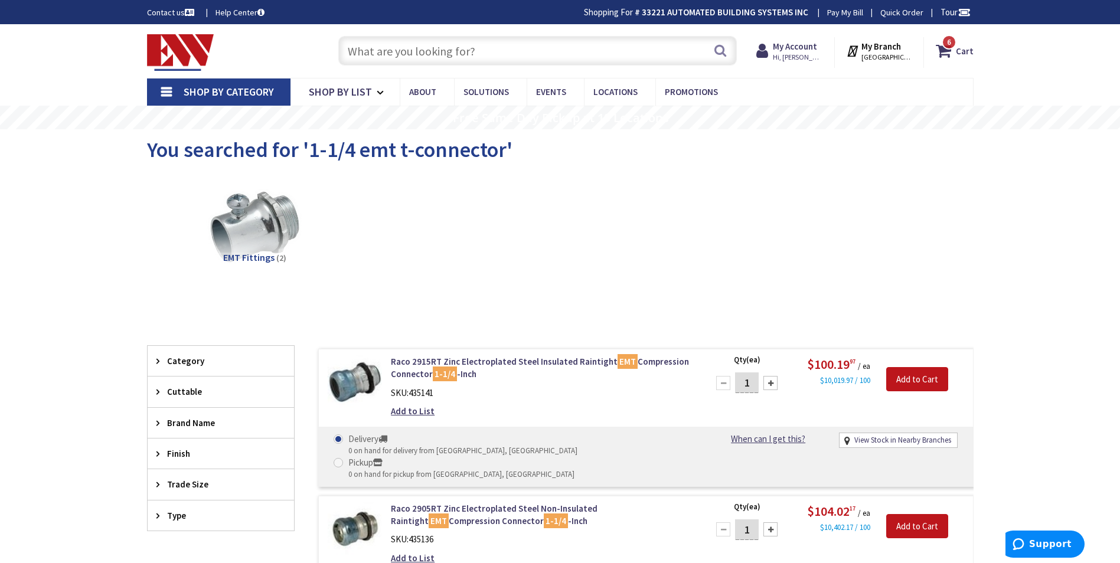
click at [491, 51] on input "text" at bounding box center [537, 51] width 399 height 30
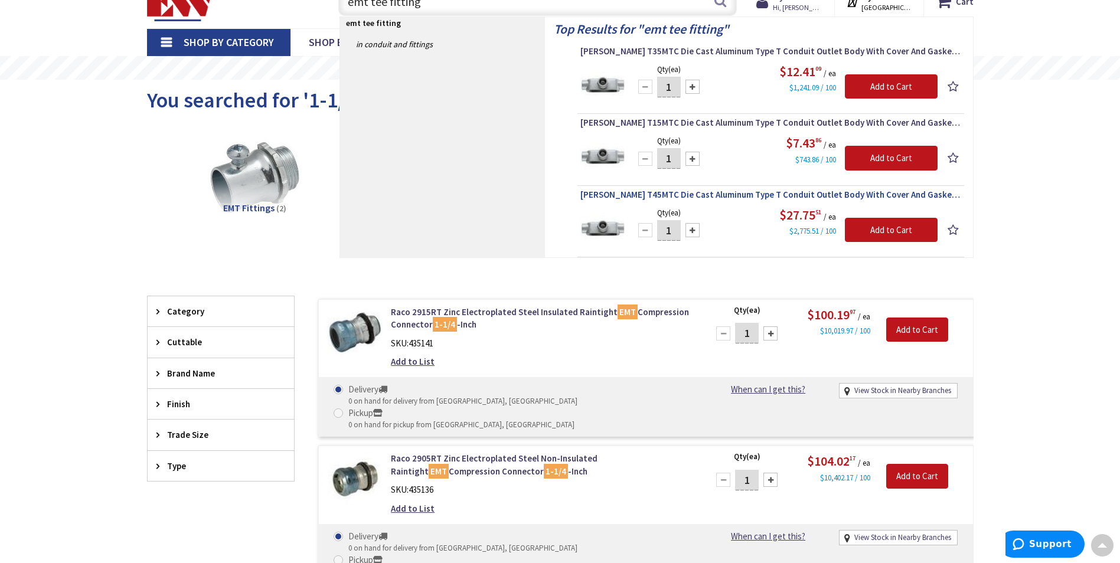
scroll to position [19, 0]
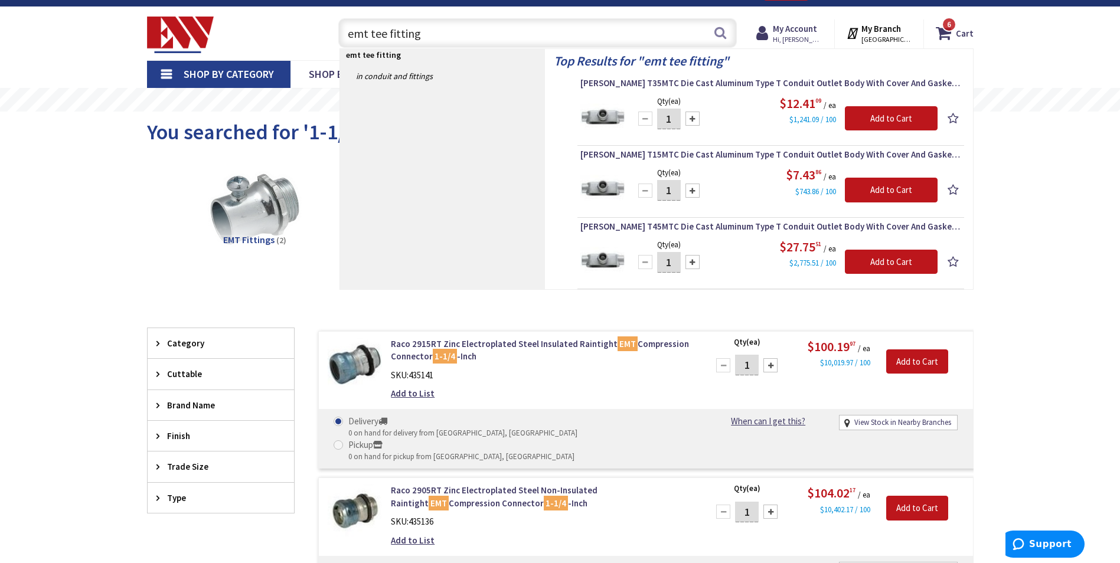
drag, startPoint x: 386, startPoint y: 34, endPoint x: 372, endPoint y: 34, distance: 14.2
click at [372, 34] on input "emt tee fitting" at bounding box center [537, 33] width 399 height 30
type input "emt T fitting"
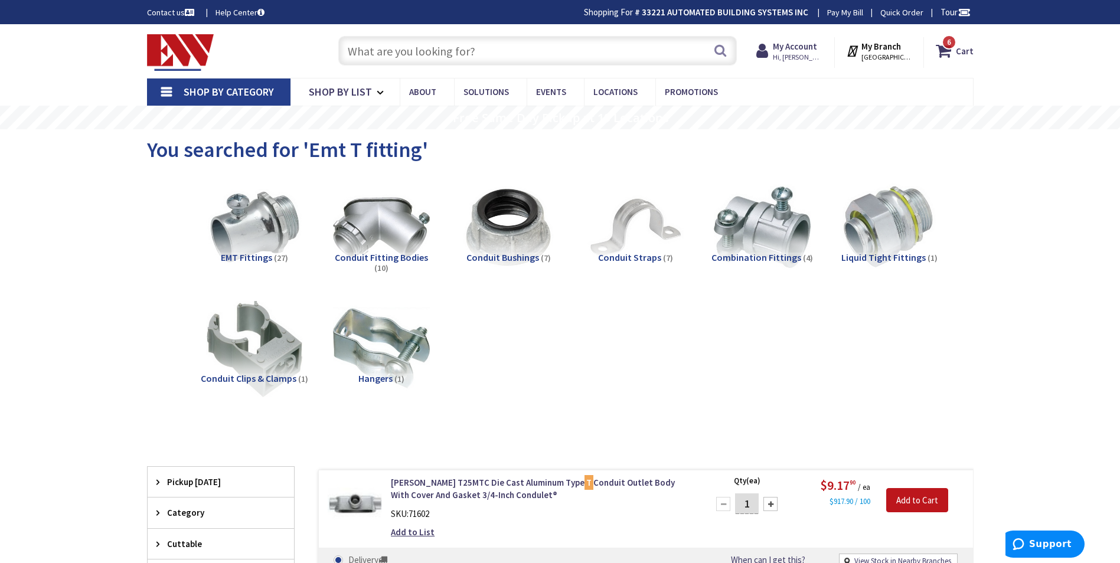
click at [364, 53] on input "text" at bounding box center [537, 51] width 399 height 30
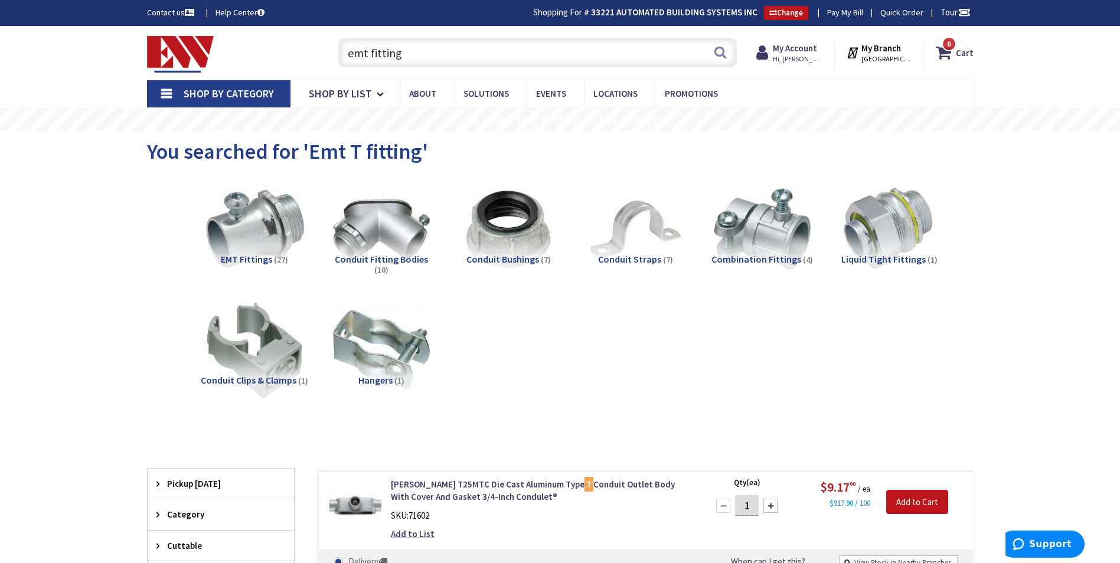
type input "emt fitting"
click at [263, 247] on img at bounding box center [254, 229] width 107 height 107
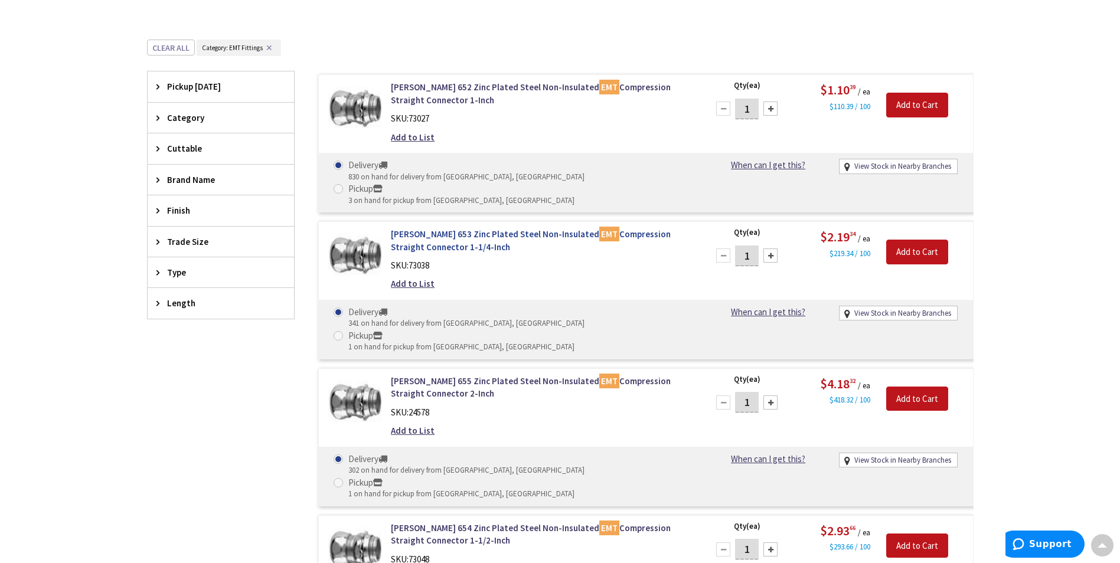
scroll to position [459, 0]
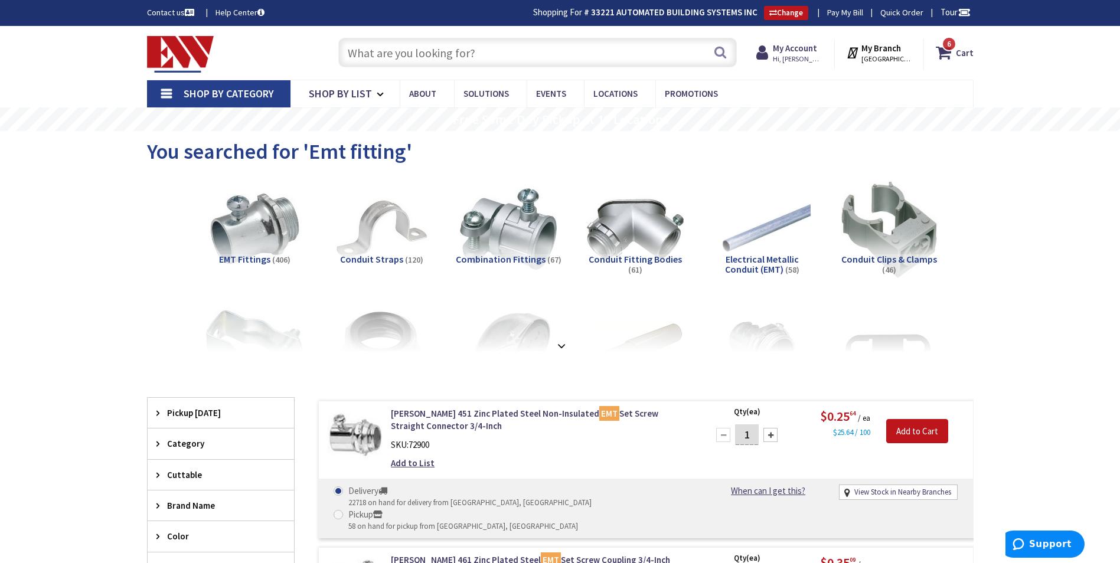
click at [509, 53] on input "text" at bounding box center [537, 53] width 399 height 30
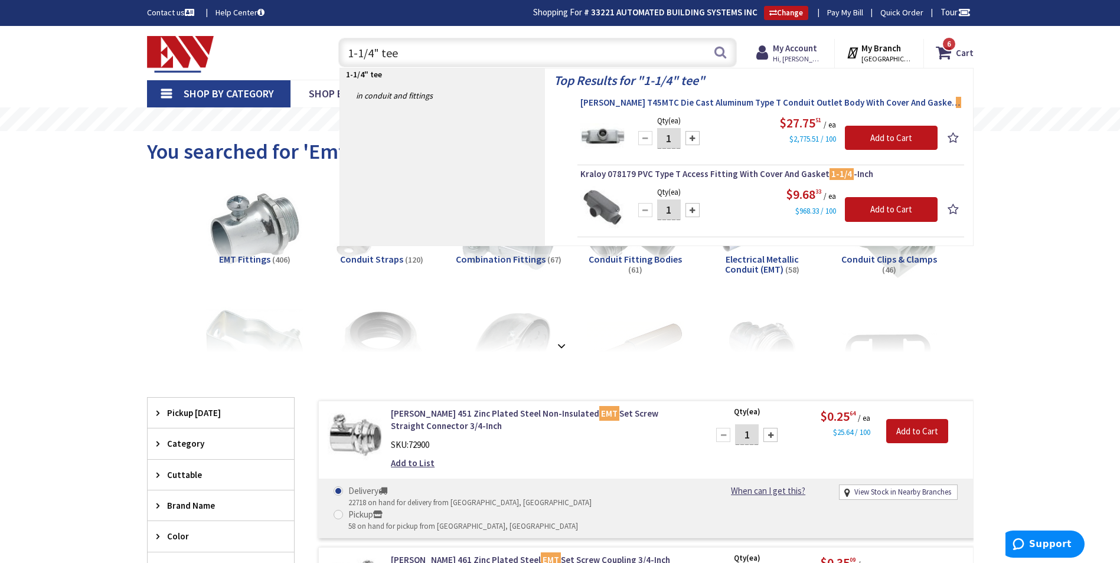
type input "1-1/4" tee"
click at [614, 99] on span "Crouse-Hinds T45MTC Die Cast Aluminum Type T Conduit Outlet Body With Cover And…" at bounding box center [771, 103] width 381 height 12
